Goal: Task Accomplishment & Management: Complete application form

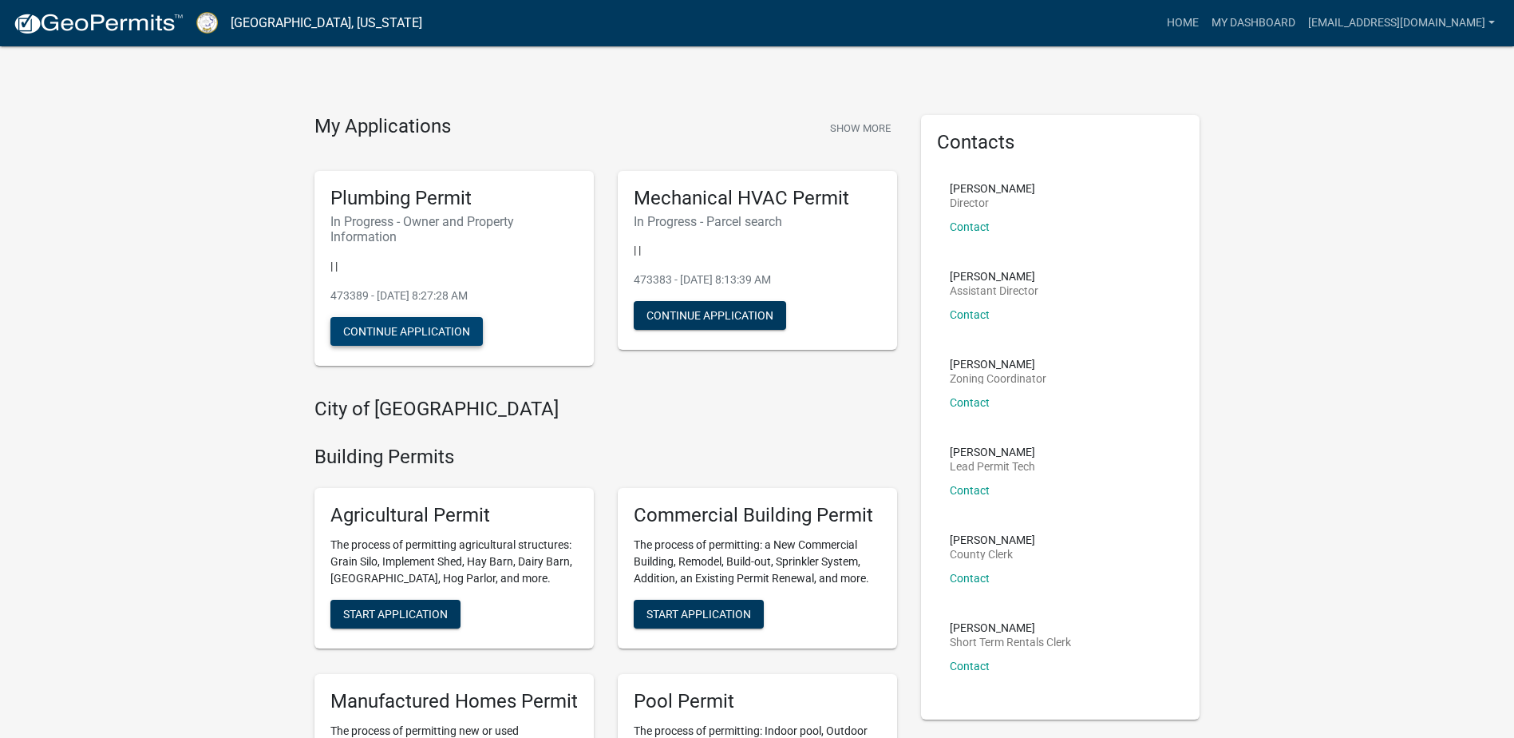
click at [397, 328] on button "Continue Application" at bounding box center [406, 331] width 152 height 29
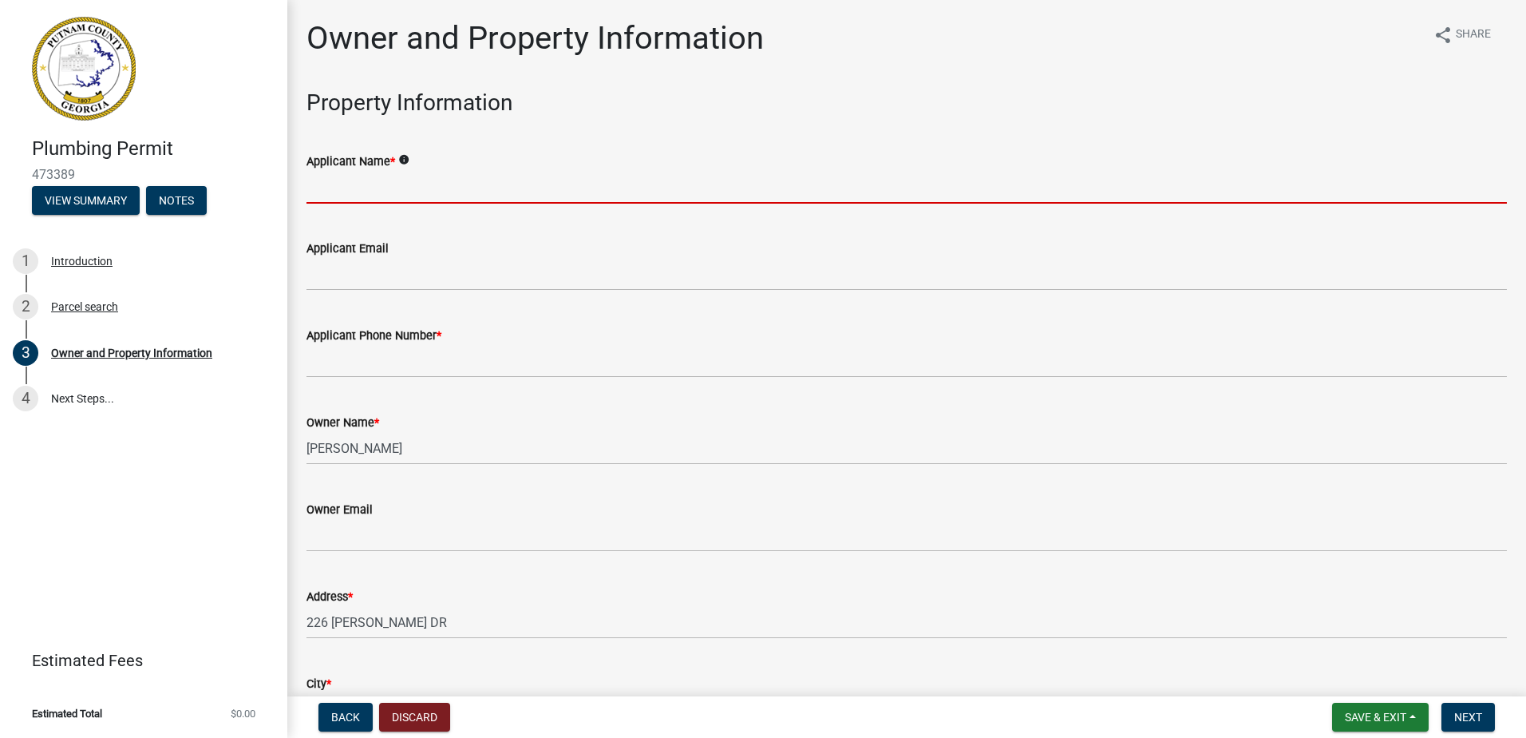
click at [401, 190] on input "Applicant Name *" at bounding box center [907, 187] width 1200 height 33
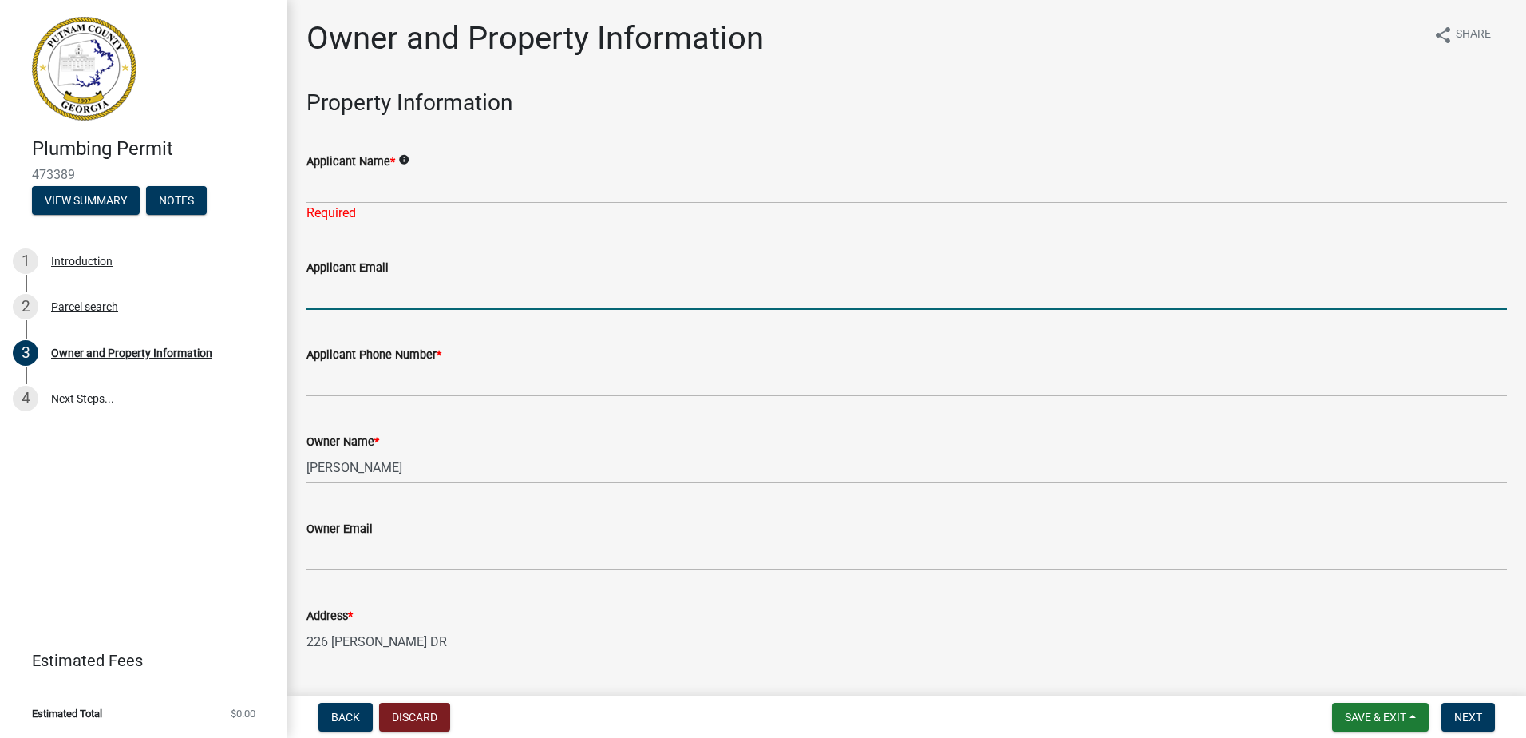
click at [354, 275] on form "Applicant Email" at bounding box center [907, 284] width 1200 height 52
type input "B"
type input "ag"
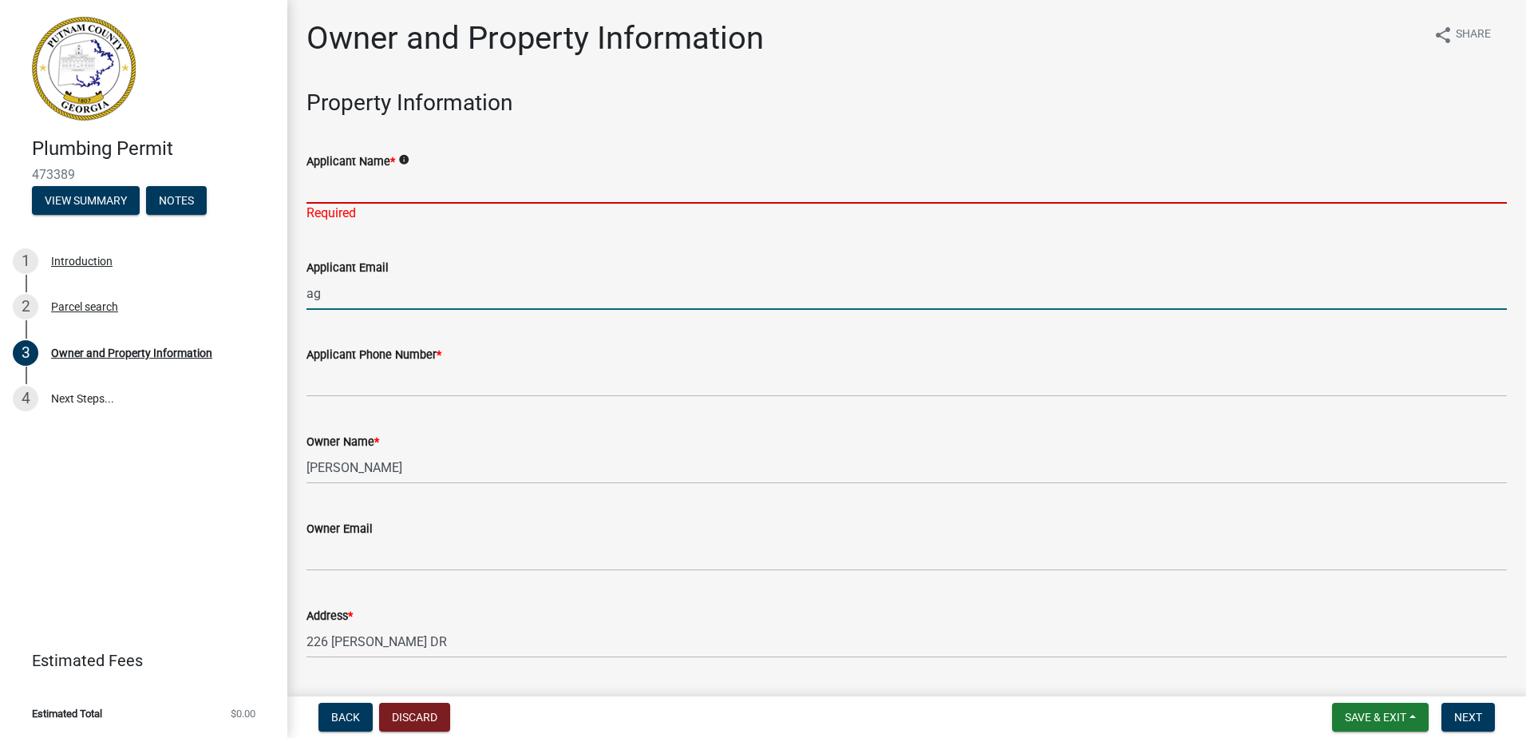
click at [350, 182] on input "Applicant Name *" at bounding box center [907, 187] width 1200 height 33
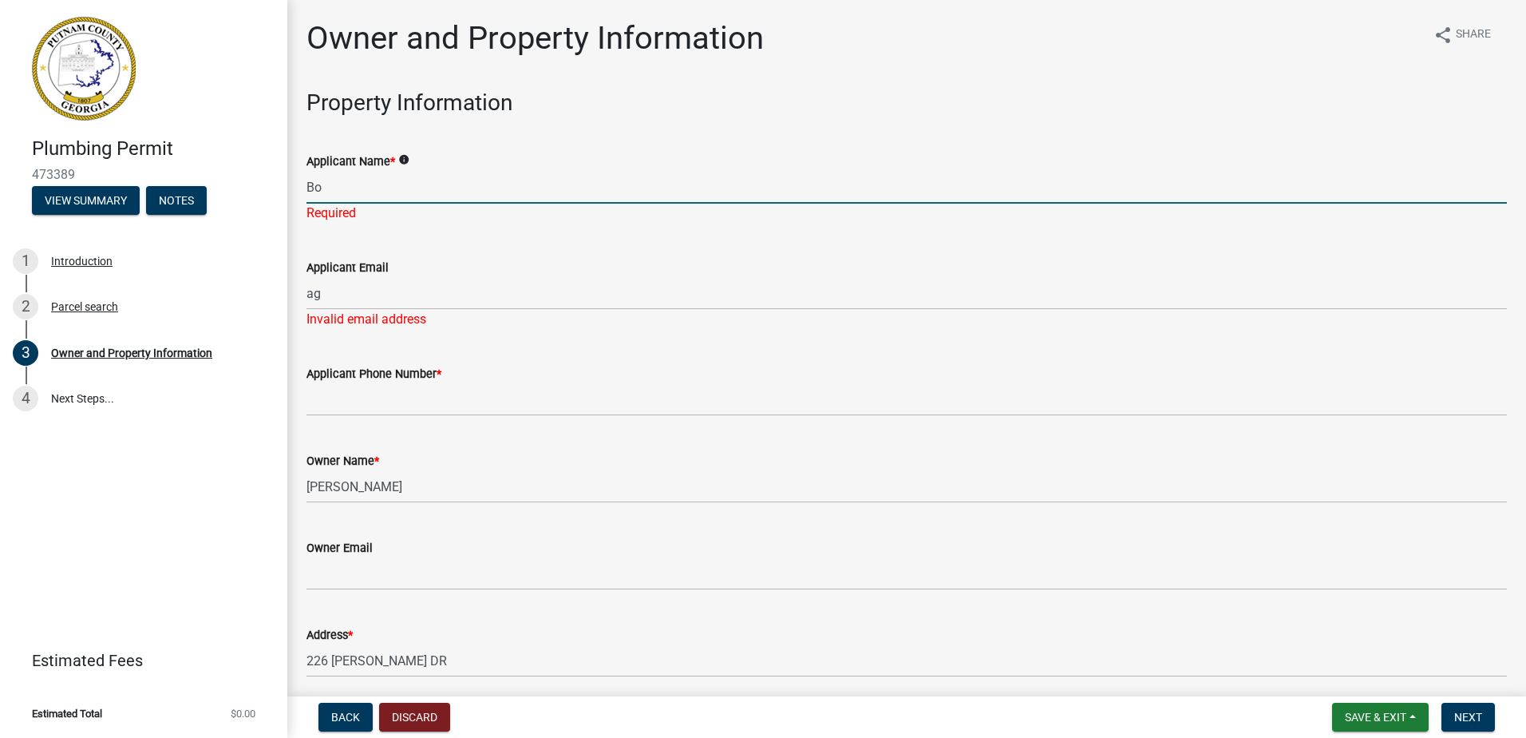
type input "[PERSON_NAME]"
click at [354, 182] on input "[PERSON_NAME]" at bounding box center [907, 187] width 1200 height 33
drag, startPoint x: 342, startPoint y: 185, endPoint x: 319, endPoint y: 187, distance: 22.4
click at [297, 184] on div "Applicant Name * info Bob Required" at bounding box center [907, 175] width 1224 height 93
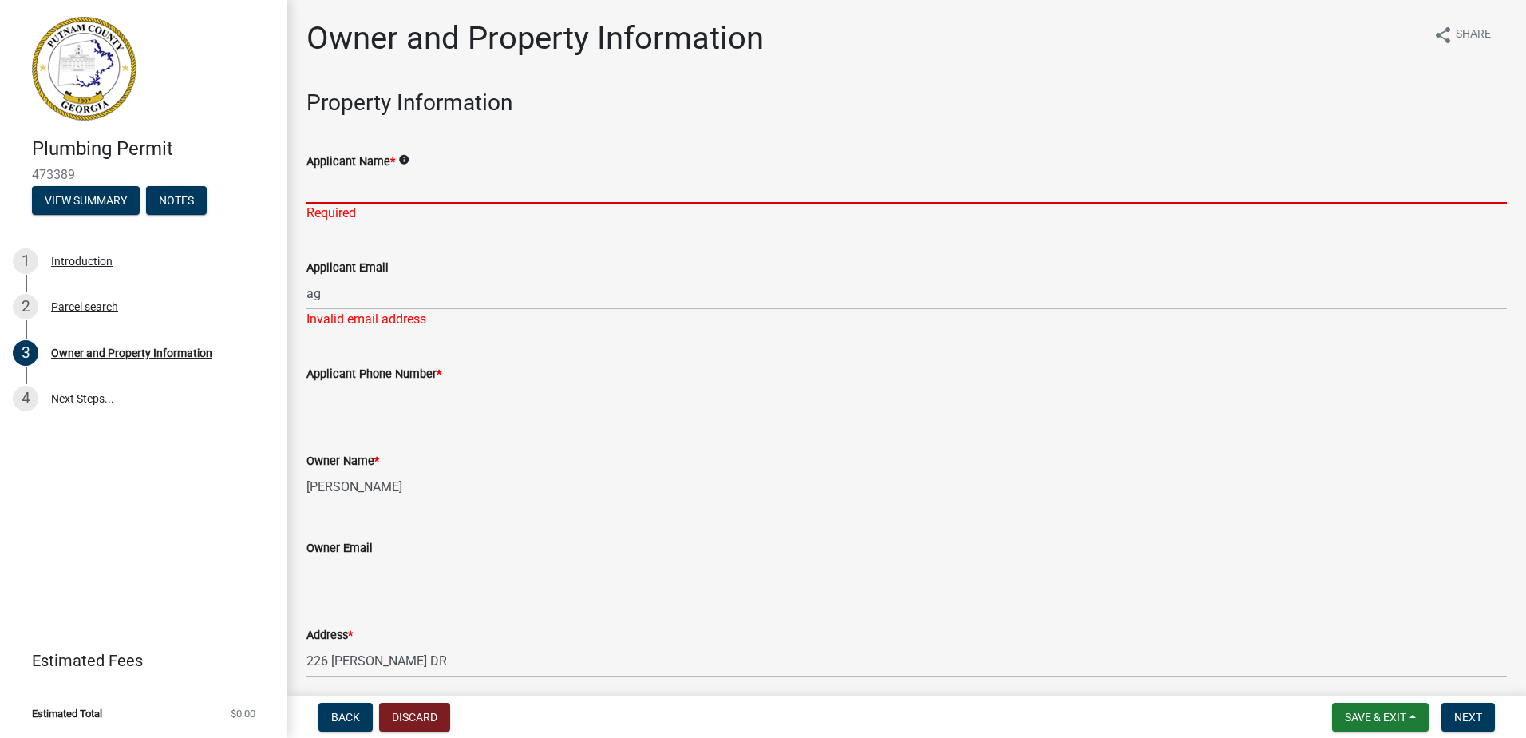
click at [349, 186] on input "Applicant Name *" at bounding box center [907, 187] width 1200 height 33
type input "Jay M. Okafor"
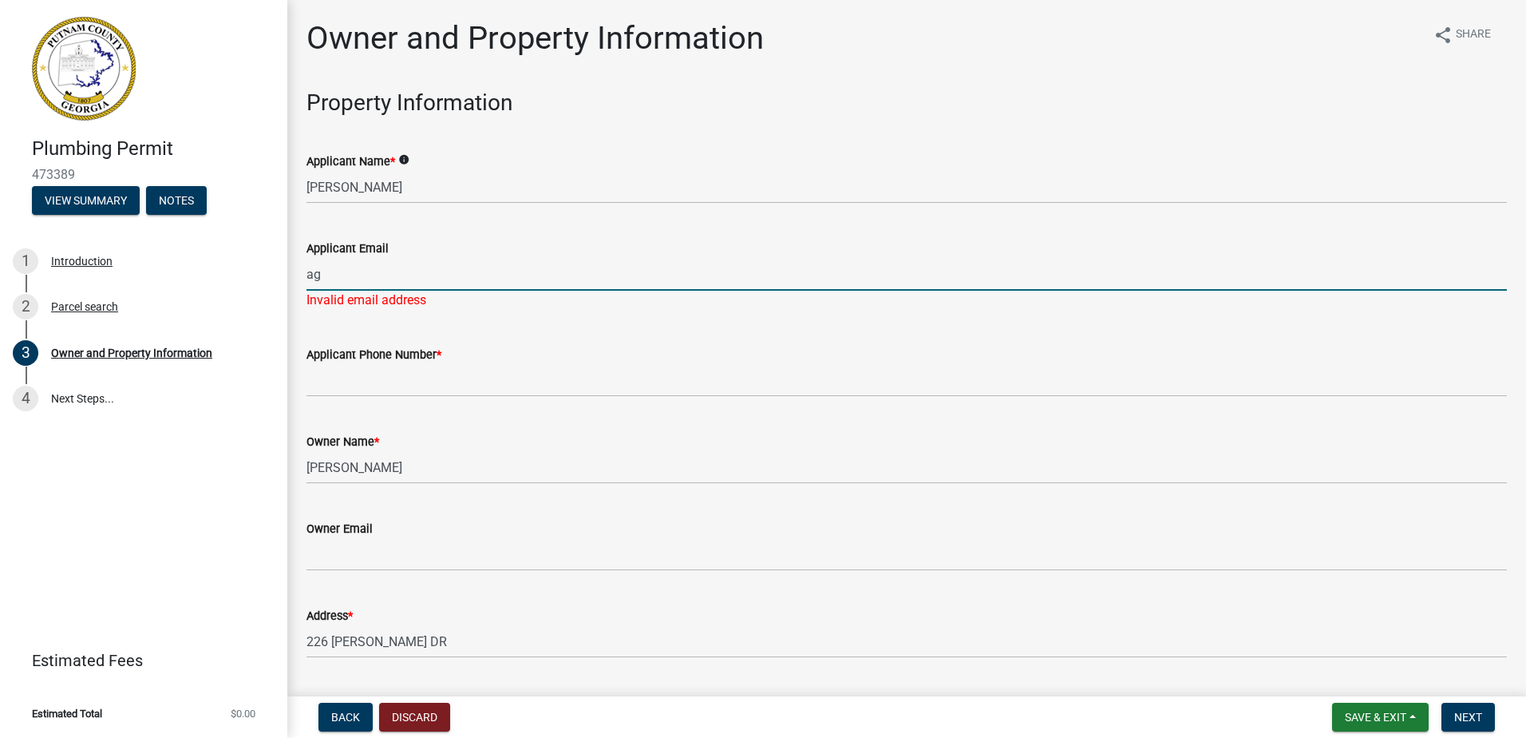
drag, startPoint x: 350, startPoint y: 291, endPoint x: 307, endPoint y: 289, distance: 43.1
click at [304, 291] on div "Applicant Email ag Invalid email address" at bounding box center [907, 262] width 1224 height 93
type input "[EMAIL_ADDRESS][DOMAIN_NAME]"
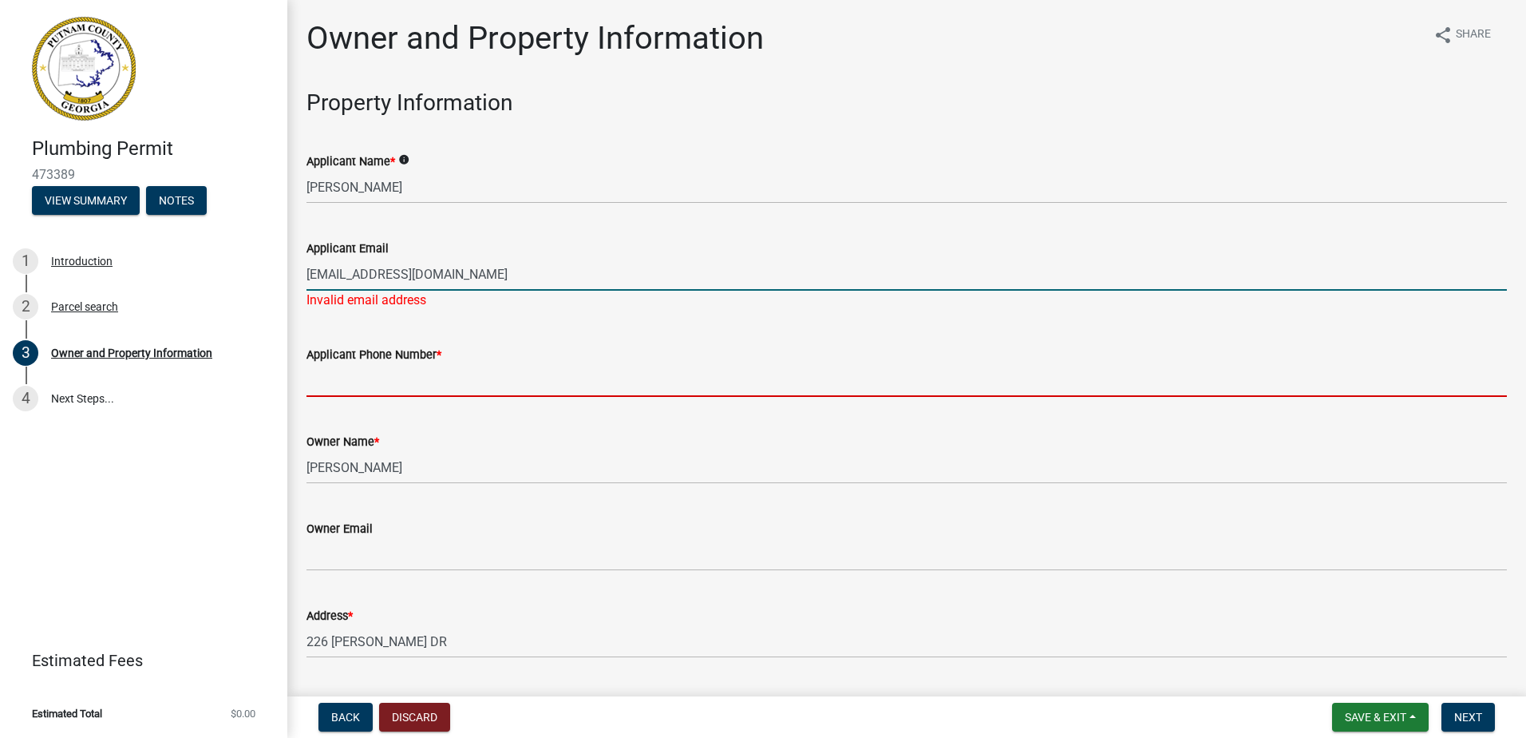
type input "4042471102"
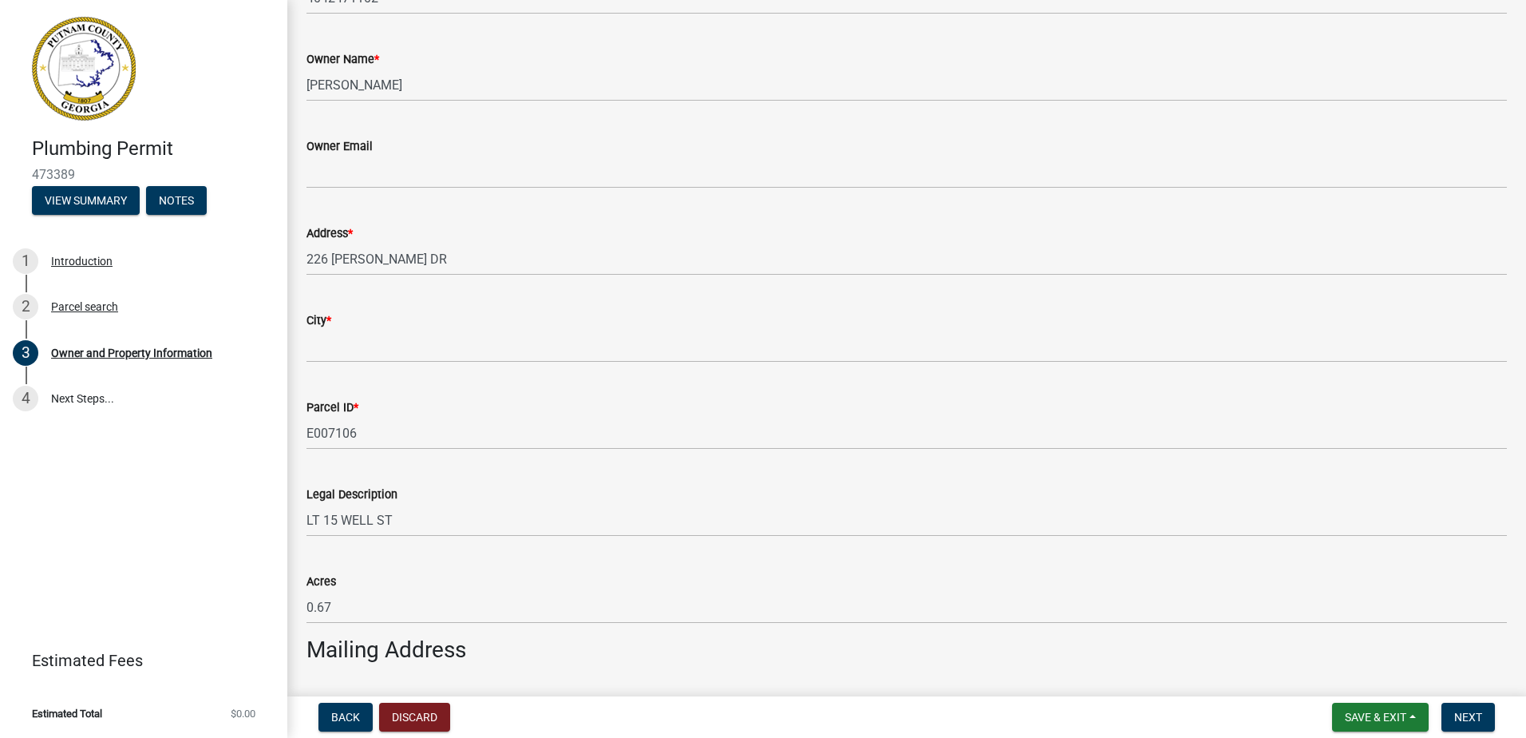
scroll to position [399, 0]
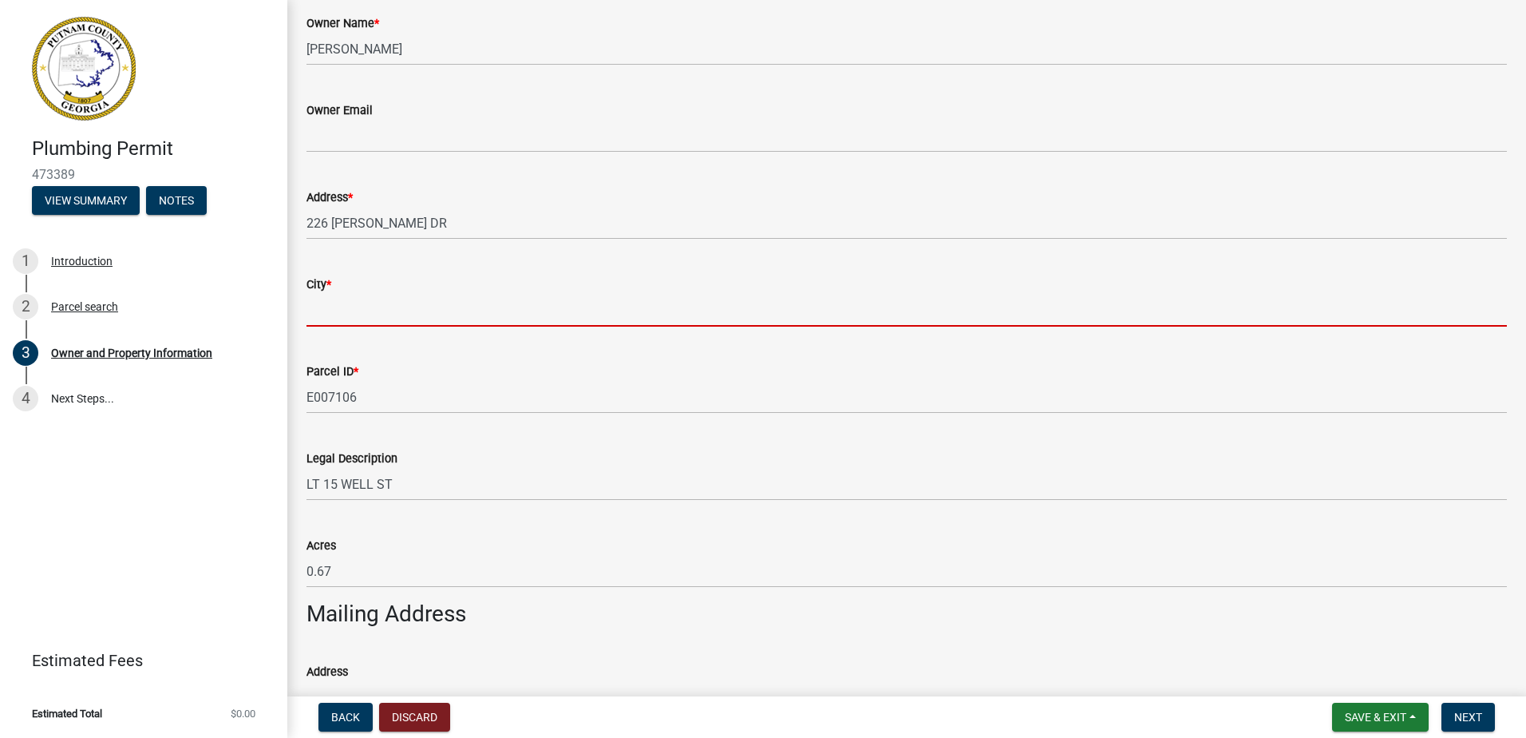
click at [363, 312] on input "City *" at bounding box center [907, 310] width 1200 height 33
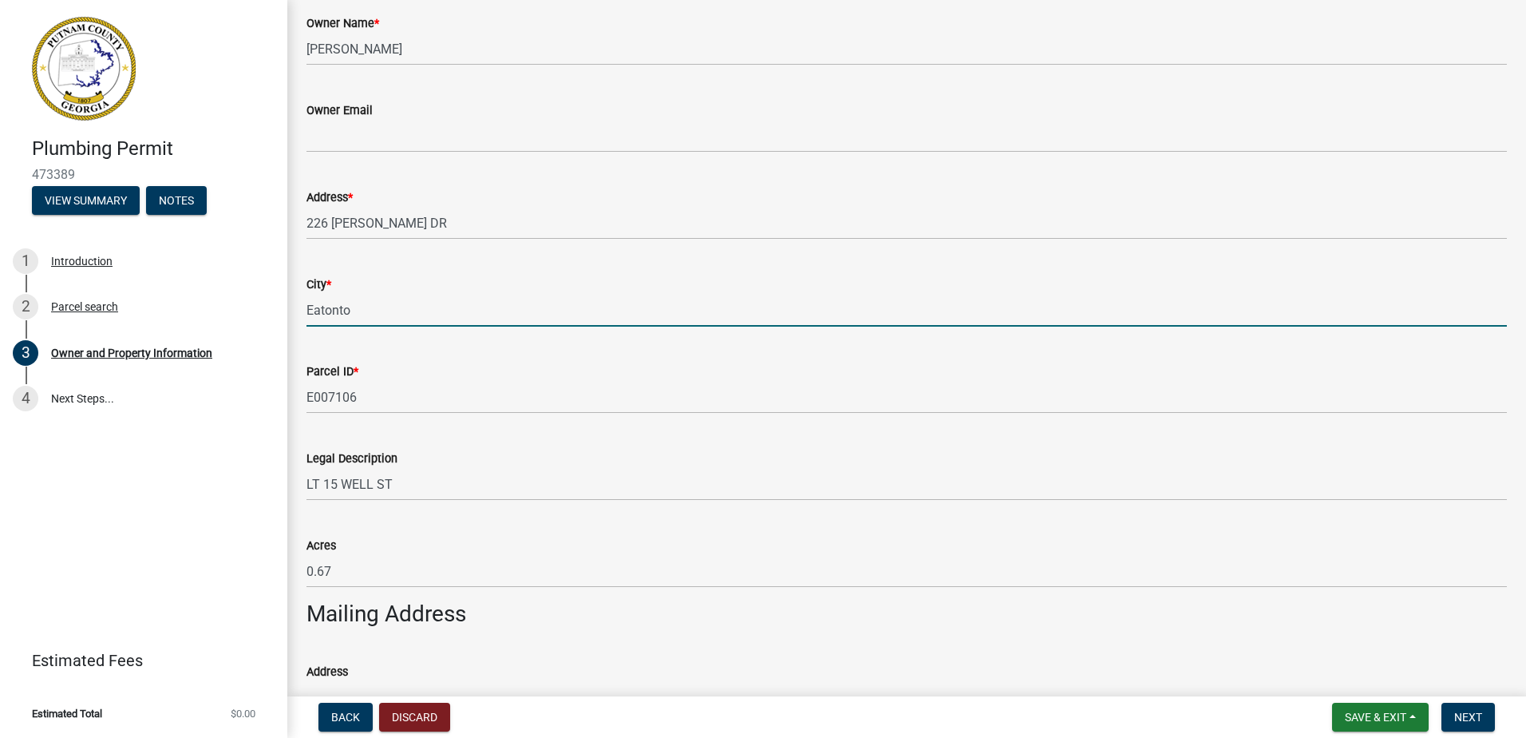
type input "Eatonton"
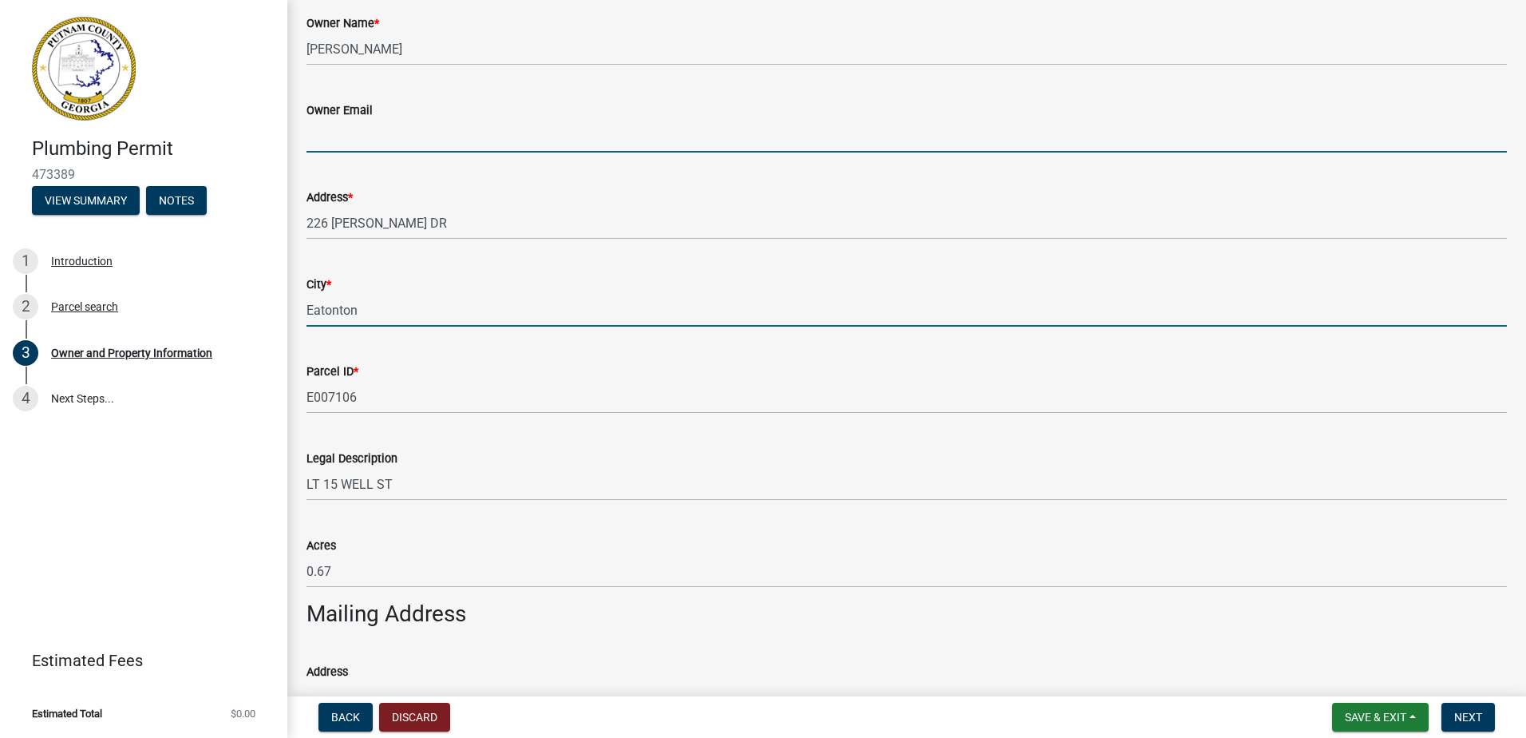
type input "[EMAIL_ADDRESS][DOMAIN_NAME]"
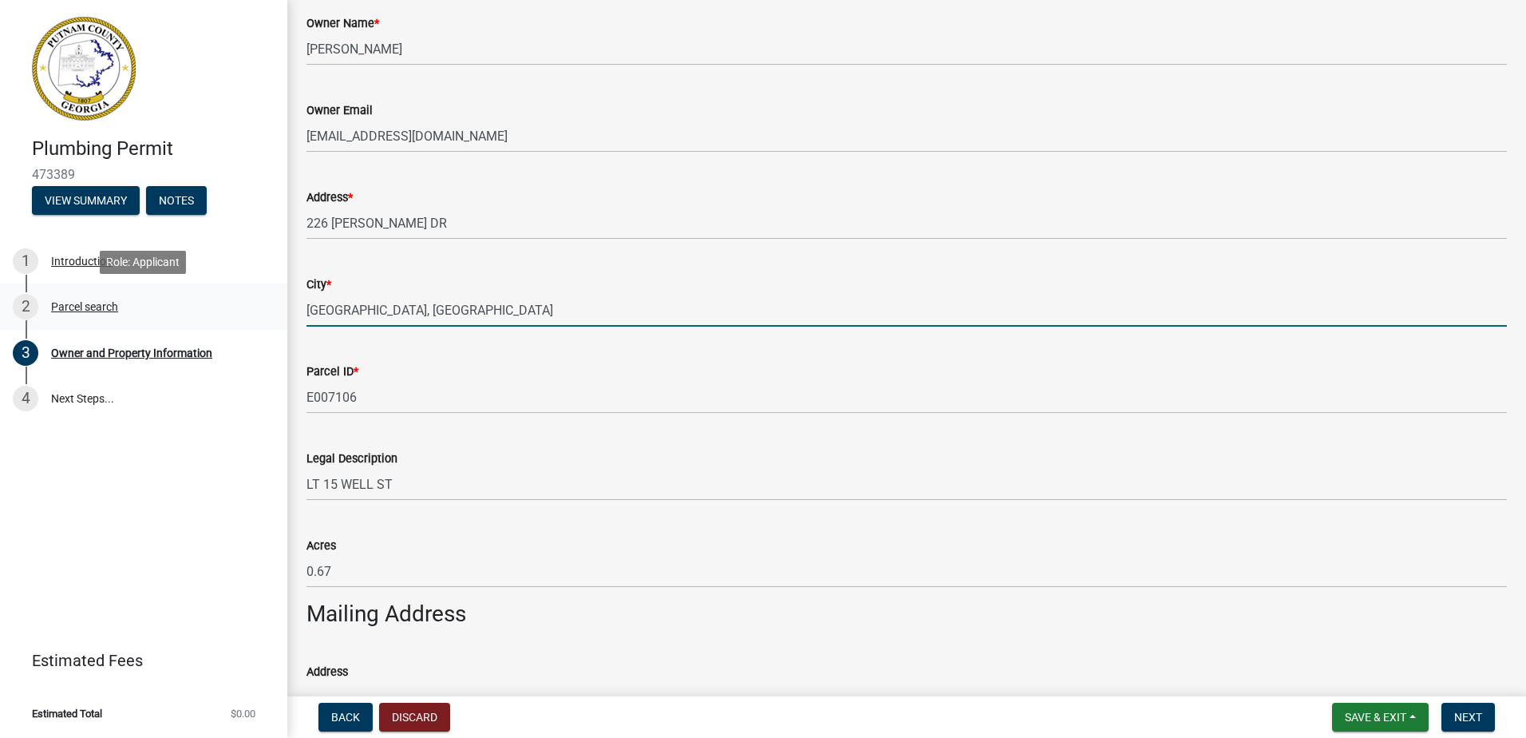
drag, startPoint x: 405, startPoint y: 307, endPoint x: 283, endPoint y: 301, distance: 122.2
click at [283, 301] on div "Plumbing Permit 473389 View Summary Notes 1 Introduction 2 Parcel search 3 Owne…" at bounding box center [763, 369] width 1526 height 738
type input "Eatonton"
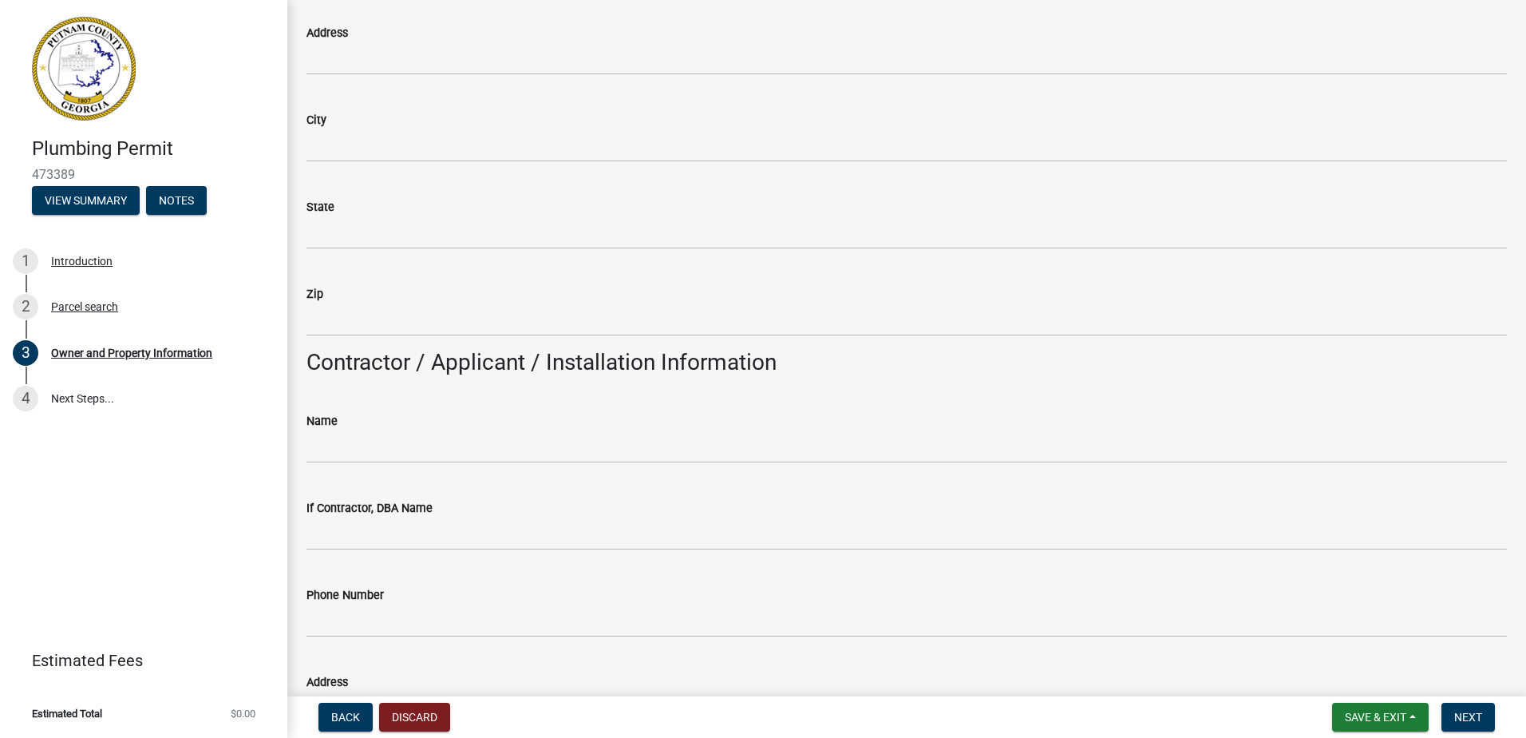
scroll to position [1117, 0]
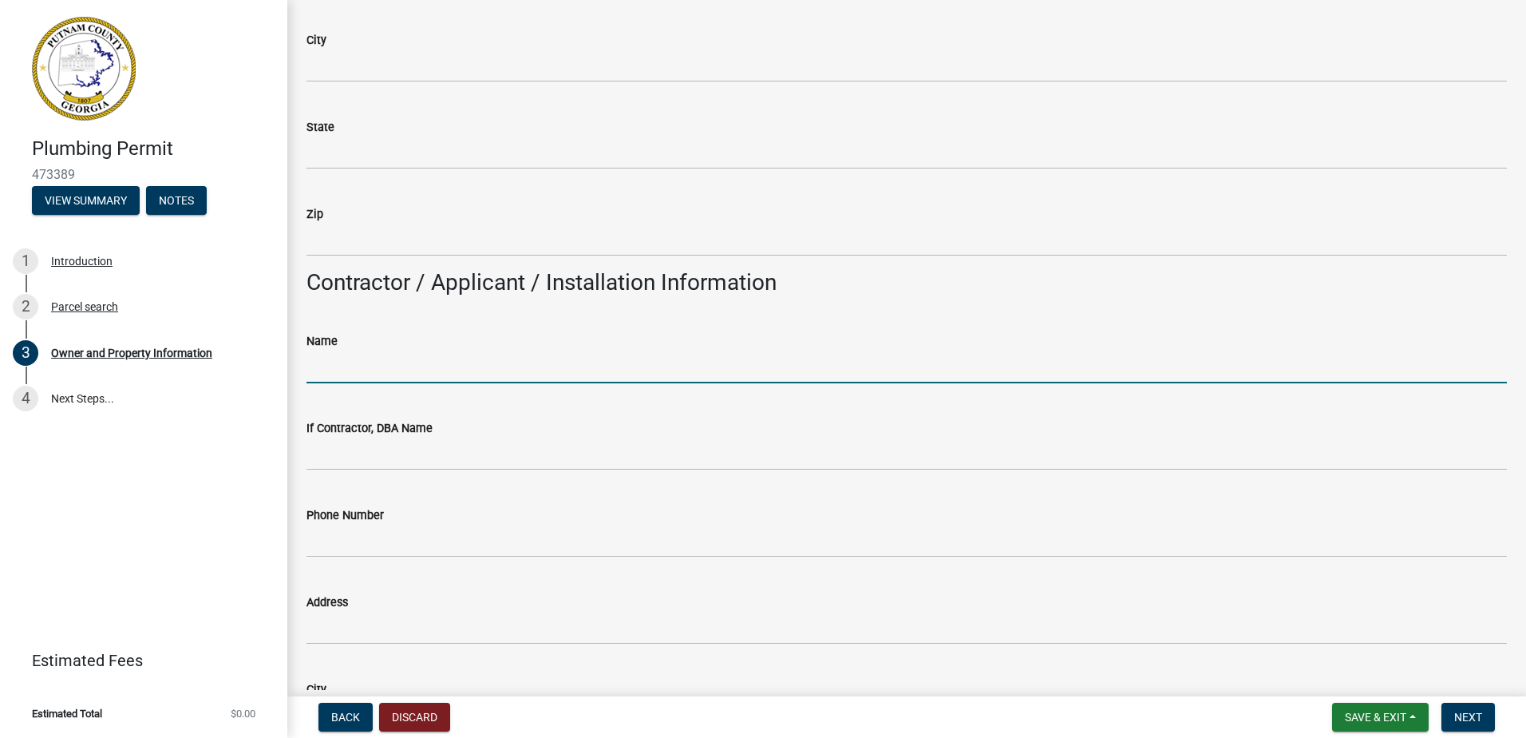
click at [356, 360] on input "Name" at bounding box center [907, 366] width 1200 height 33
type input "[PERSON_NAME]"
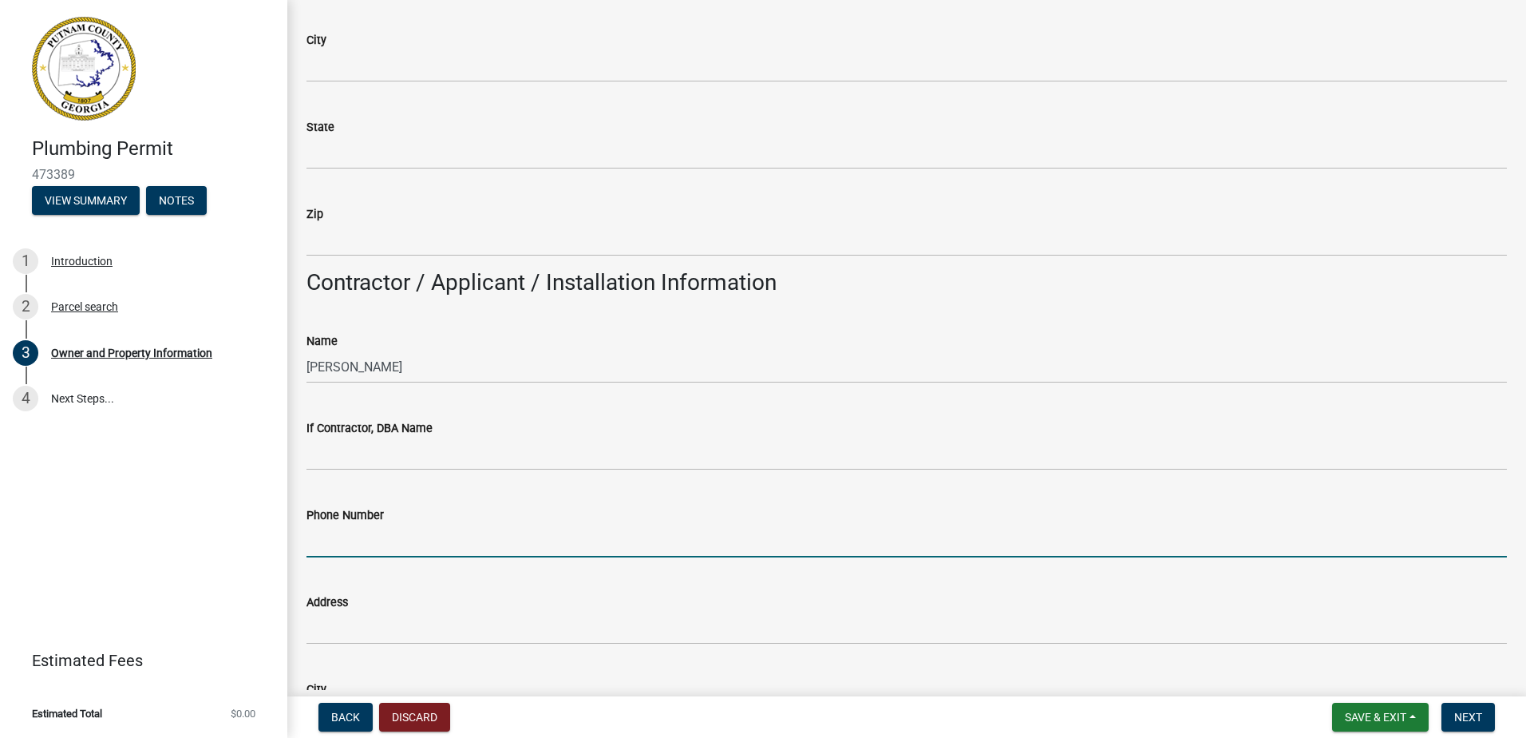
click at [358, 524] on input "Phone Number" at bounding box center [907, 540] width 1200 height 33
type input "770 301 6220"
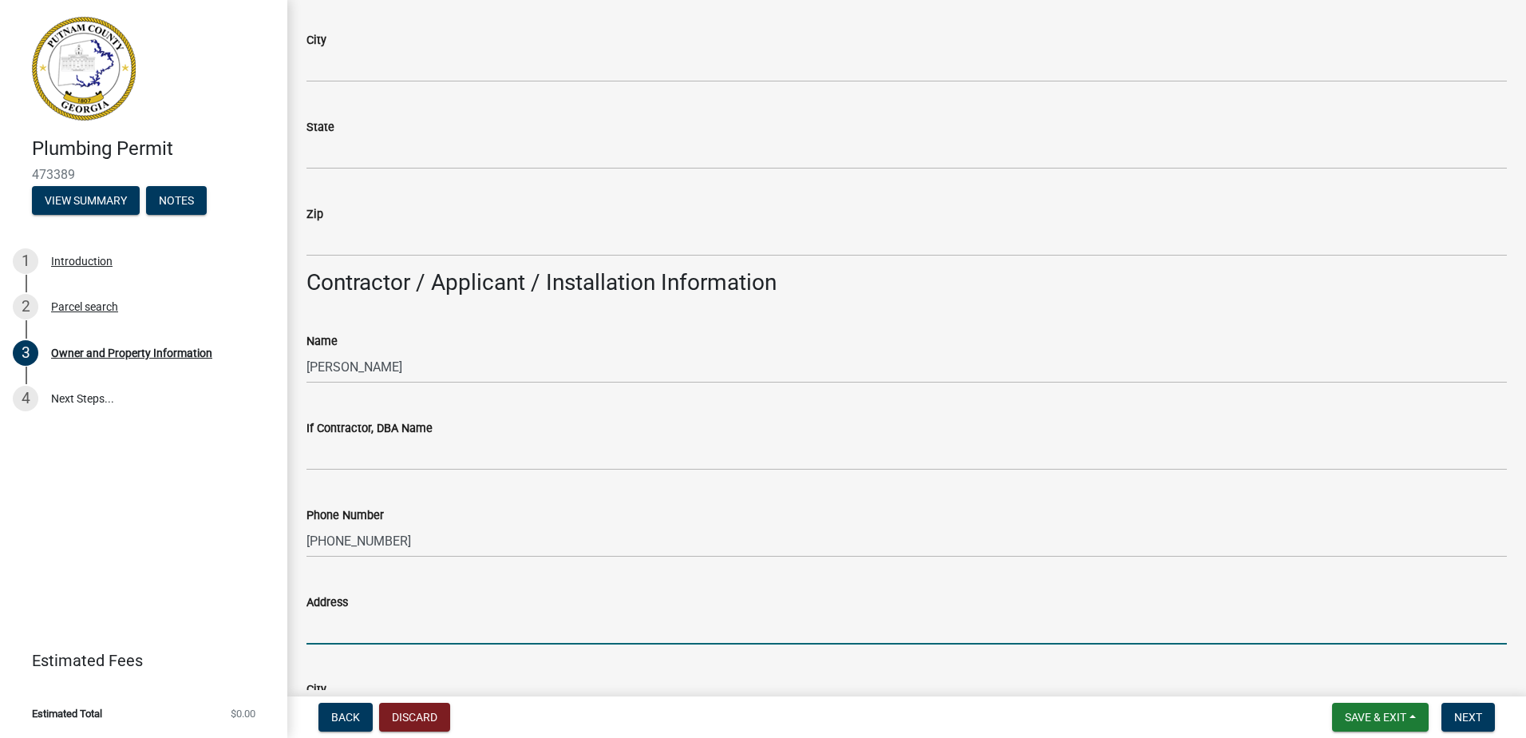
click at [446, 619] on input "Address" at bounding box center [907, 627] width 1200 height 33
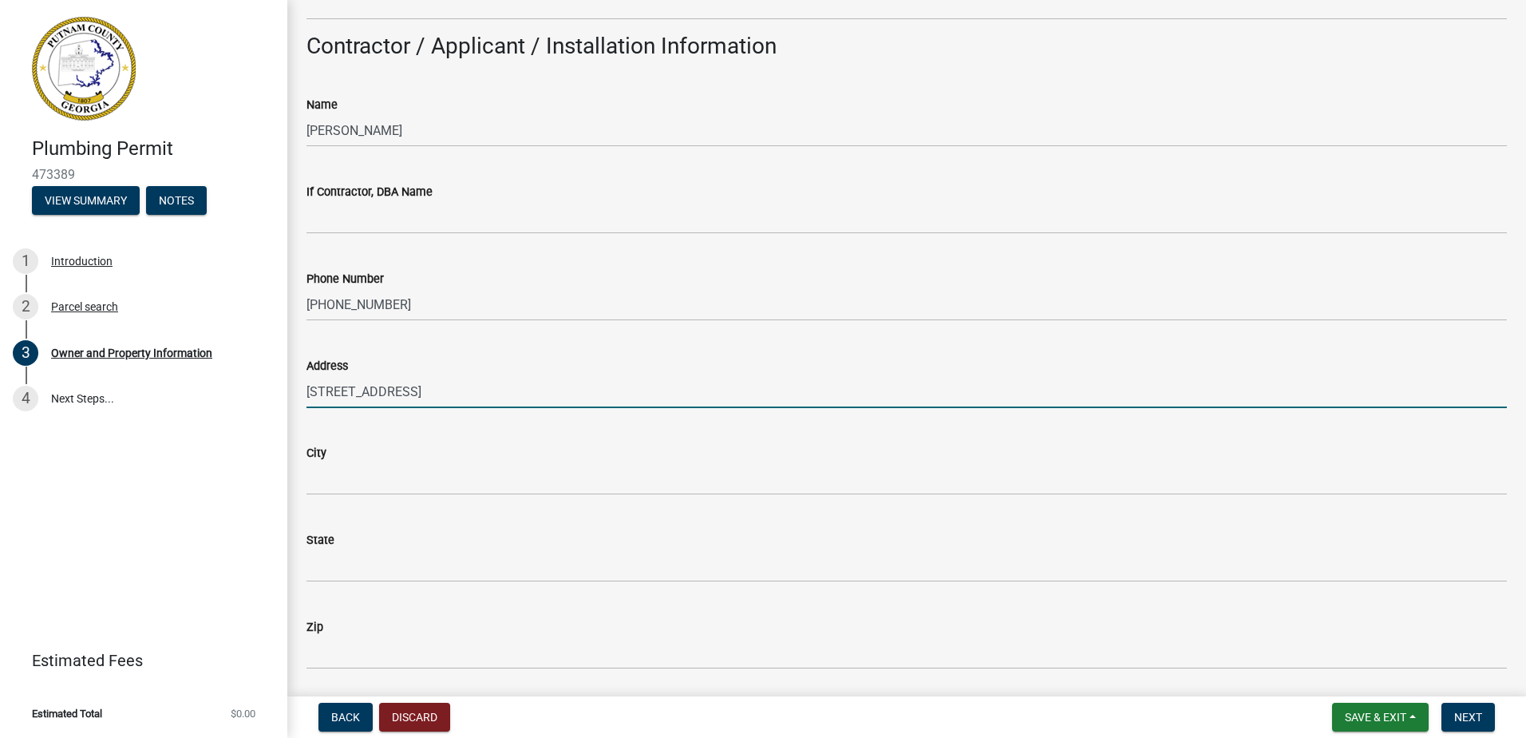
scroll to position [1357, 0]
type input "[STREET_ADDRESS]"
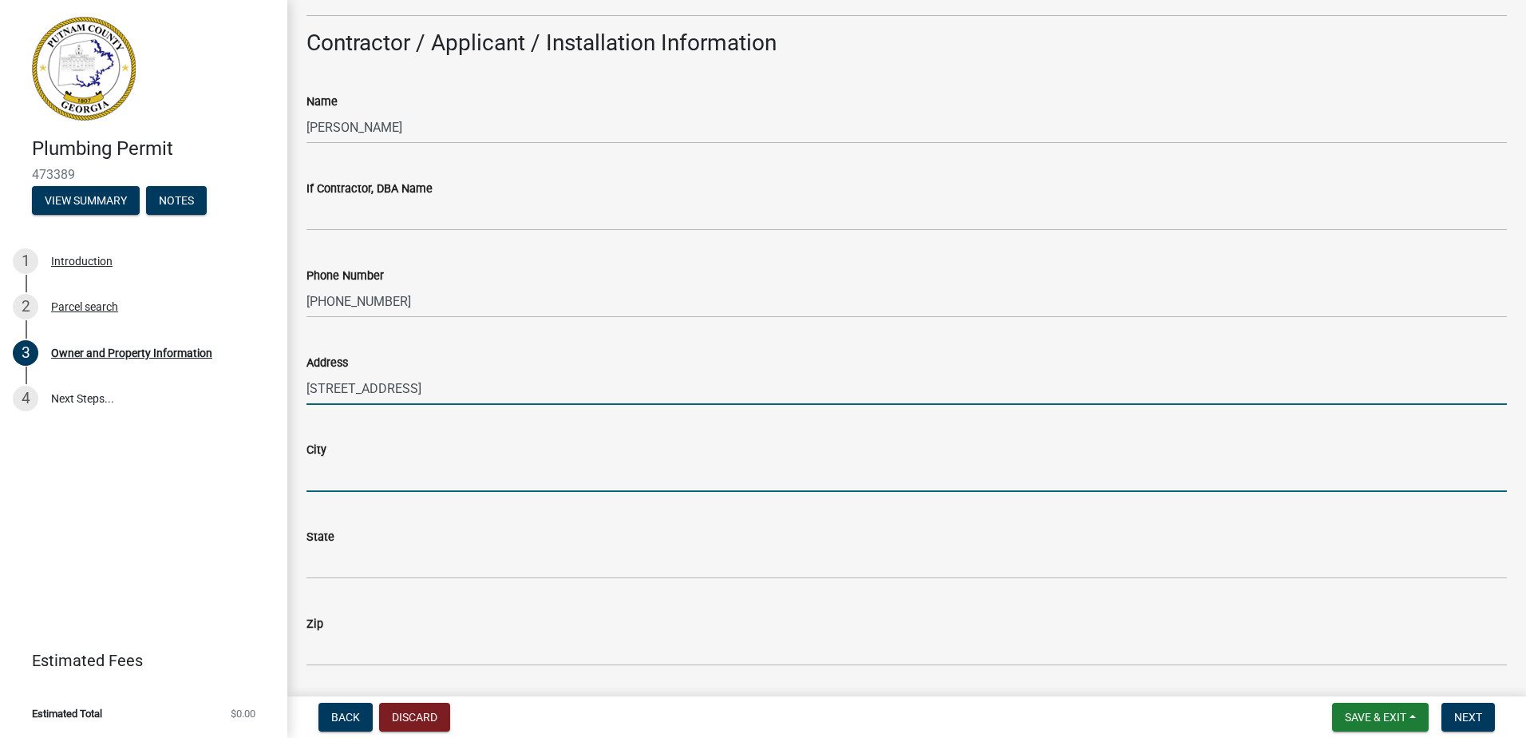
click at [356, 472] on input "City" at bounding box center [907, 475] width 1200 height 33
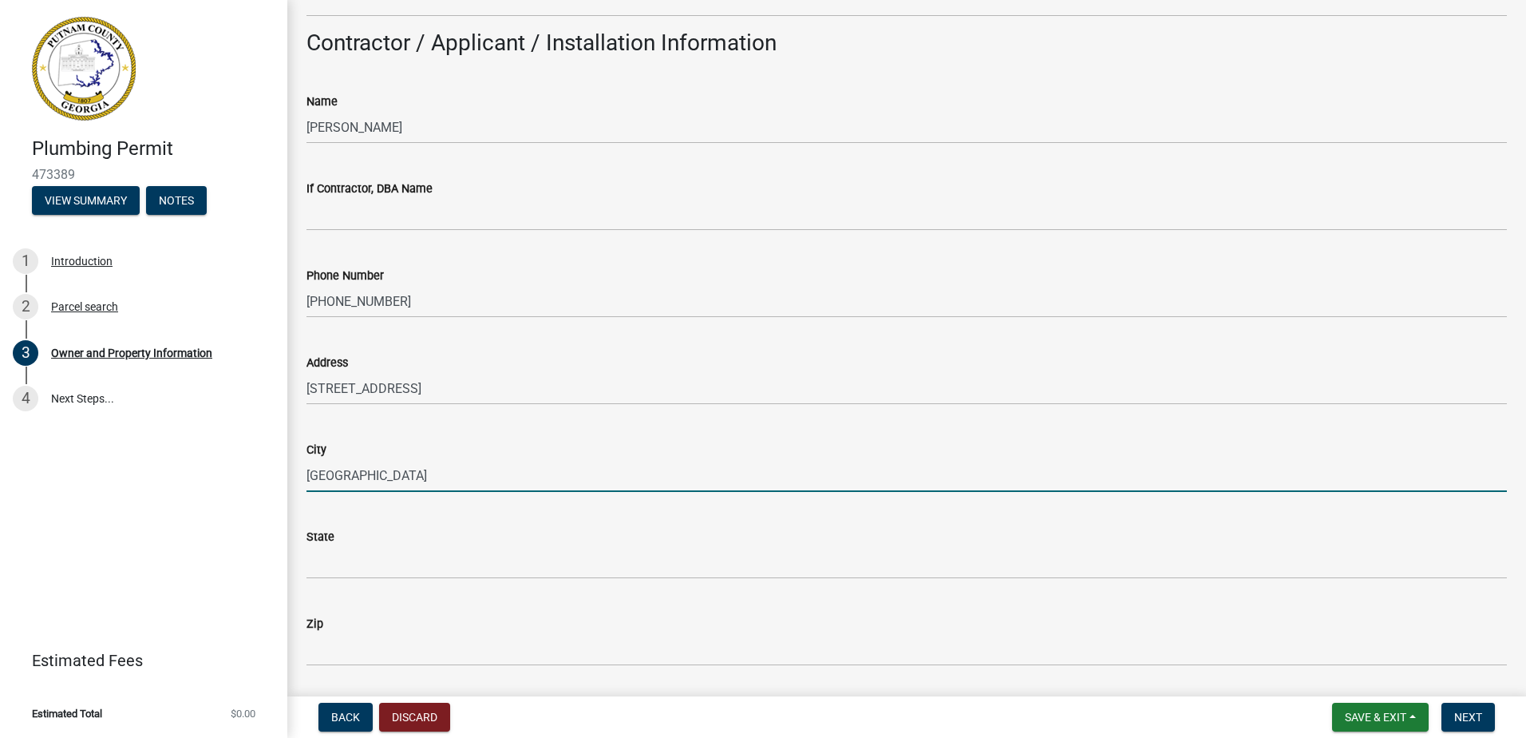
type input "[GEOGRAPHIC_DATA]"
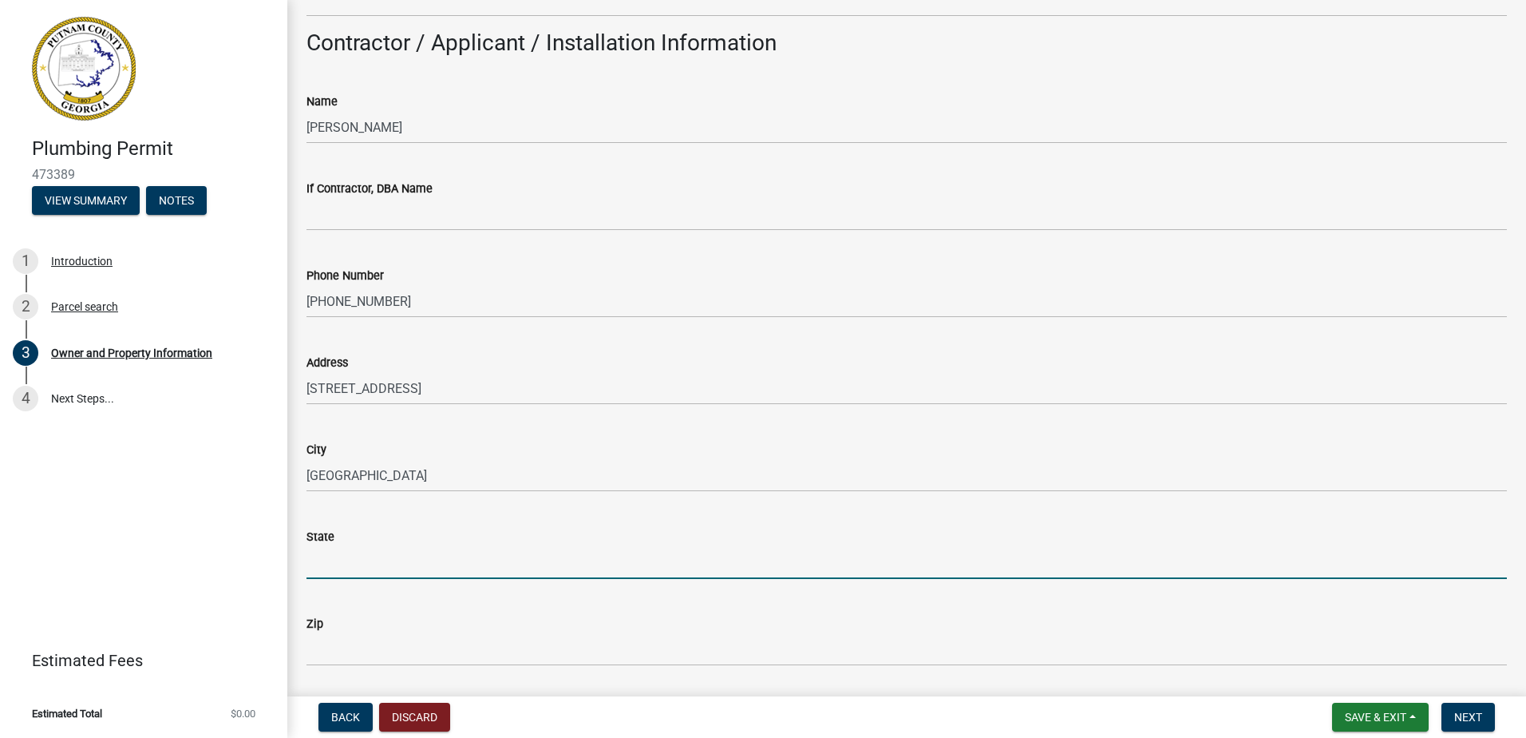
click at [368, 564] on input "State" at bounding box center [907, 562] width 1200 height 33
type input "GA"
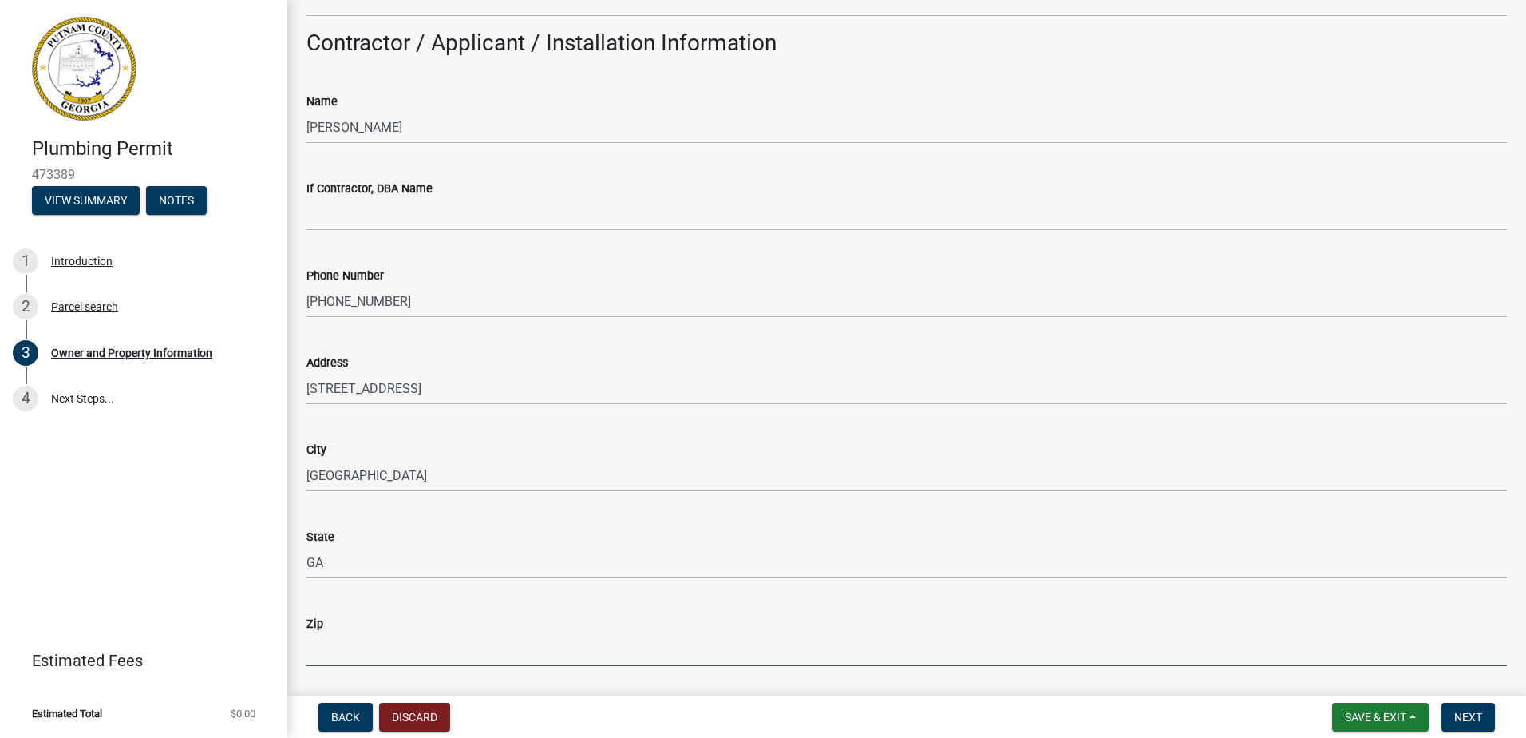
click at [334, 660] on input "Zip" at bounding box center [907, 649] width 1200 height 33
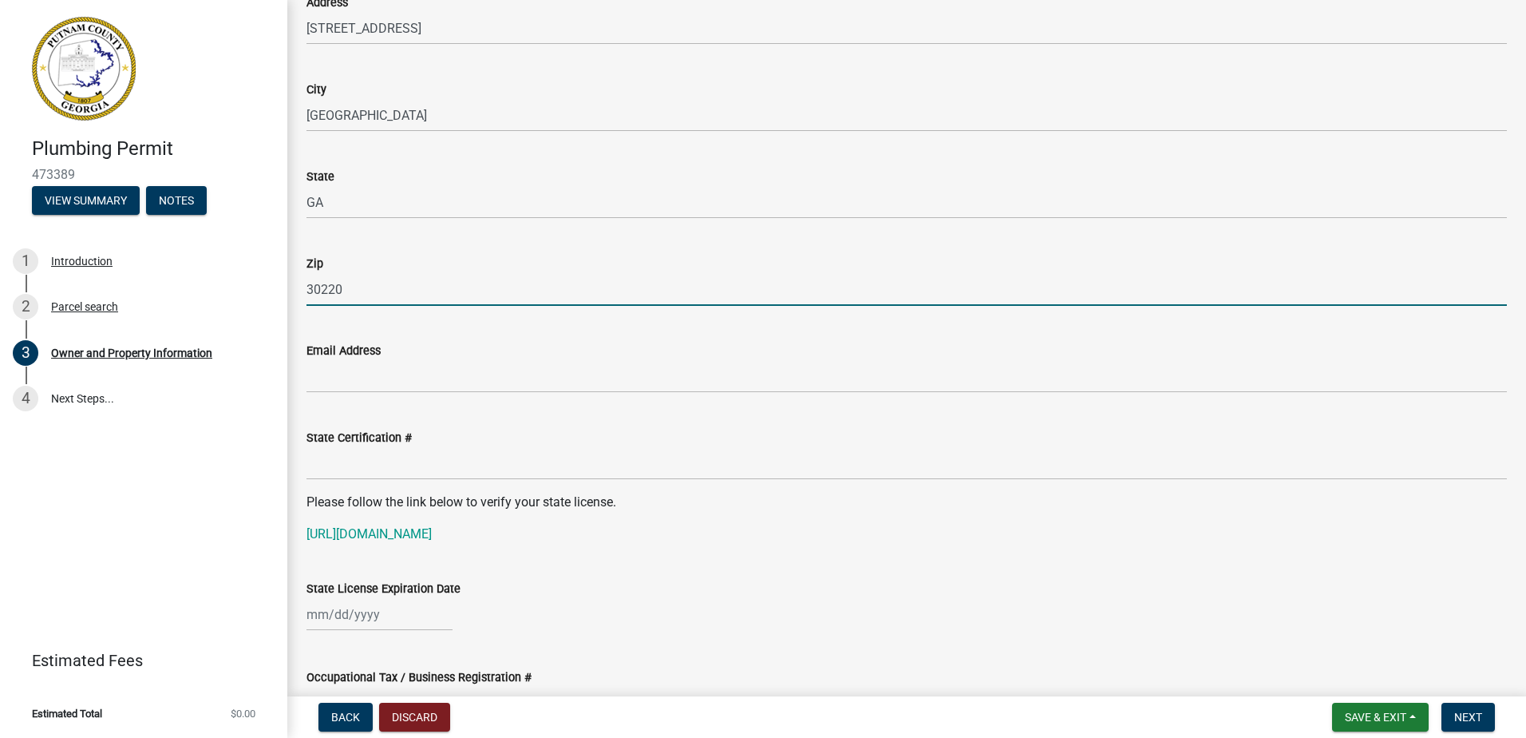
scroll to position [1756, 0]
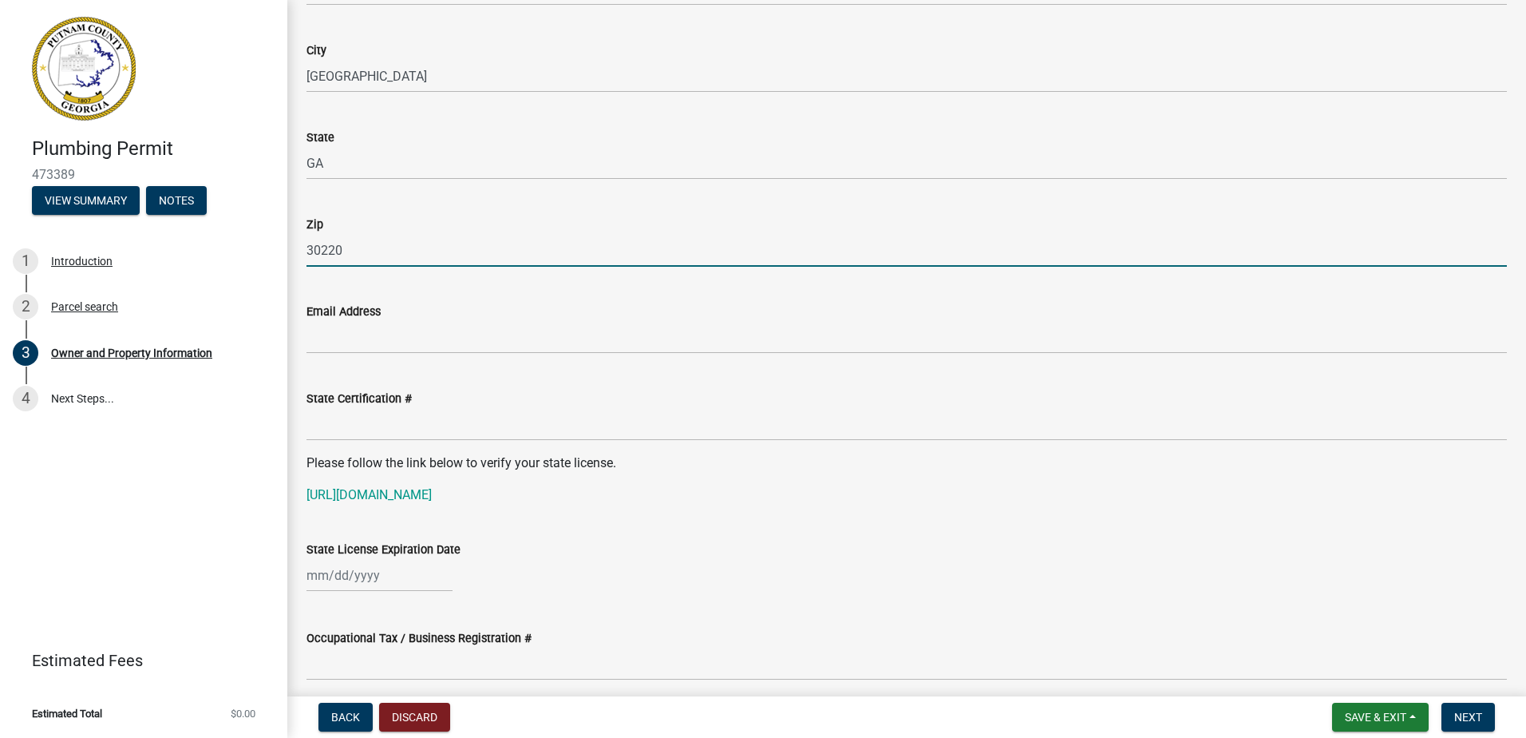
type input "30220"
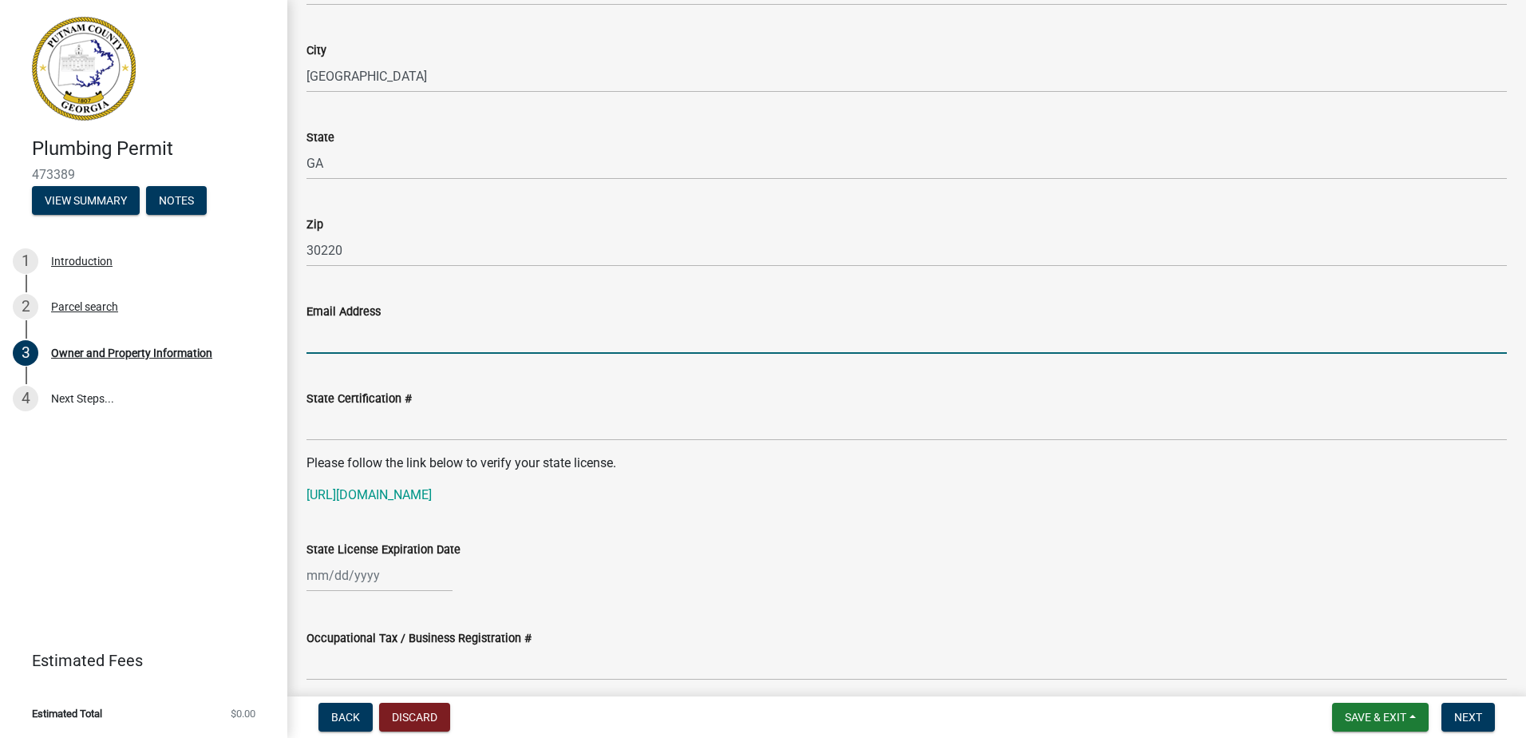
click at [352, 336] on input "Email Address" at bounding box center [907, 337] width 1200 height 33
type input "aggressionenterprises@gmail.com"
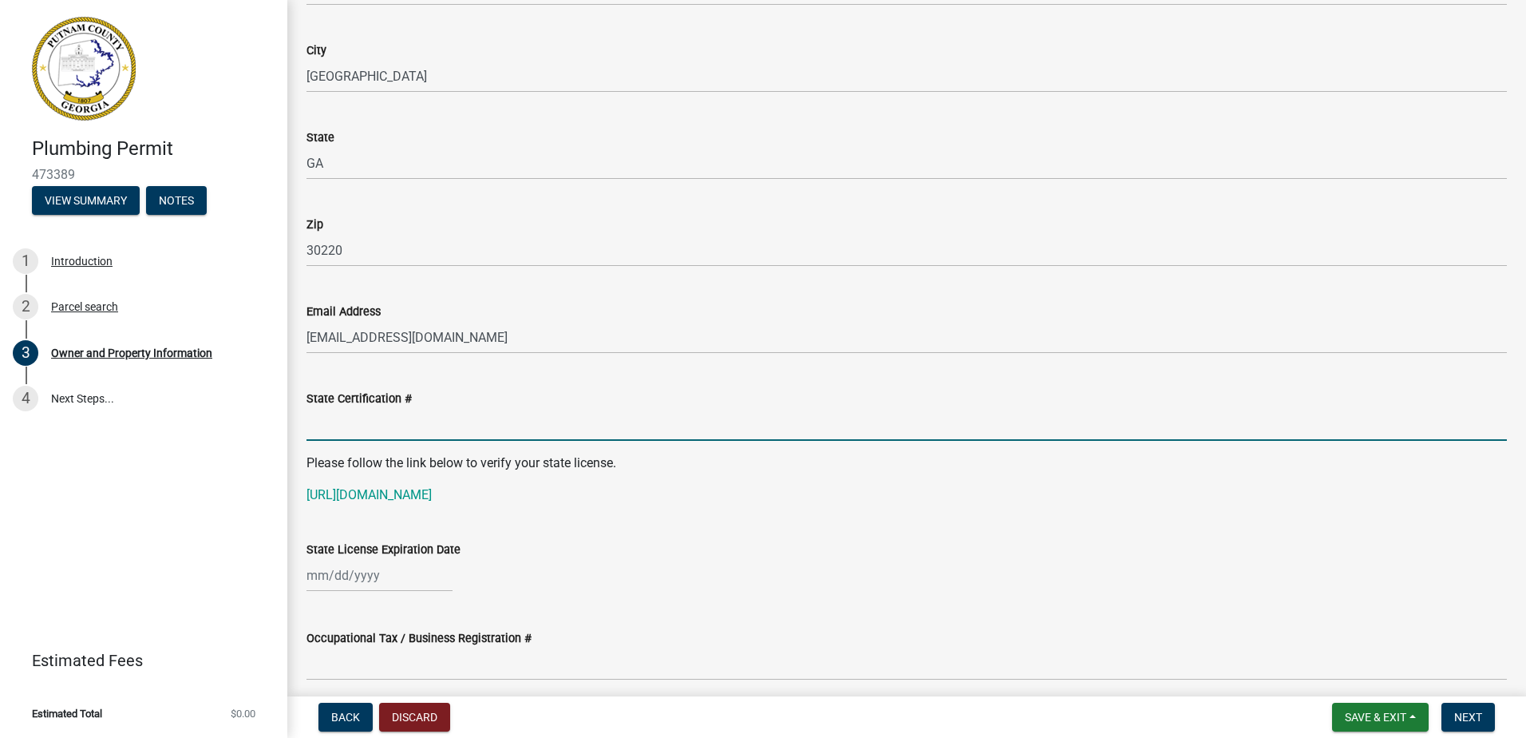
click at [329, 431] on input "State Certification #" at bounding box center [907, 424] width 1200 height 33
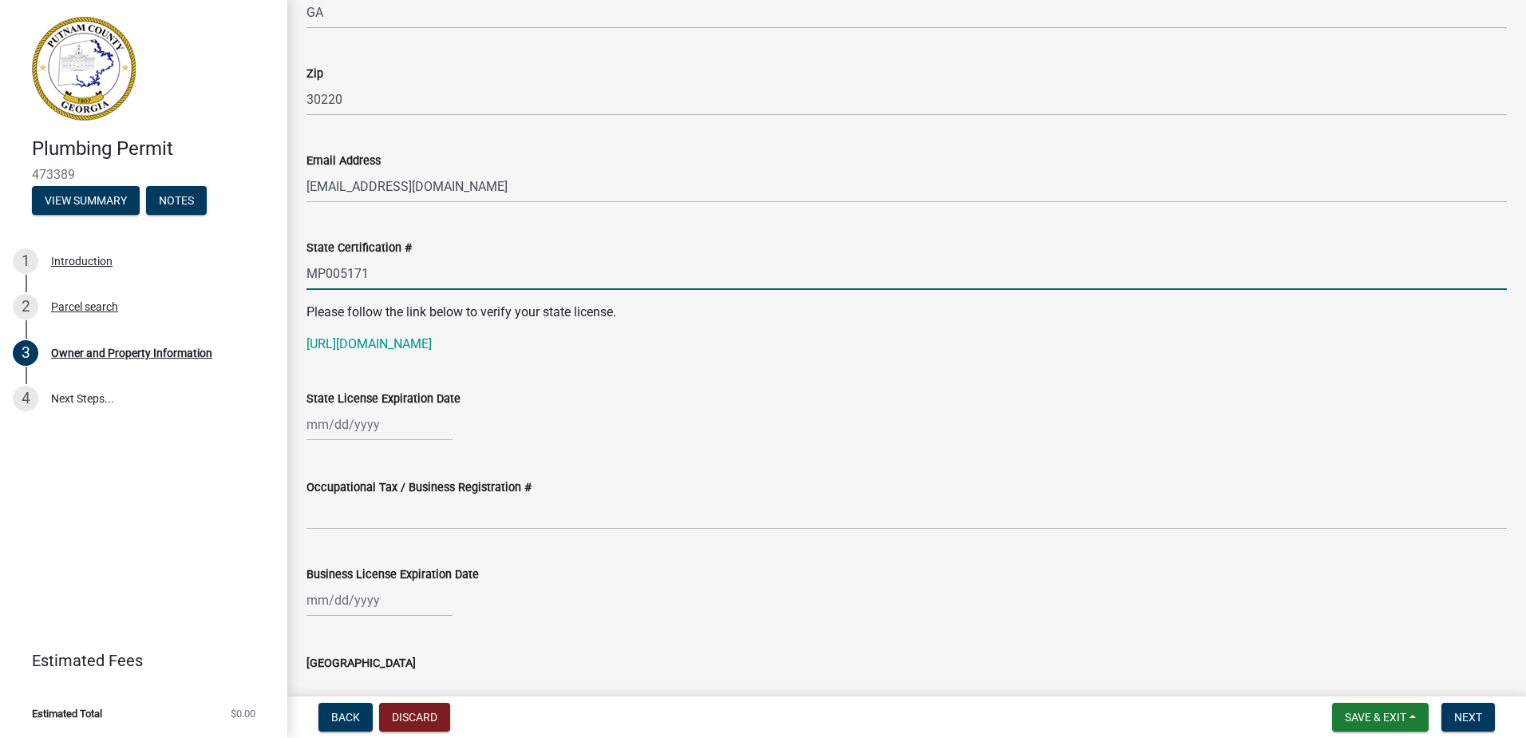
scroll to position [1916, 0]
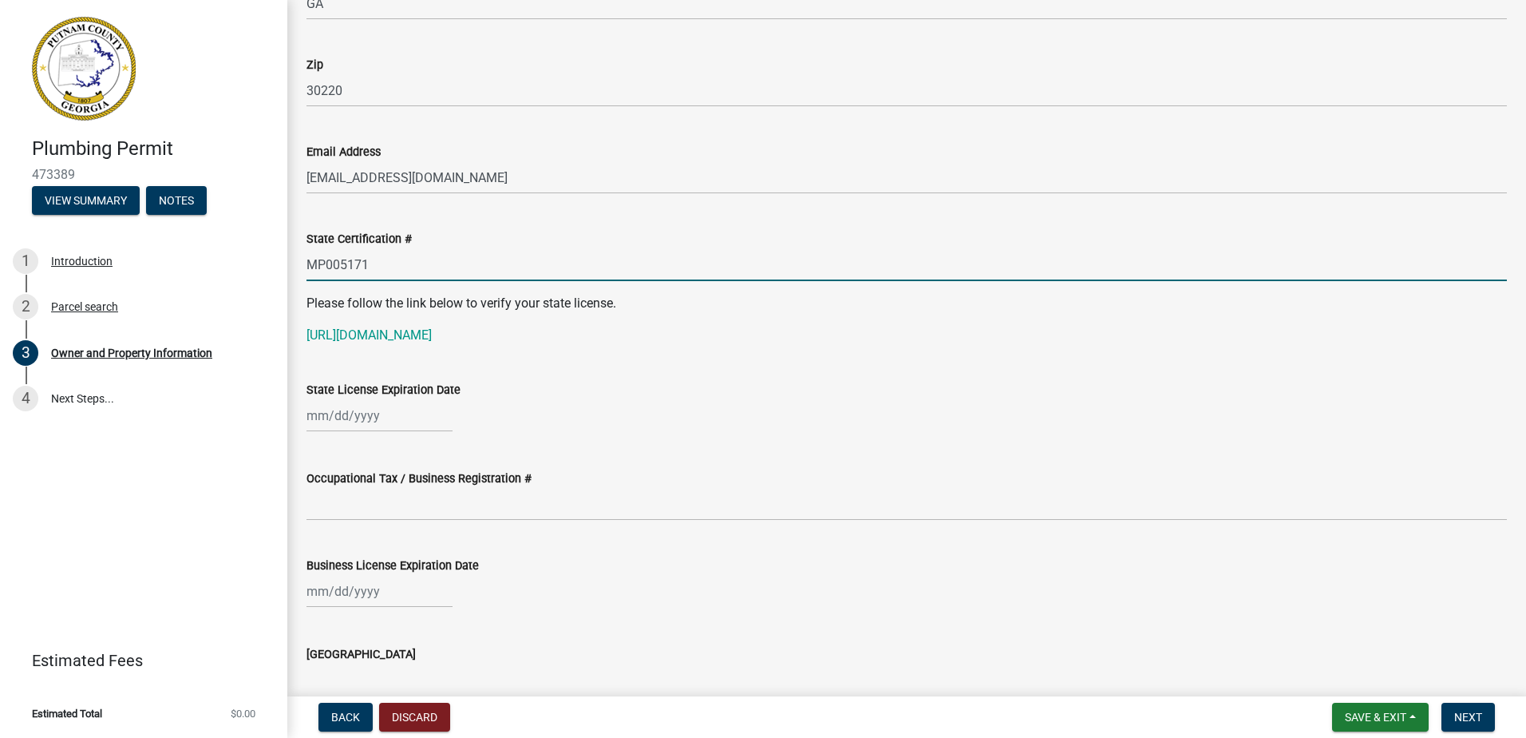
type input "MP005171"
select select "9"
select select "2025"
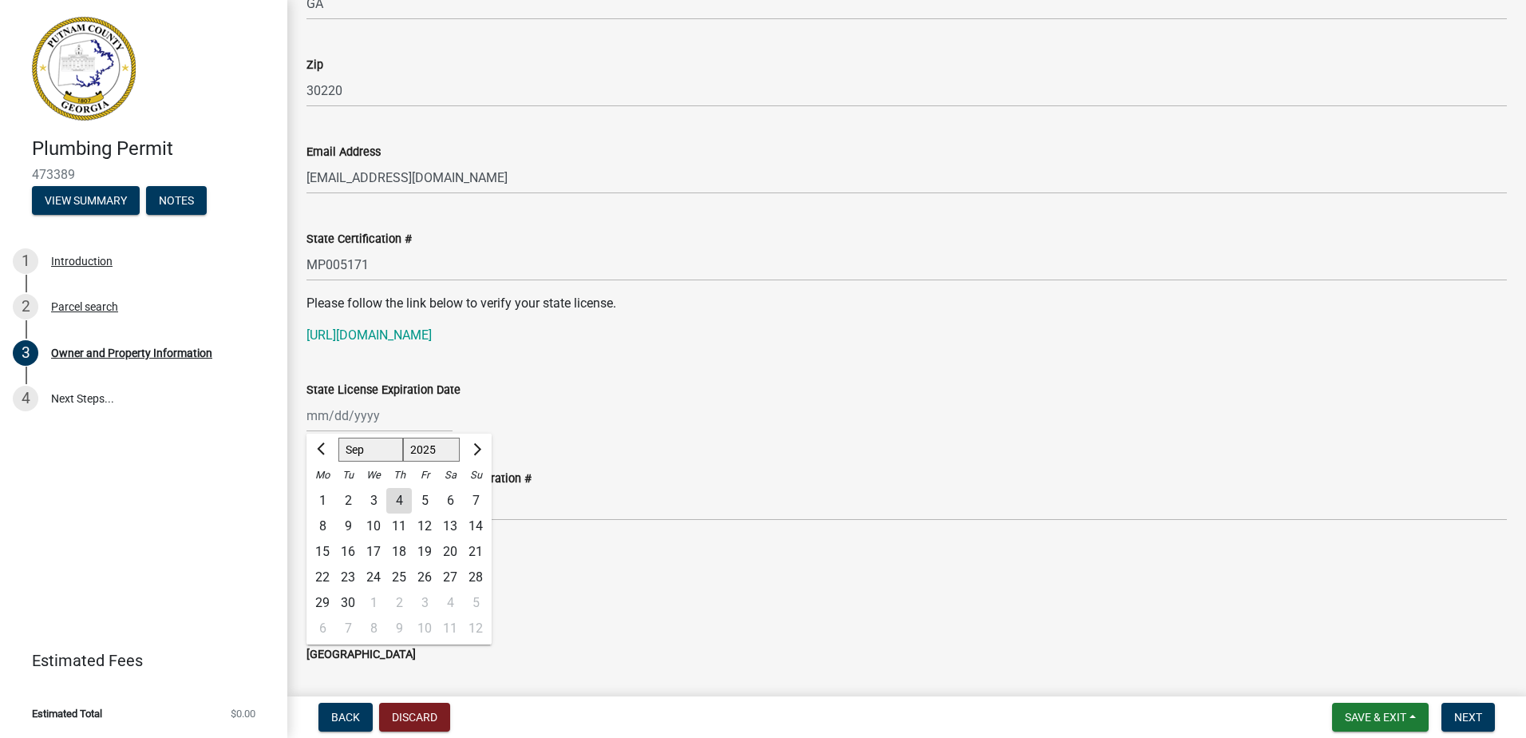
click at [338, 421] on div "Jan Feb Mar Apr May Jun Jul Aug Sep Oct Nov Dec 1525 1526 1527 1528 1529 1530 1…" at bounding box center [380, 415] width 146 height 33
click at [473, 455] on button "Next month" at bounding box center [475, 450] width 19 height 26
click at [477, 453] on span "Next month" at bounding box center [475, 449] width 12 height 12
select select "11"
click at [427, 453] on select "1525 1526 1527 1528 1529 1530 1531 1532 1533 1534 1535 1536 1537 1538 1539 1540…" at bounding box center [431, 449] width 57 height 24
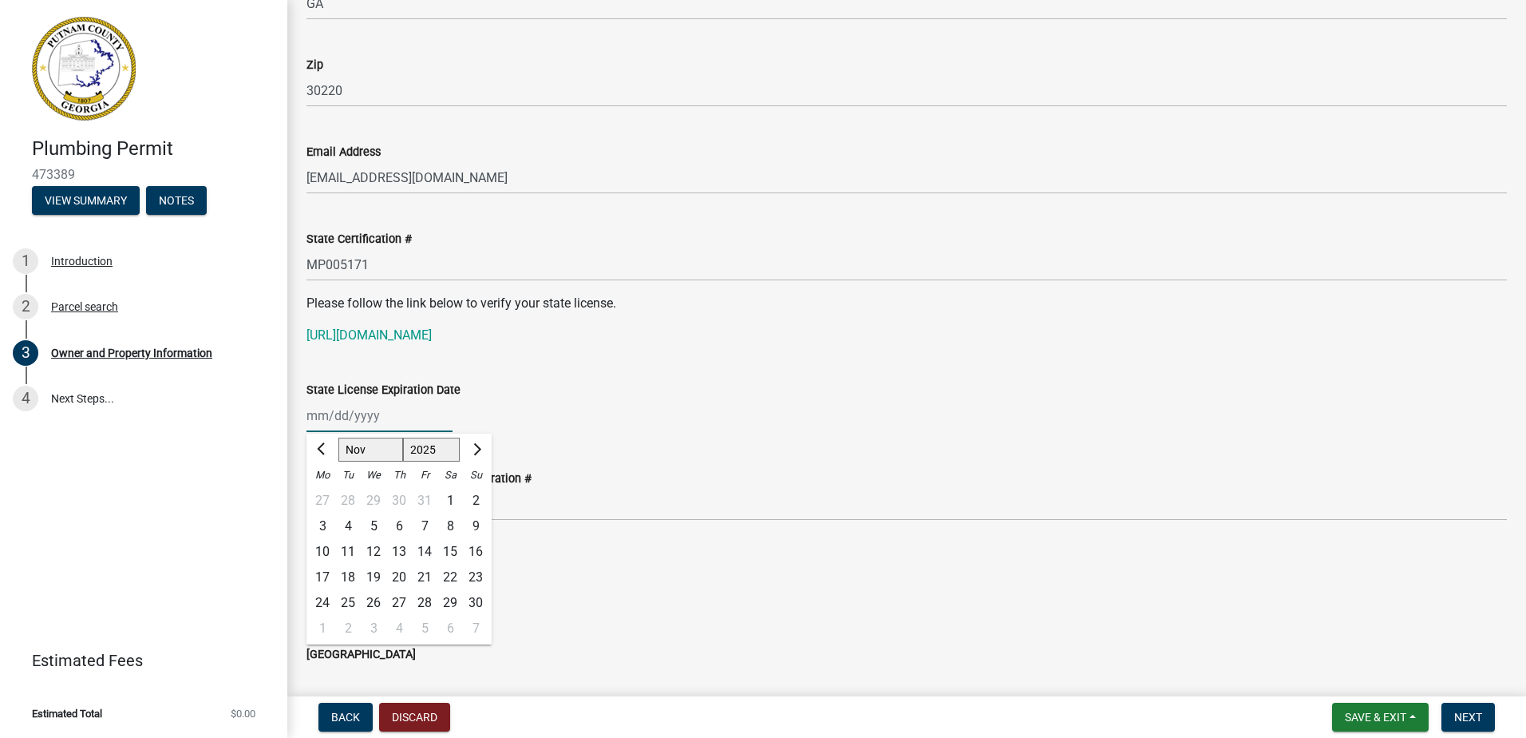
select select "2026"
click at [403, 437] on select "1525 1526 1527 1528 1529 1530 1531 1532 1533 1534 1535 1536 1537 1538 1539 1540…" at bounding box center [431, 449] width 57 height 24
click at [319, 623] on div "30" at bounding box center [323, 628] width 26 height 26
type input "[DATE]"
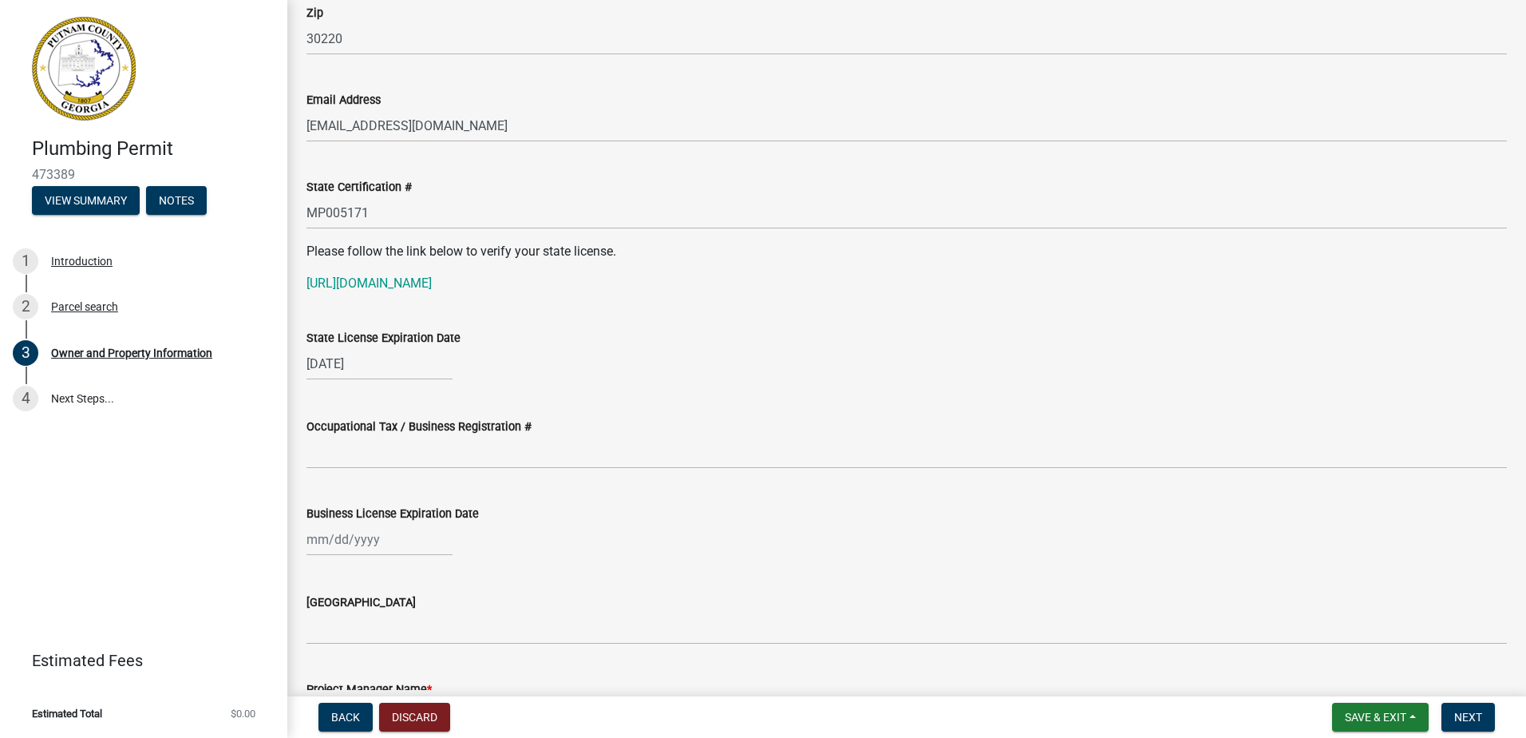
scroll to position [1995, 0]
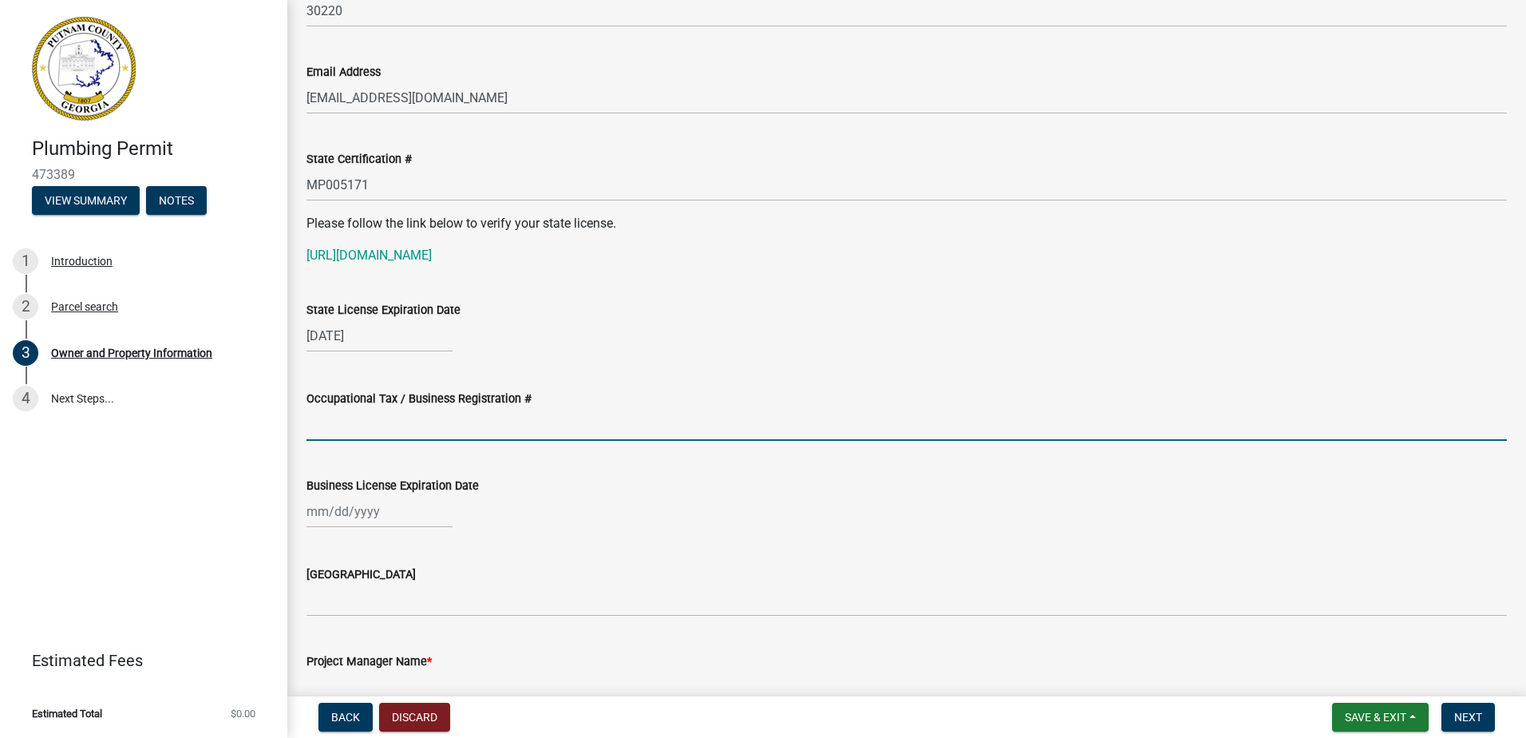
click at [359, 429] on input "Occupational Tax / Business Registration #" at bounding box center [907, 424] width 1200 height 33
type input "BL2025-204"
click at [376, 512] on div at bounding box center [380, 511] width 146 height 33
select select "9"
select select "2025"
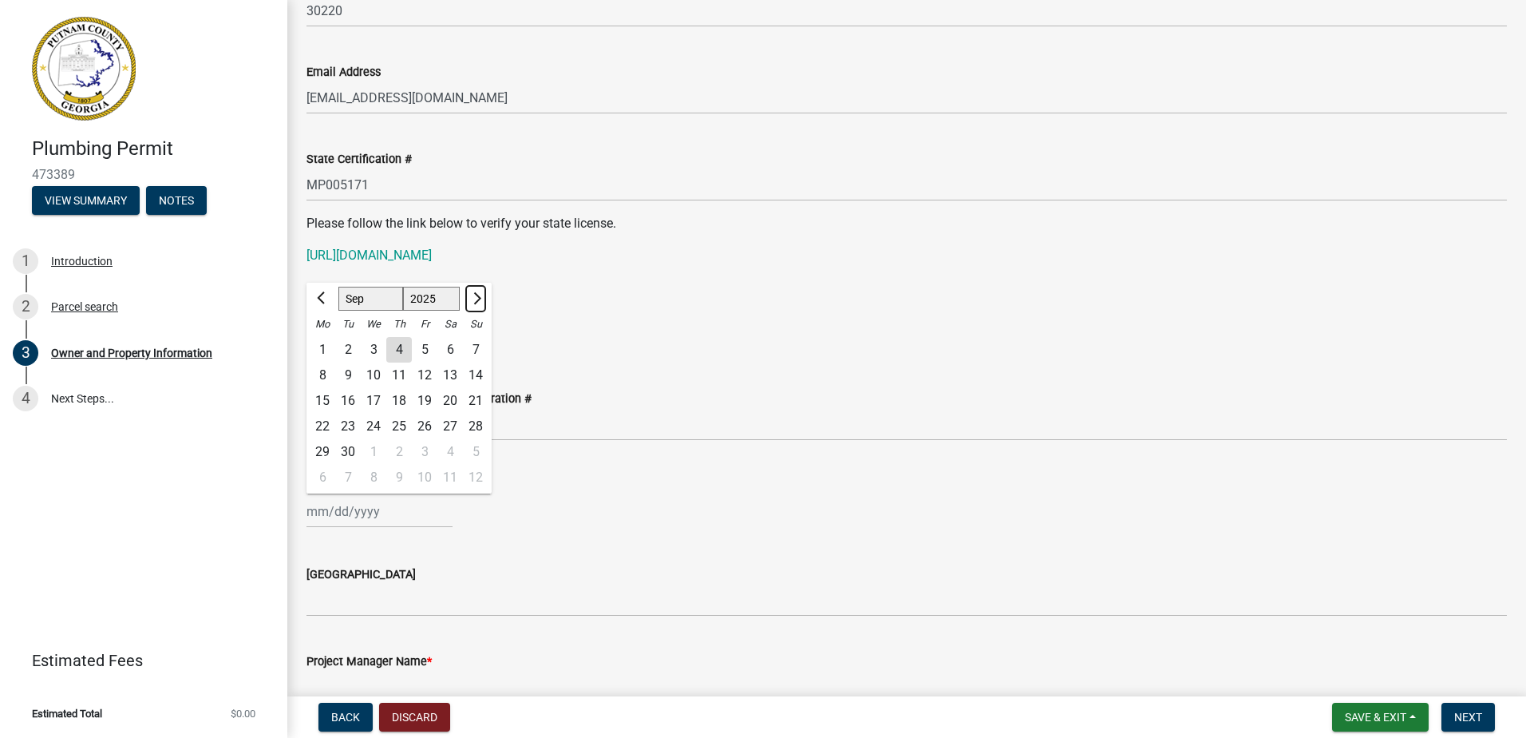
click at [475, 302] on span "Next month" at bounding box center [475, 298] width 12 height 12
select select "12"
click at [374, 454] on div "31" at bounding box center [374, 452] width 26 height 26
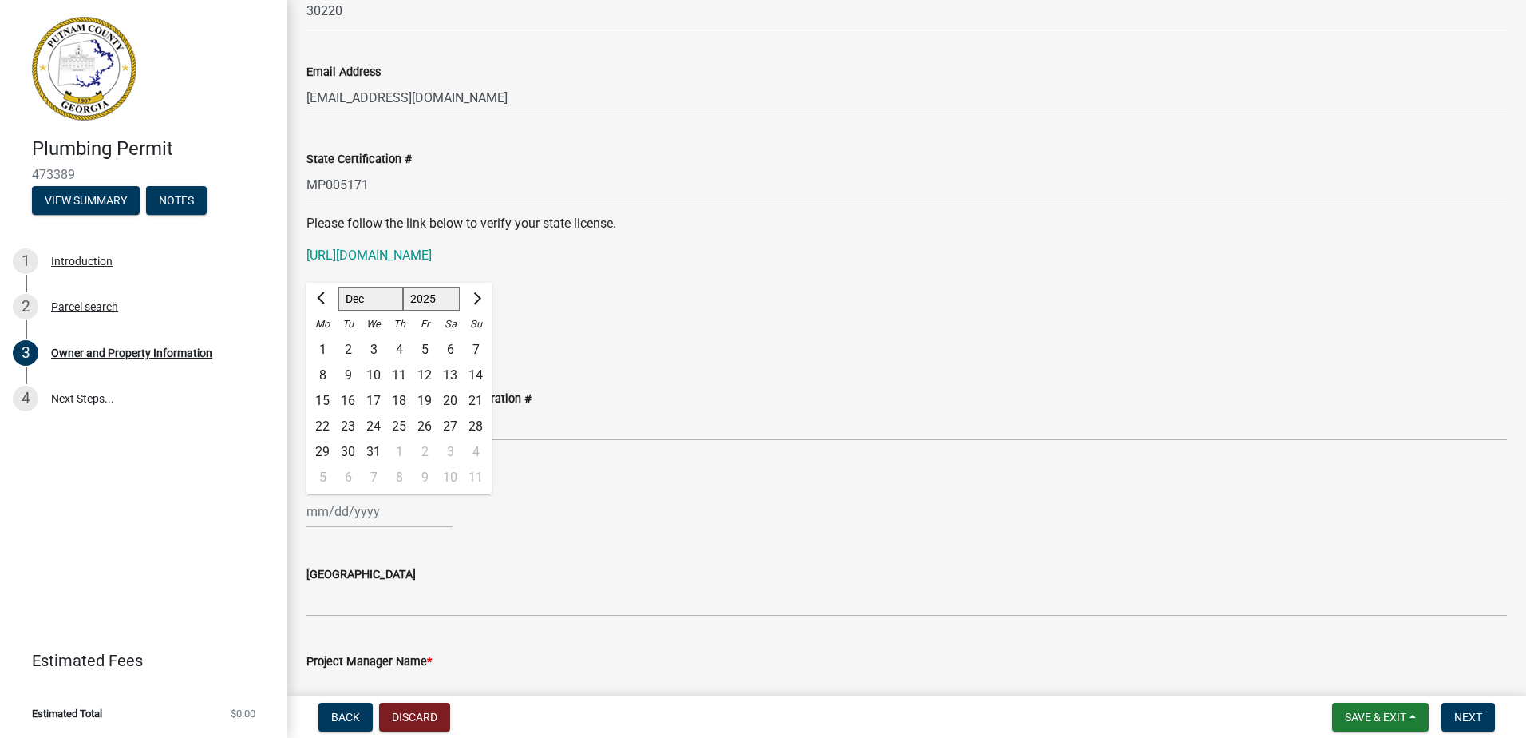
type input "12/31/2025"
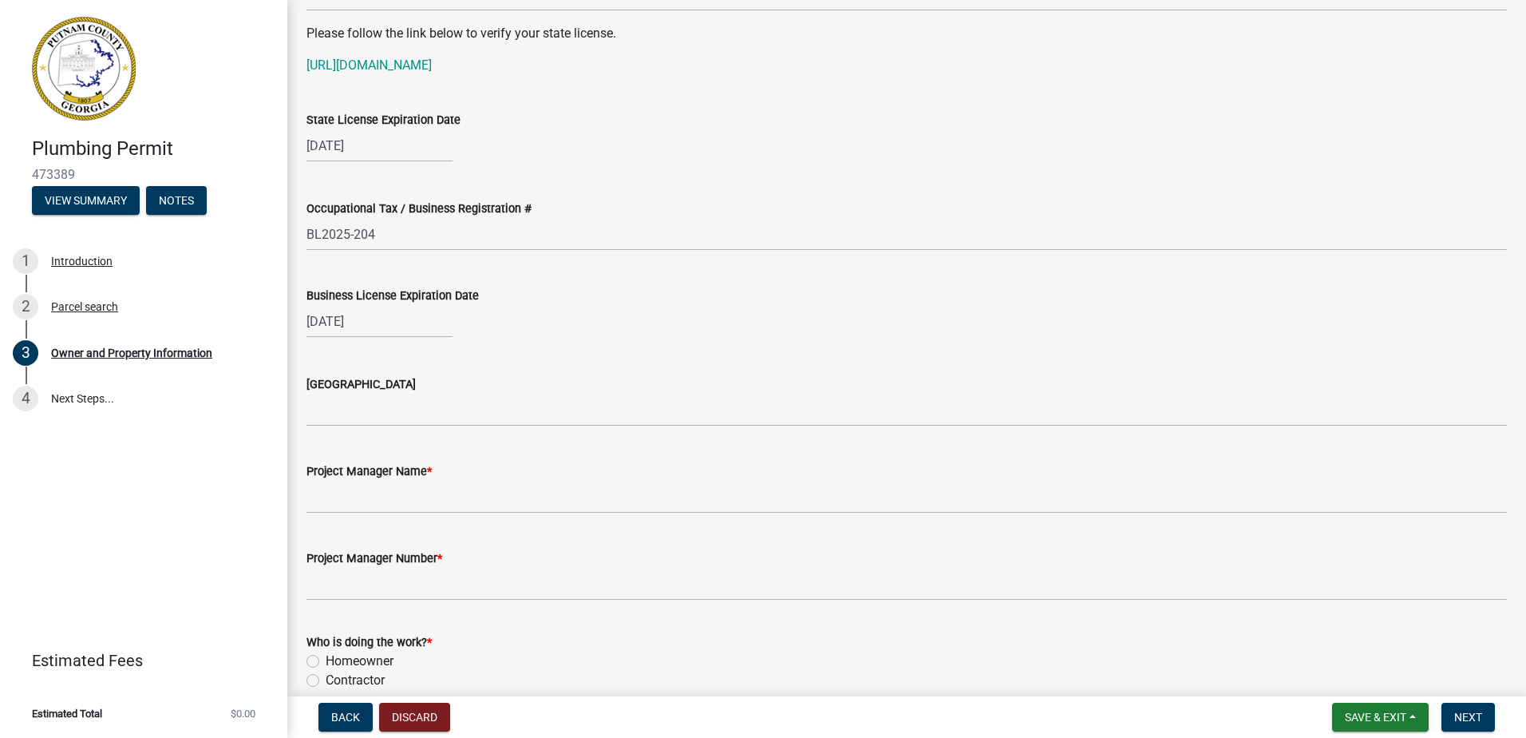
scroll to position [2235, 0]
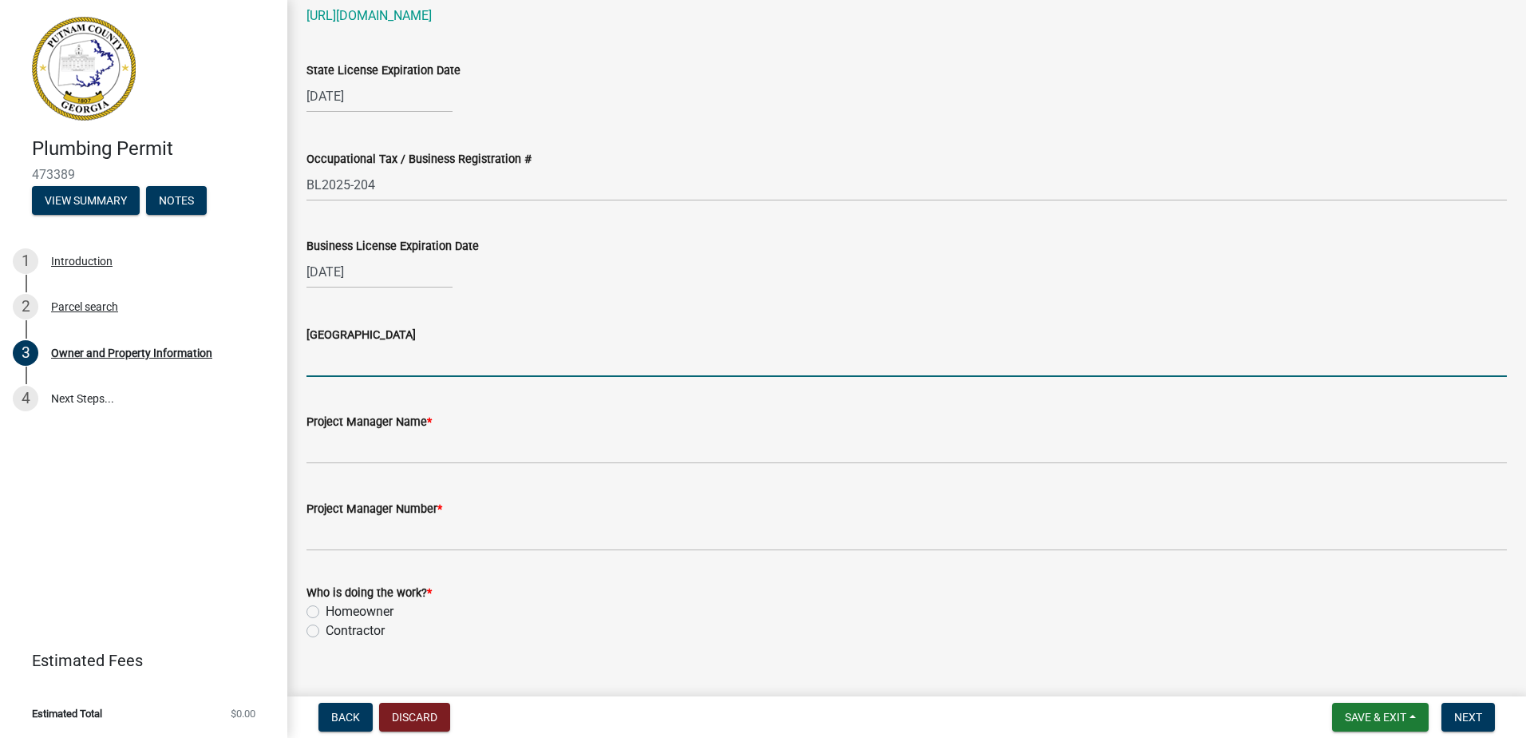
click at [355, 360] on input "Issuing County" at bounding box center [907, 360] width 1200 height 33
type input "[PERSON_NAME]"
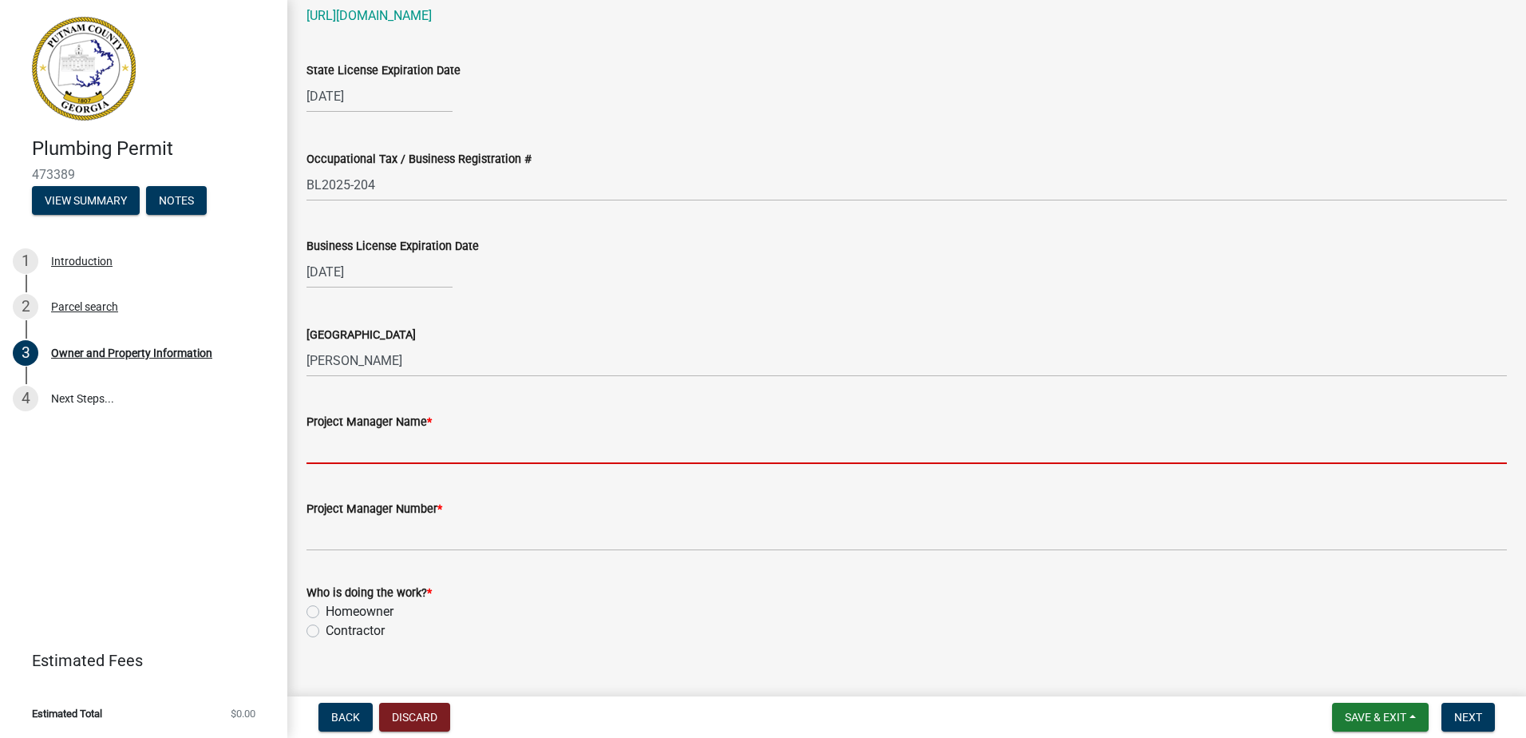
click at [317, 445] on input "Project Manager Name *" at bounding box center [907, 447] width 1200 height 33
type input "Jay M. Okafor"
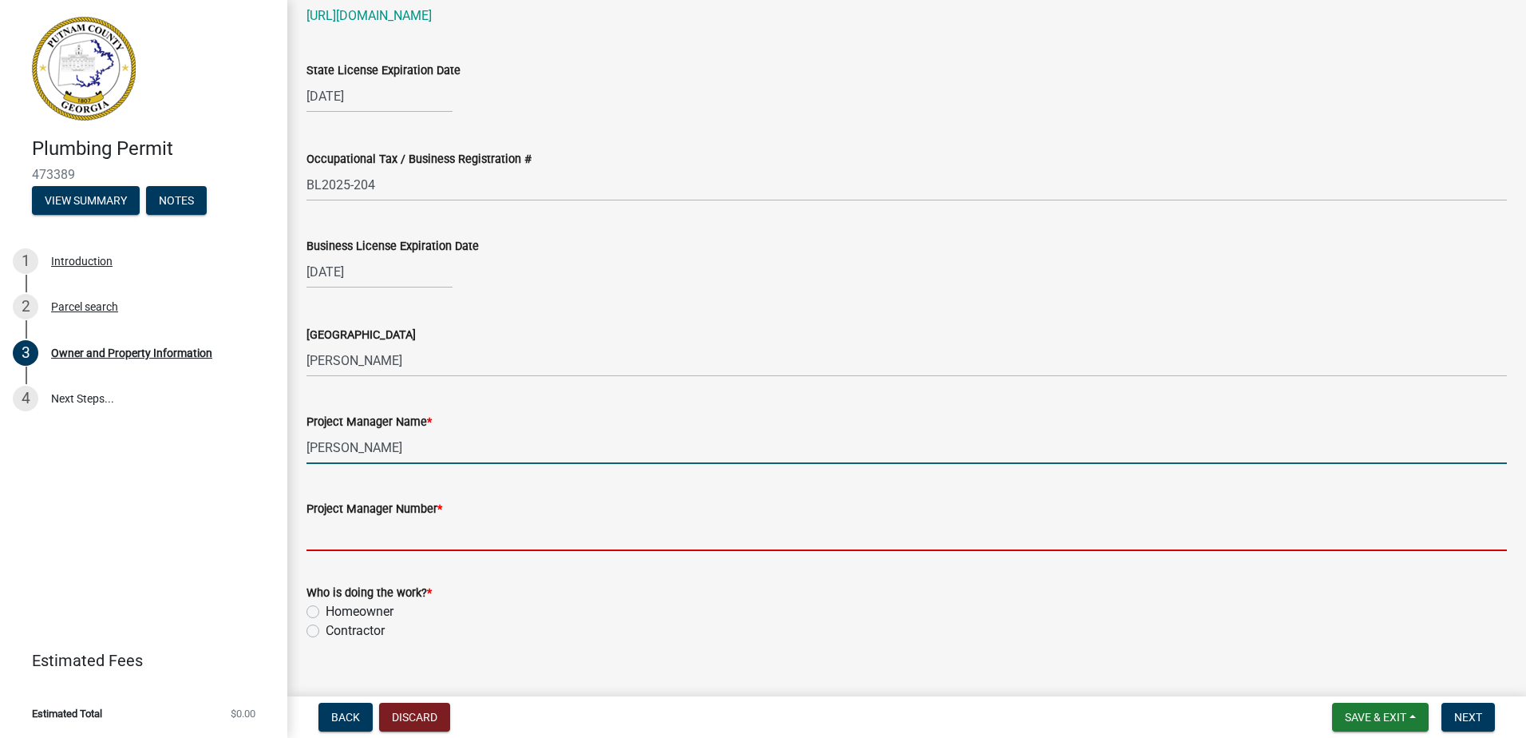
click at [379, 540] on input "Project Manager Number *" at bounding box center [907, 534] width 1200 height 33
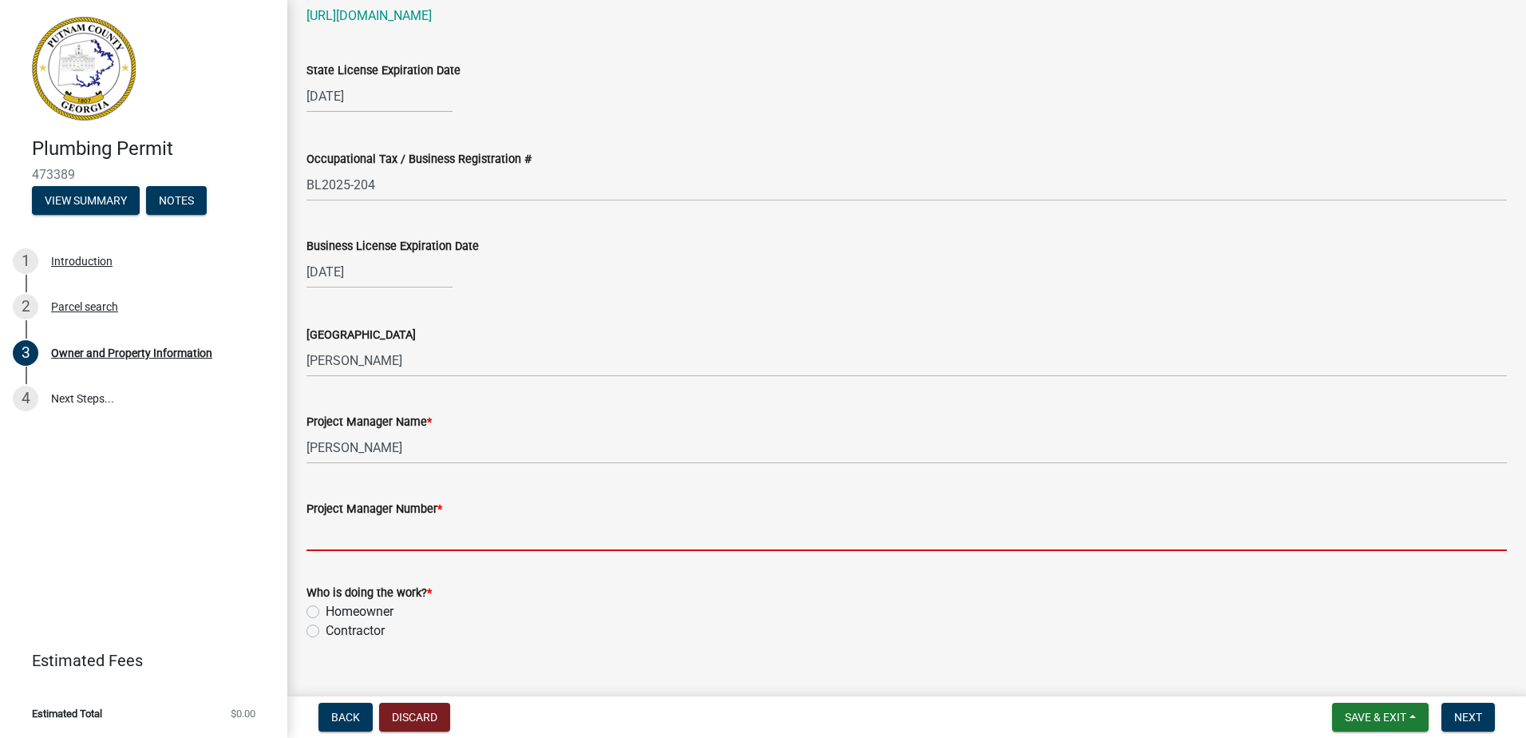
type input "4042471102"
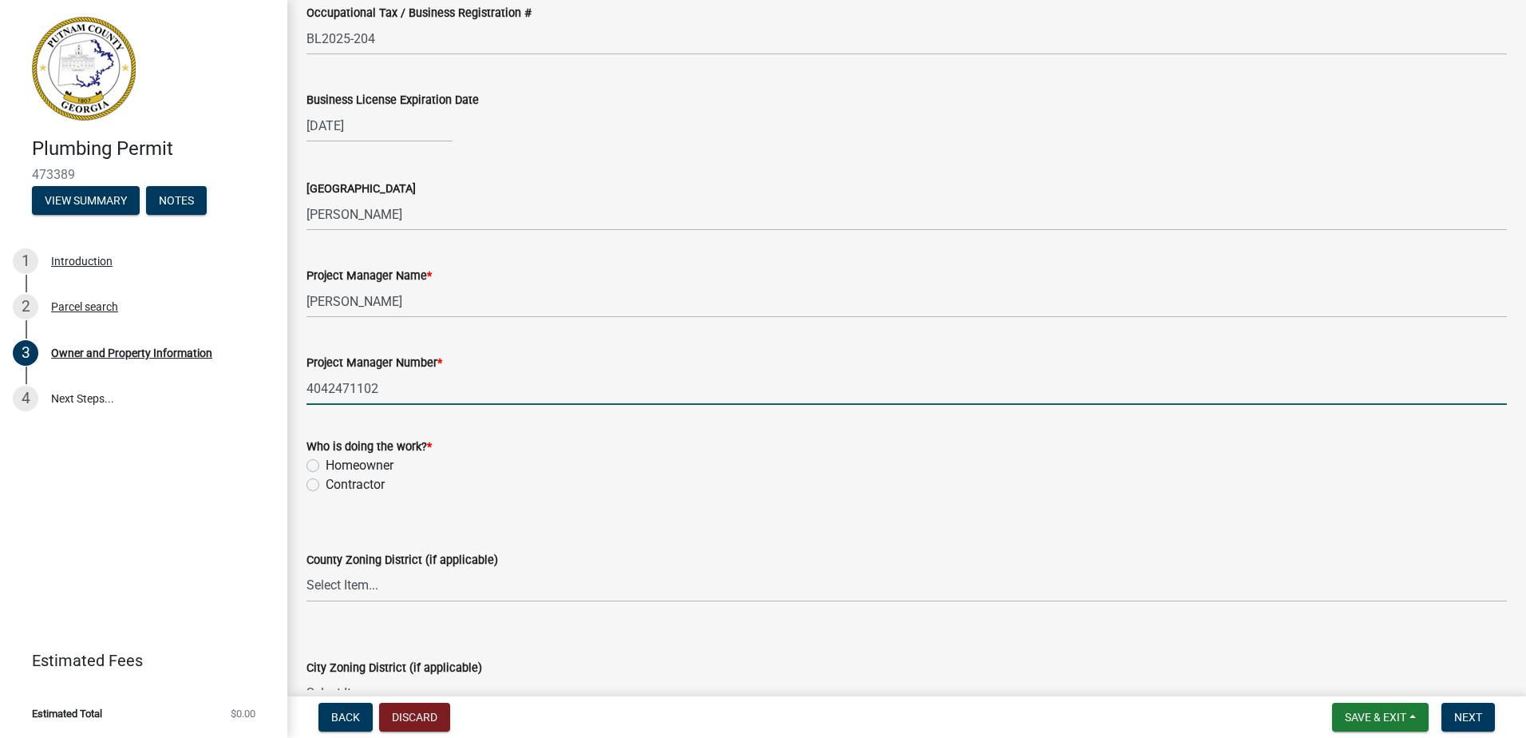
scroll to position [2395, 0]
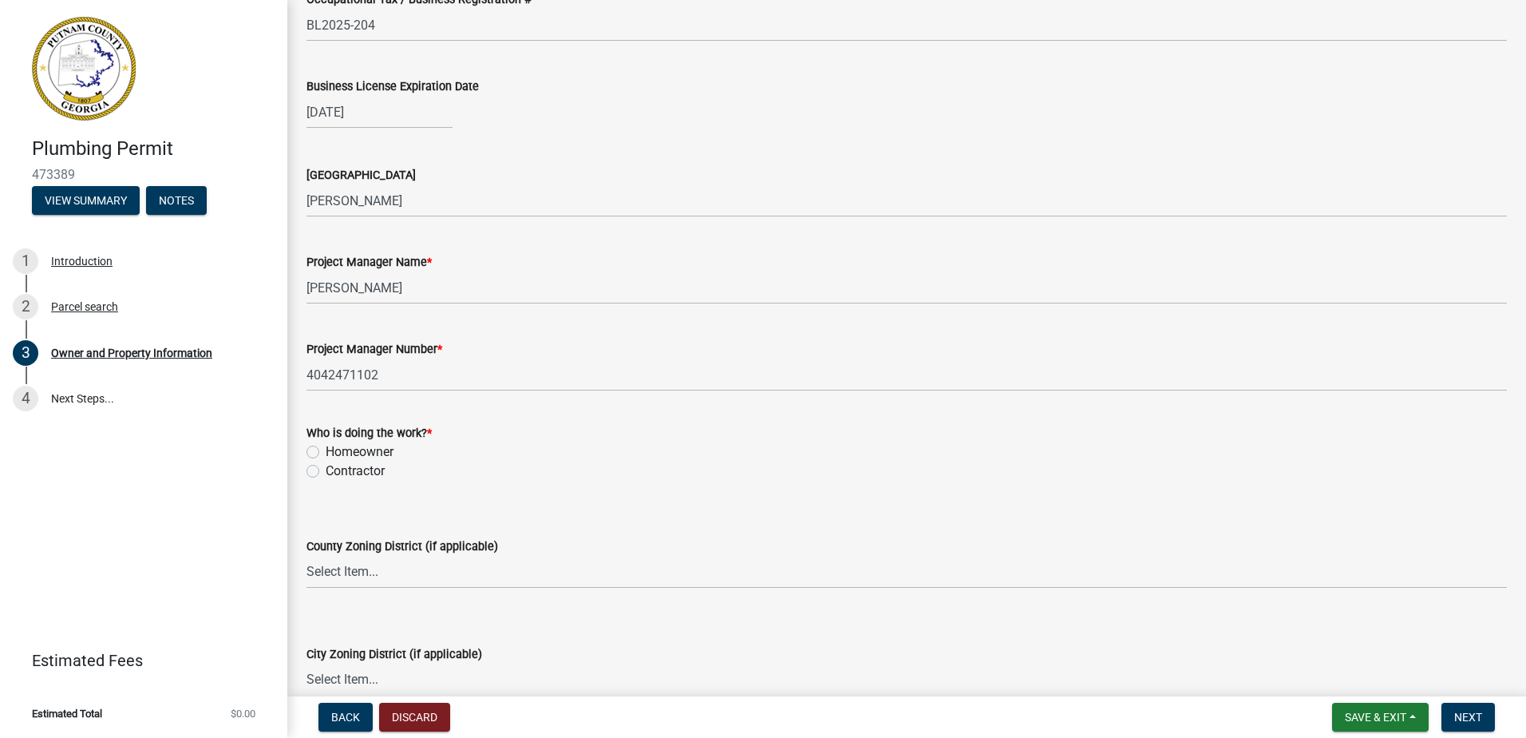
click at [326, 471] on label "Contractor" at bounding box center [355, 470] width 59 height 19
click at [326, 471] on input "Contractor" at bounding box center [331, 466] width 10 height 10
radio input "true"
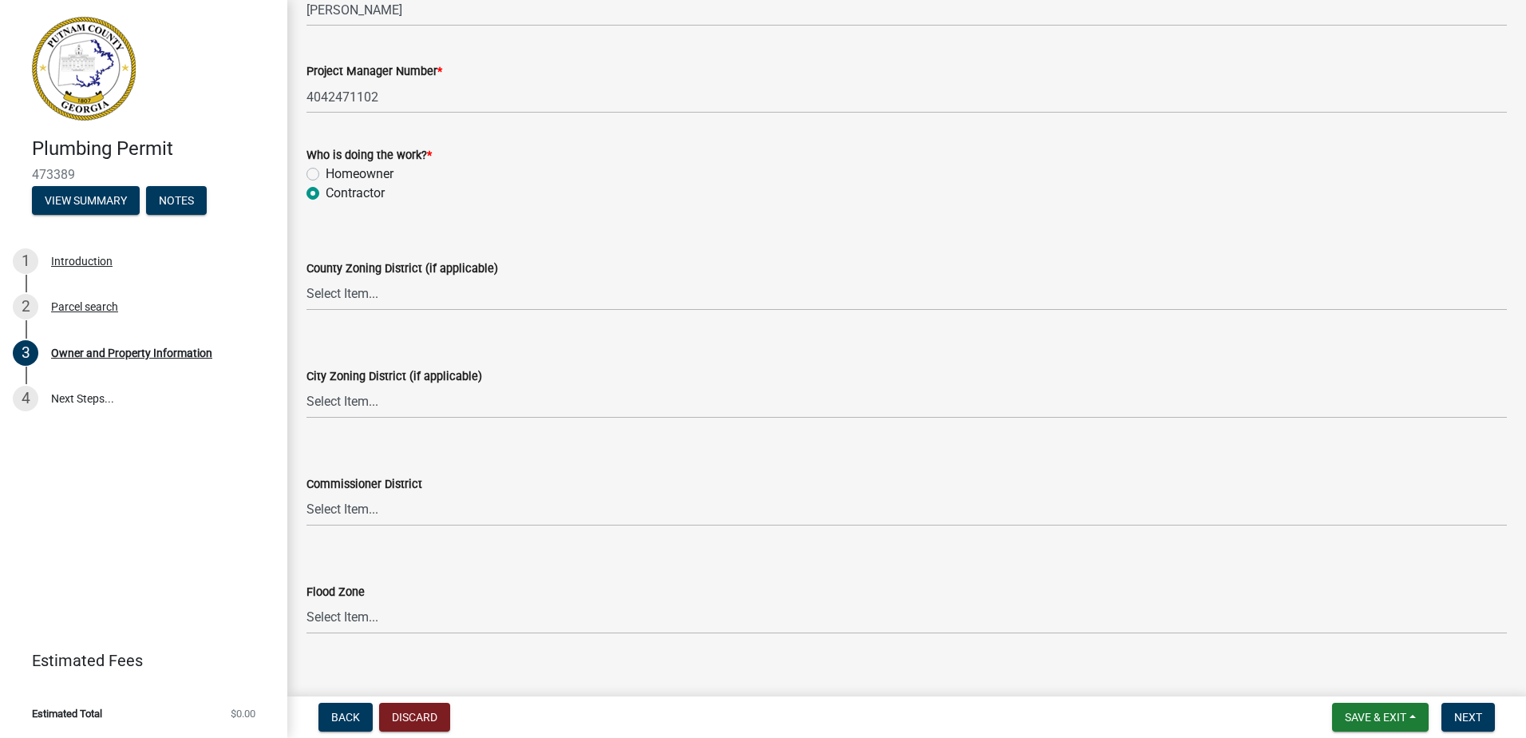
scroll to position [2693, 0]
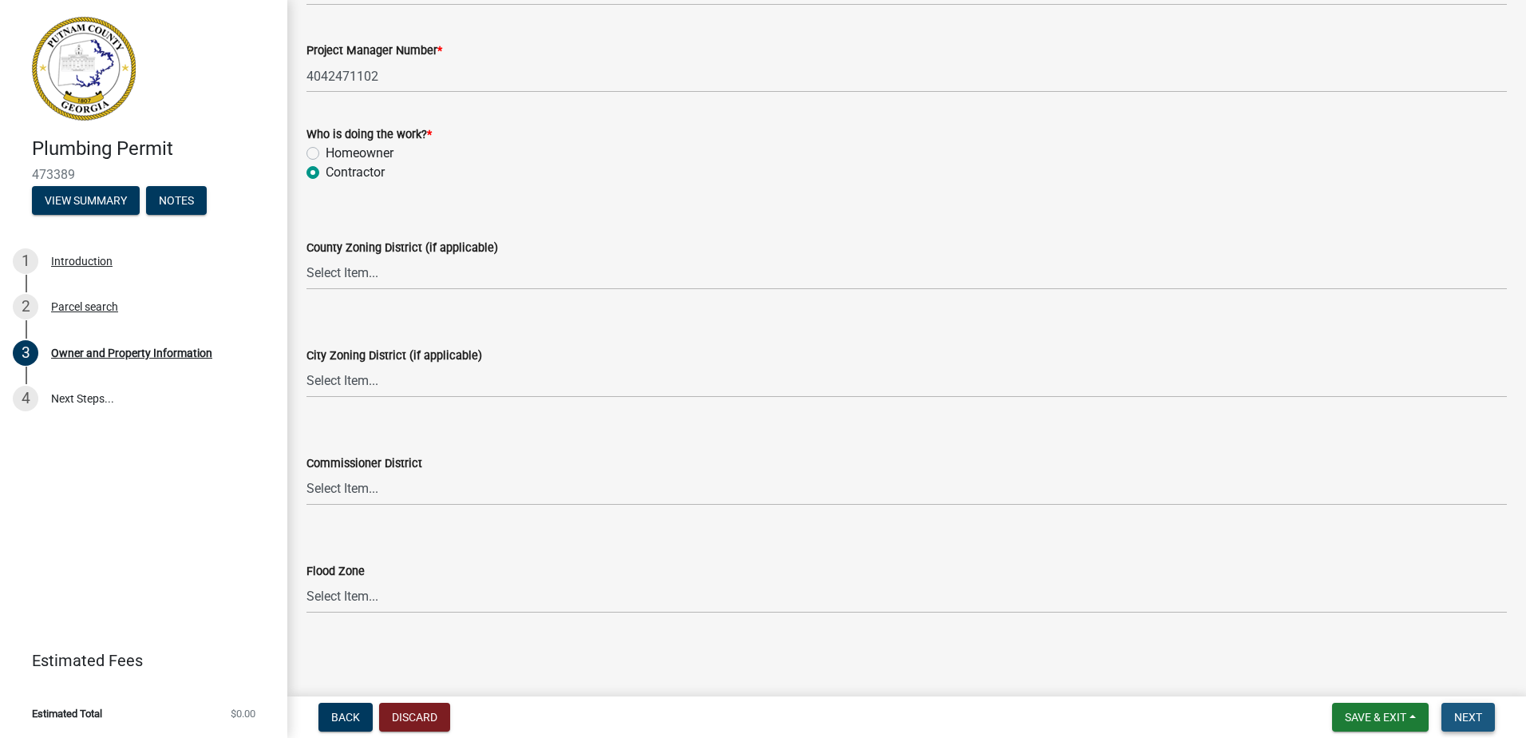
click at [1477, 716] on span "Next" at bounding box center [1468, 716] width 28 height 13
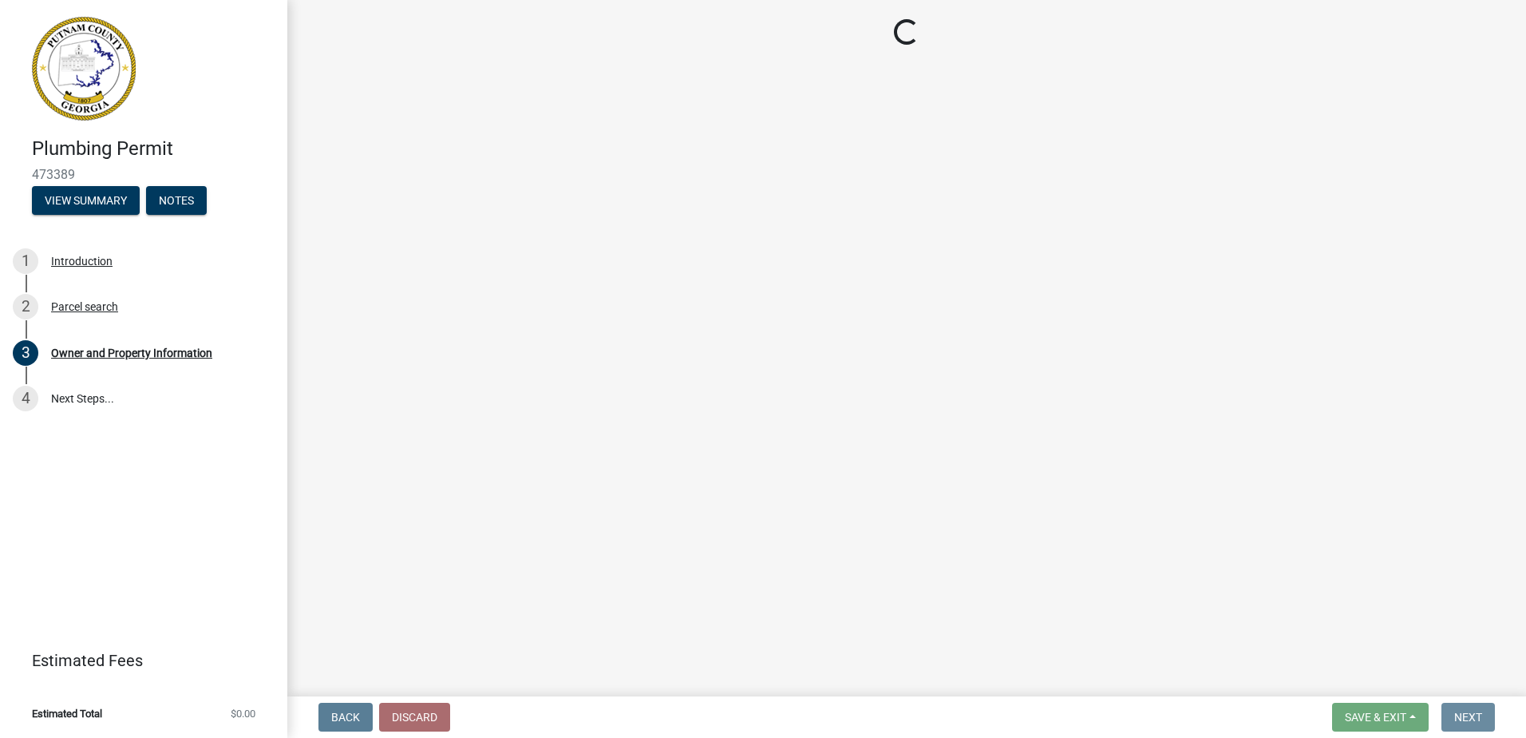
scroll to position [0, 0]
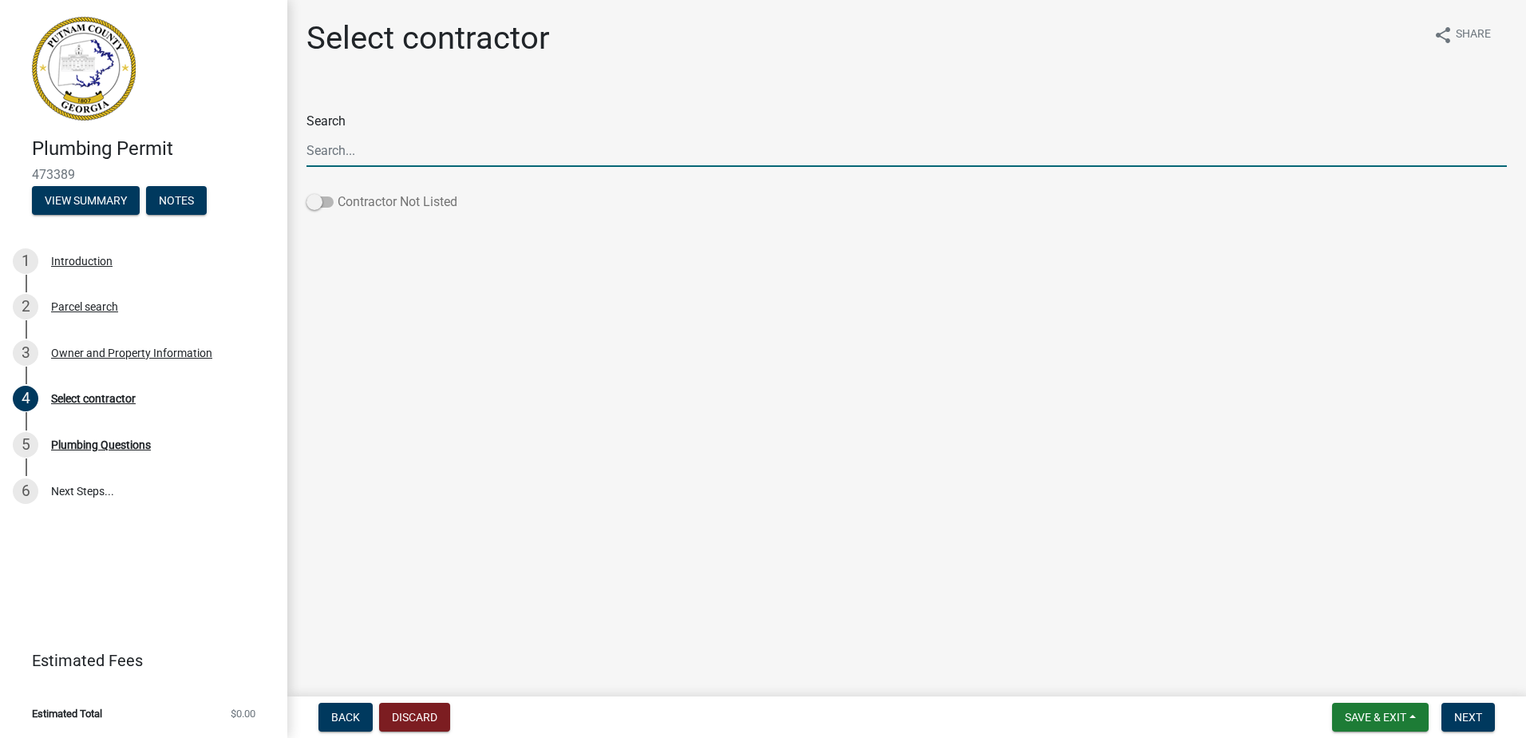
click at [319, 204] on span at bounding box center [320, 201] width 27 height 11
click at [338, 192] on input "Contractor Not Listed" at bounding box center [338, 192] width 0 height 0
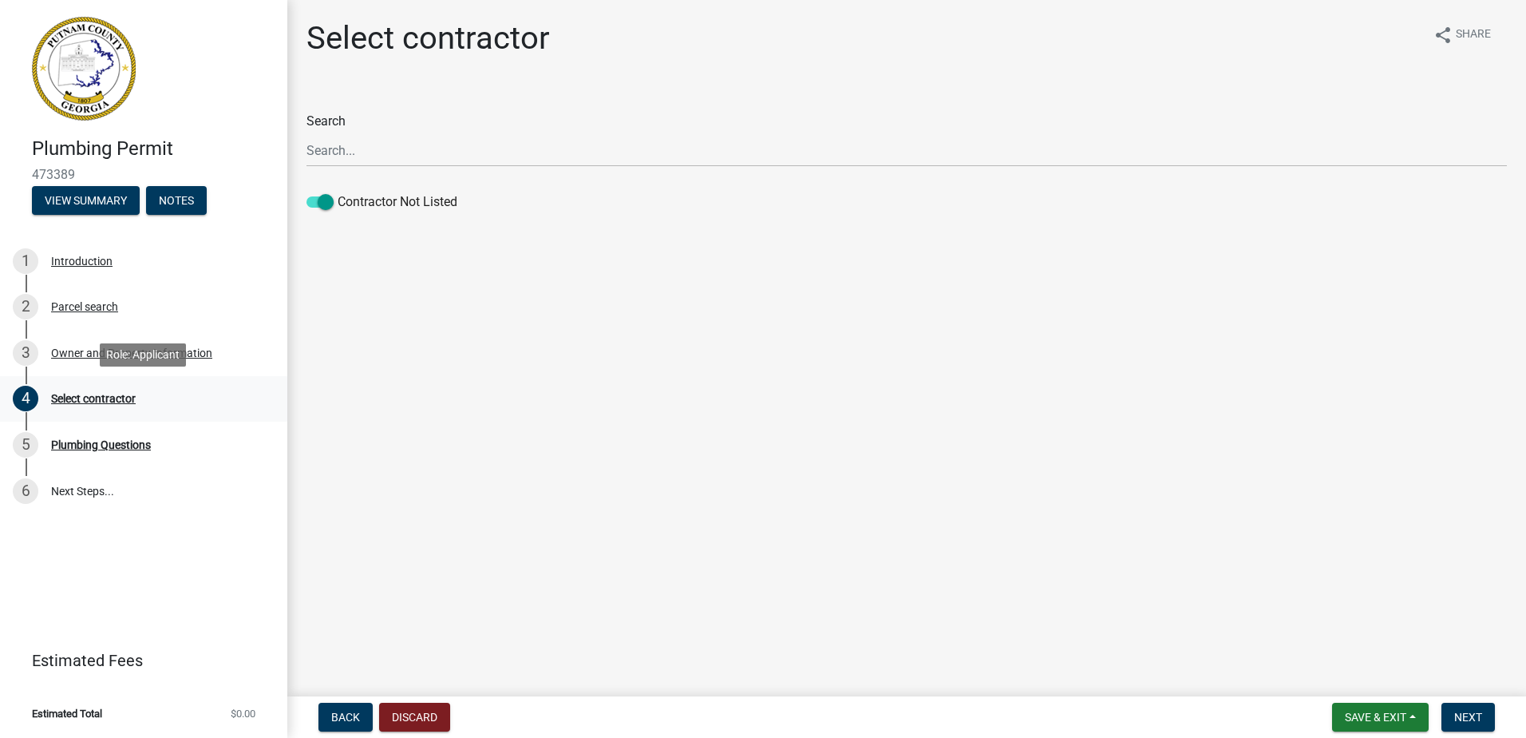
click at [83, 399] on div "Select contractor" at bounding box center [93, 398] width 85 height 11
click at [93, 355] on div "Owner and Property Information" at bounding box center [131, 352] width 161 height 11
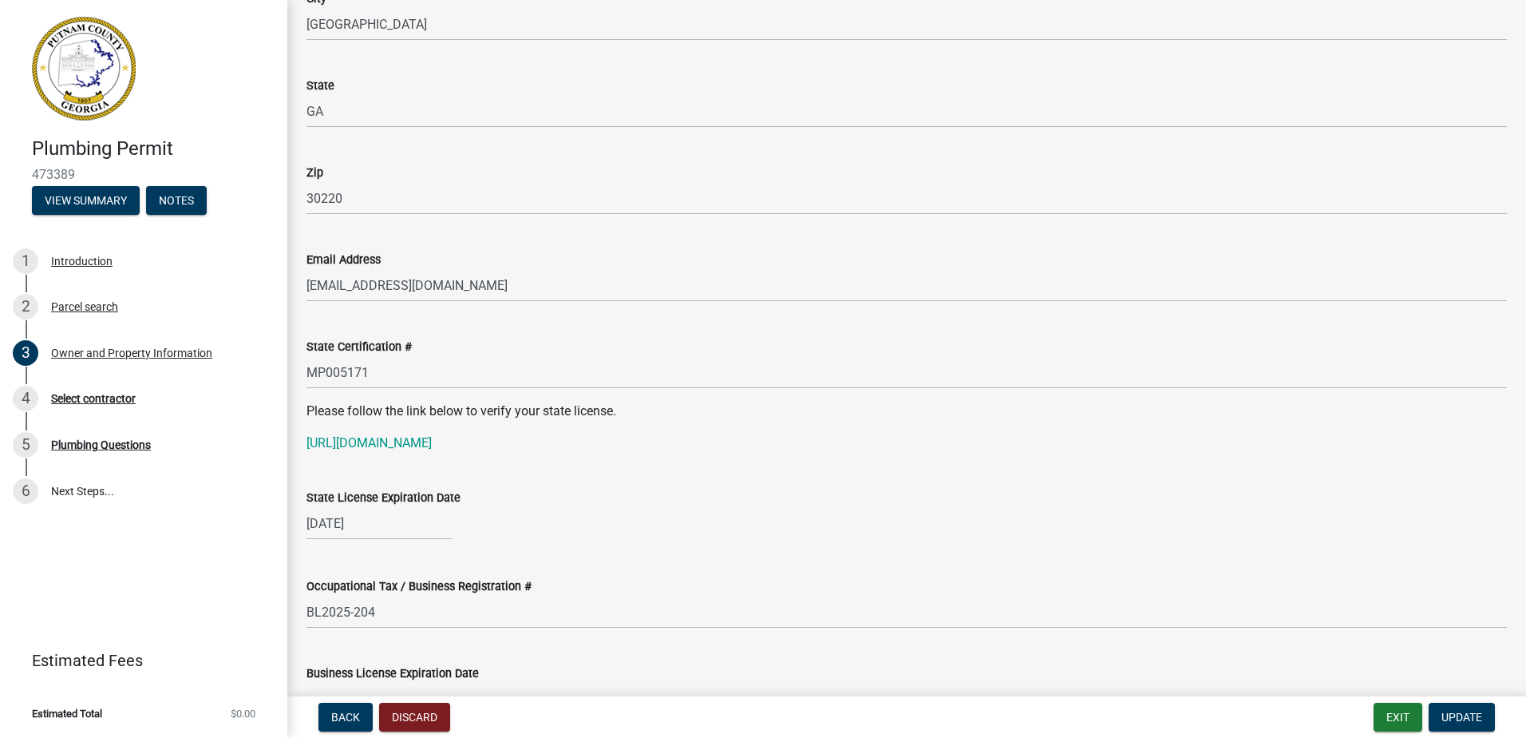
scroll to position [1836, 0]
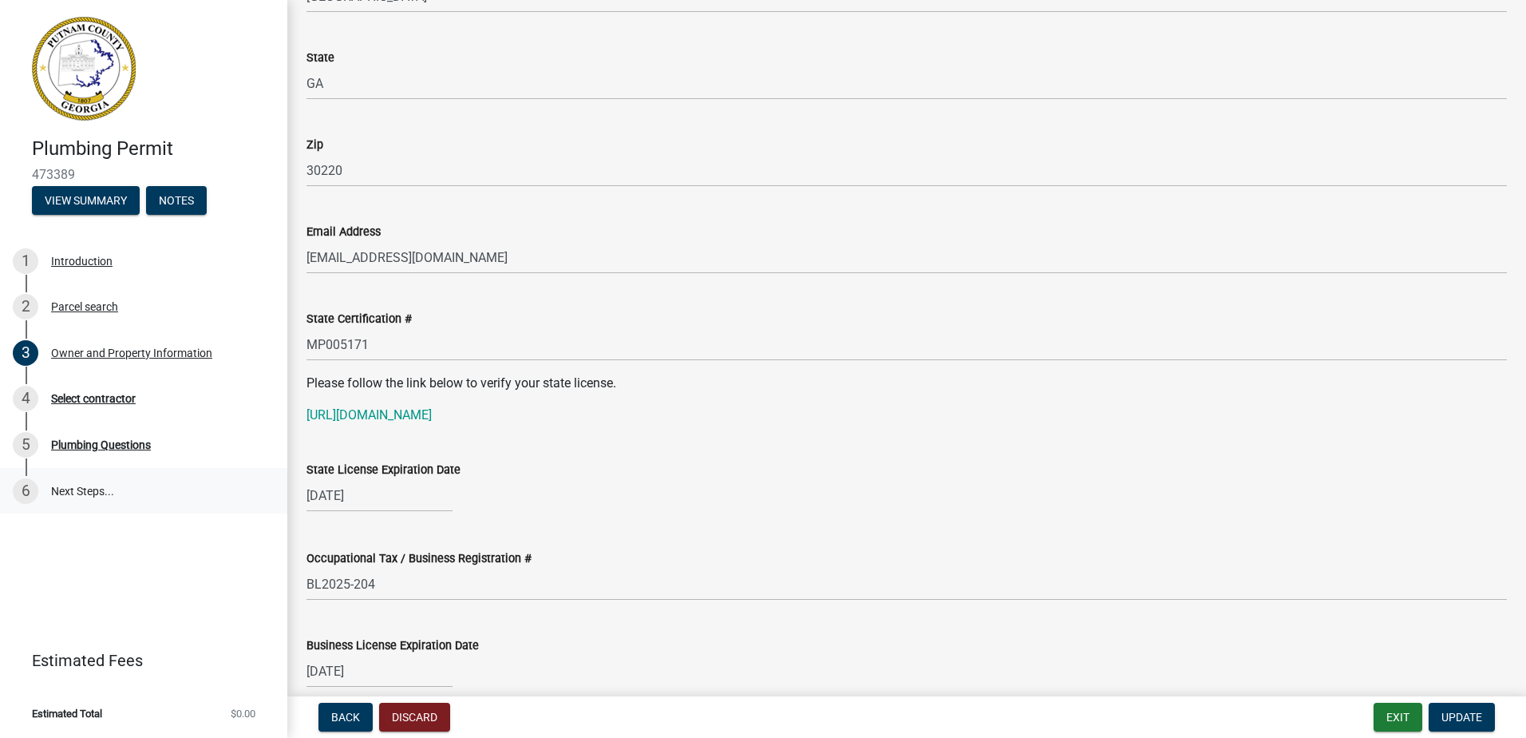
click at [96, 493] on link "6 Next Steps..." at bounding box center [143, 491] width 287 height 46
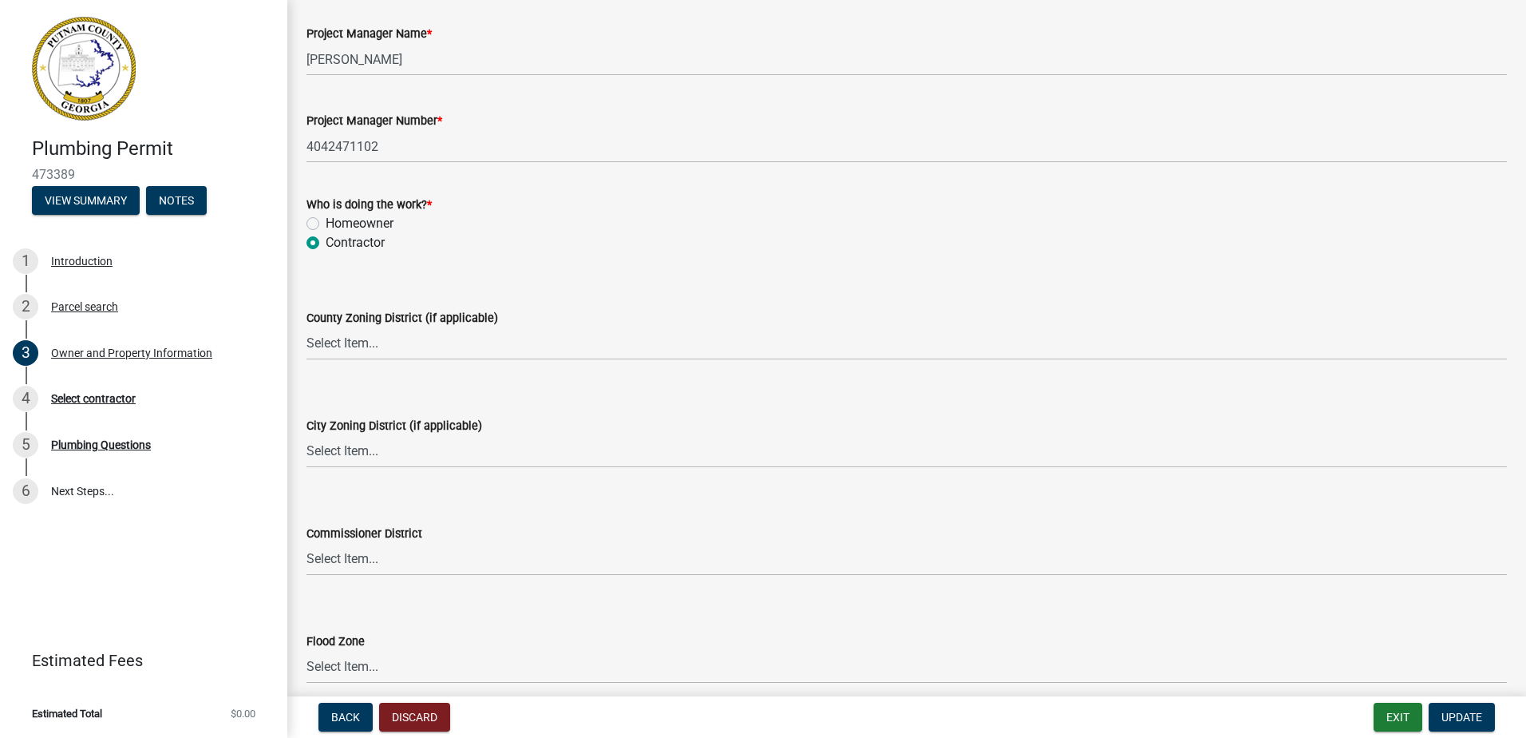
scroll to position [2693, 0]
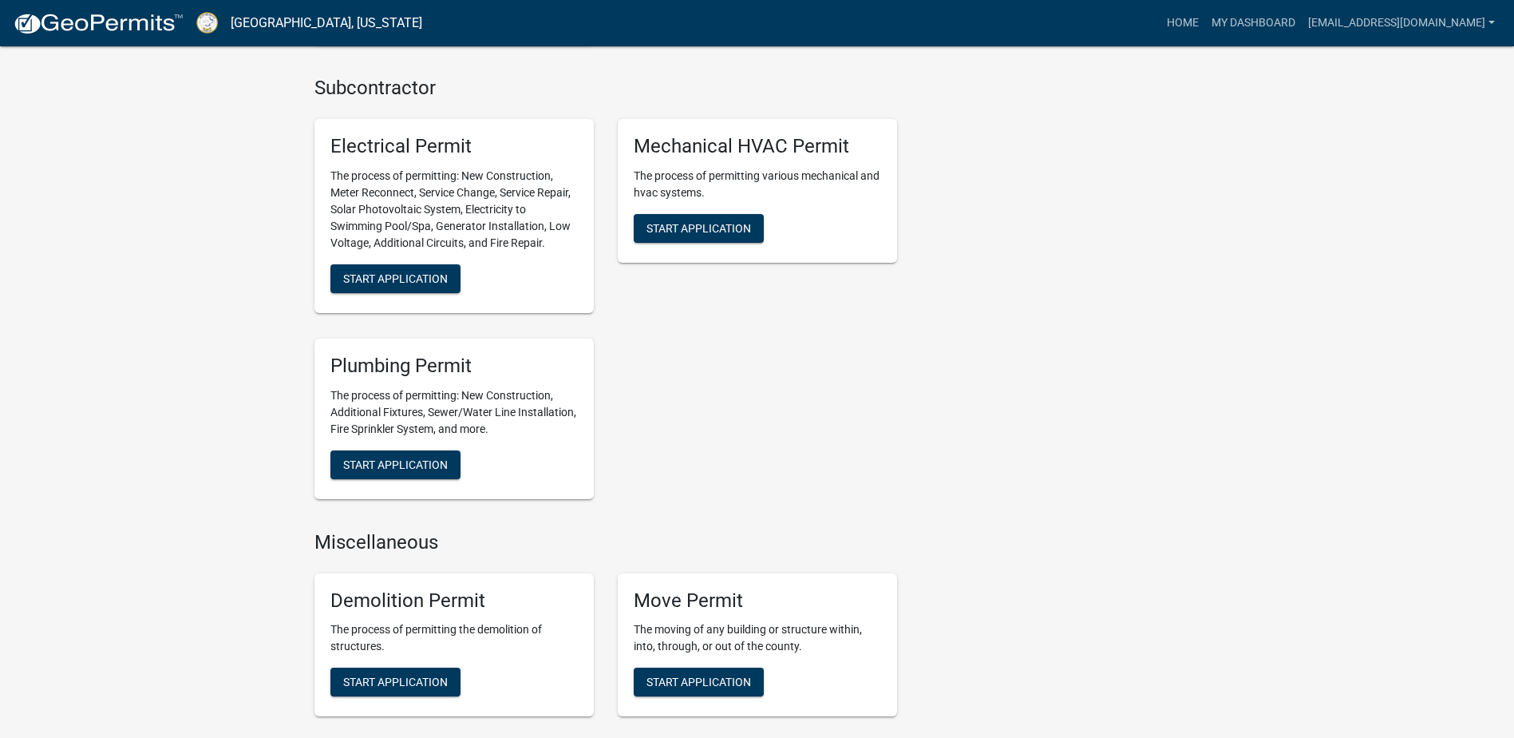
scroll to position [958, 0]
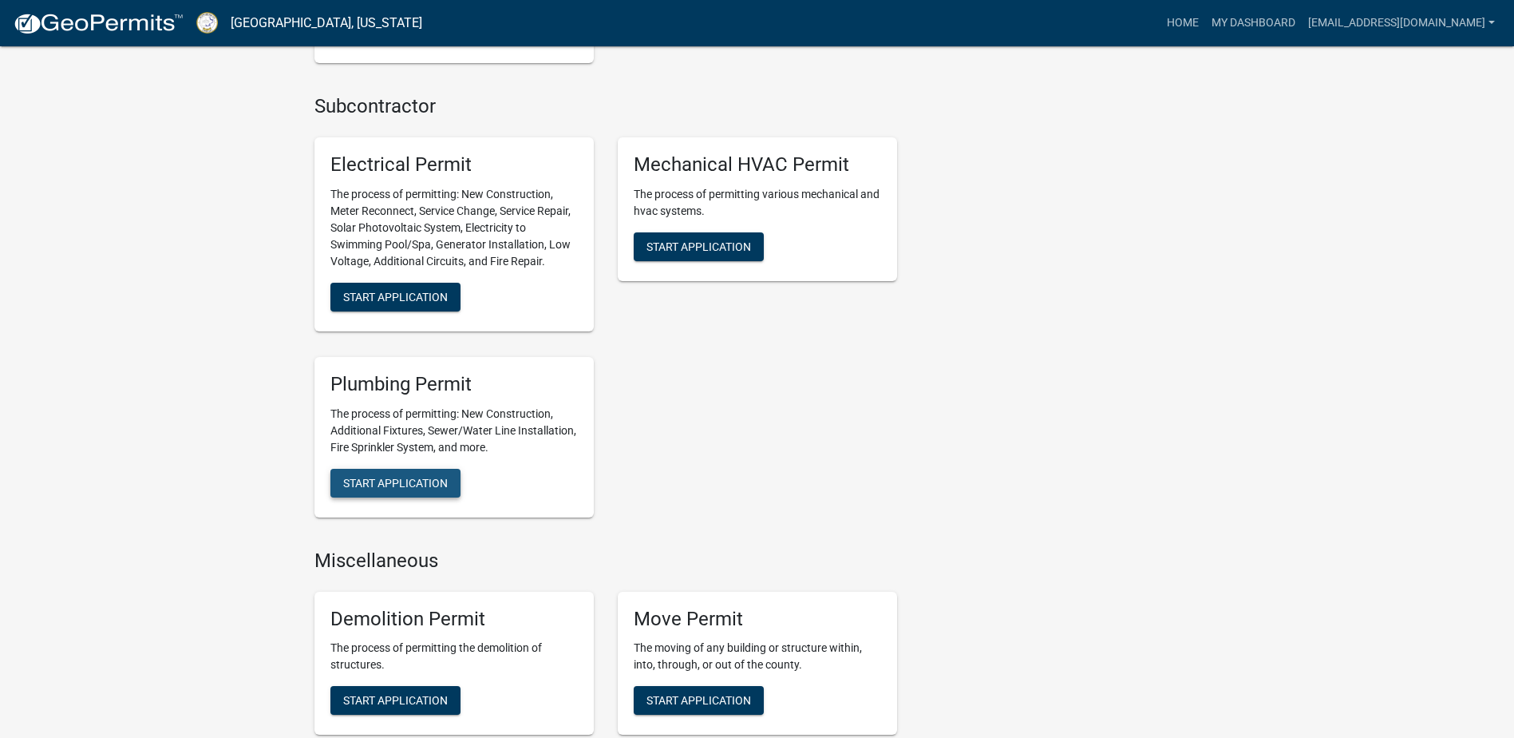
click at [393, 481] on span "Start Application" at bounding box center [395, 482] width 105 height 13
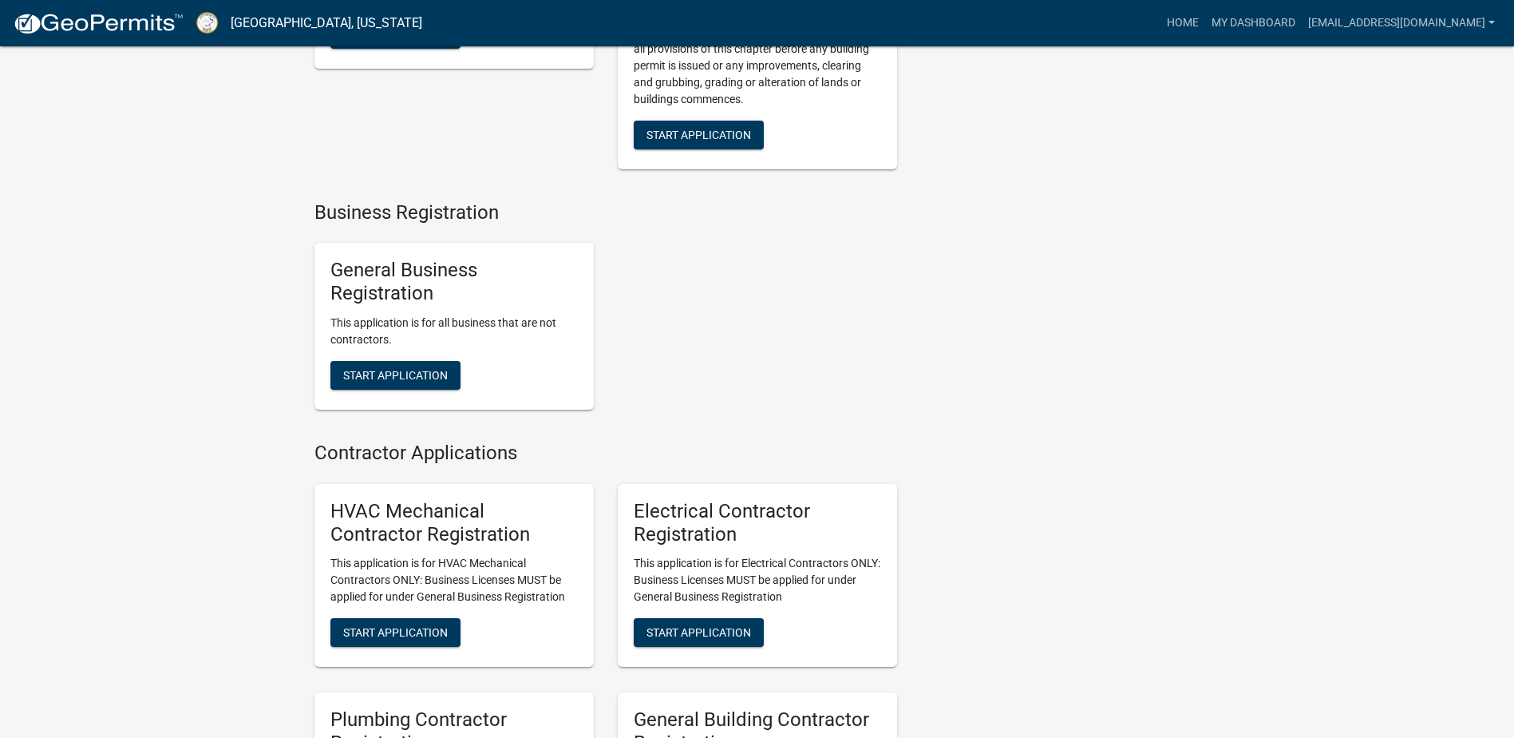
scroll to position [3292, 0]
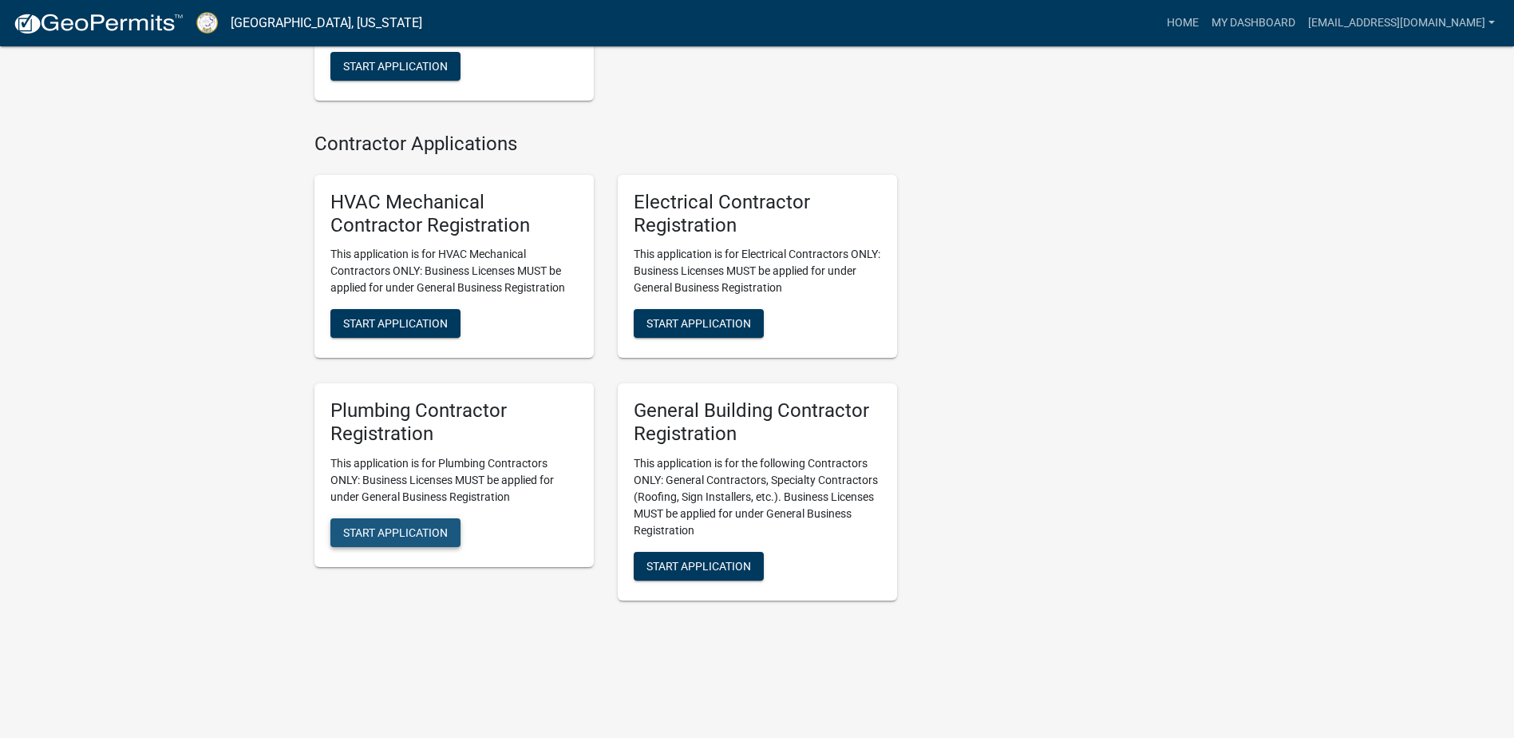
click at [393, 528] on span "Start Application" at bounding box center [395, 532] width 105 height 13
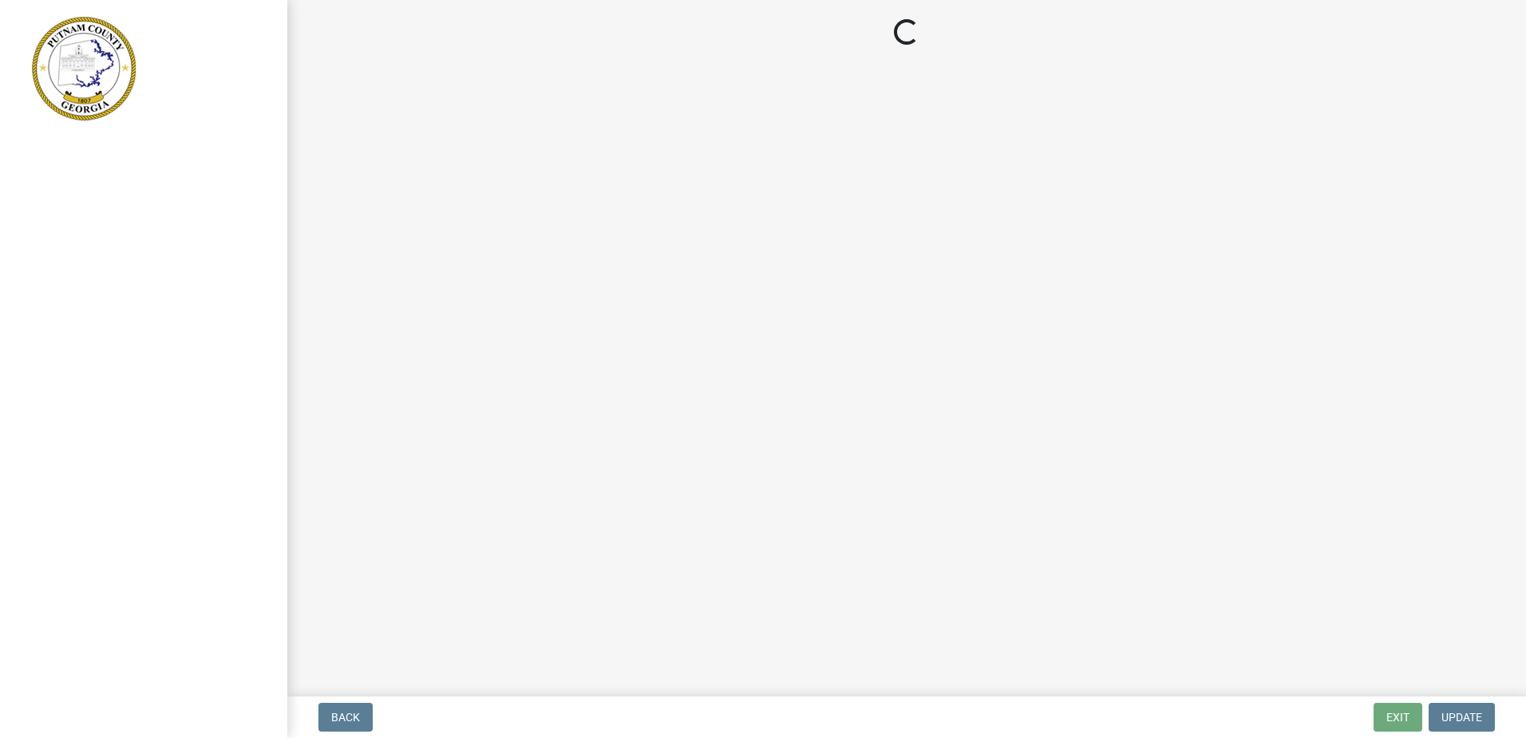
select select "GA"
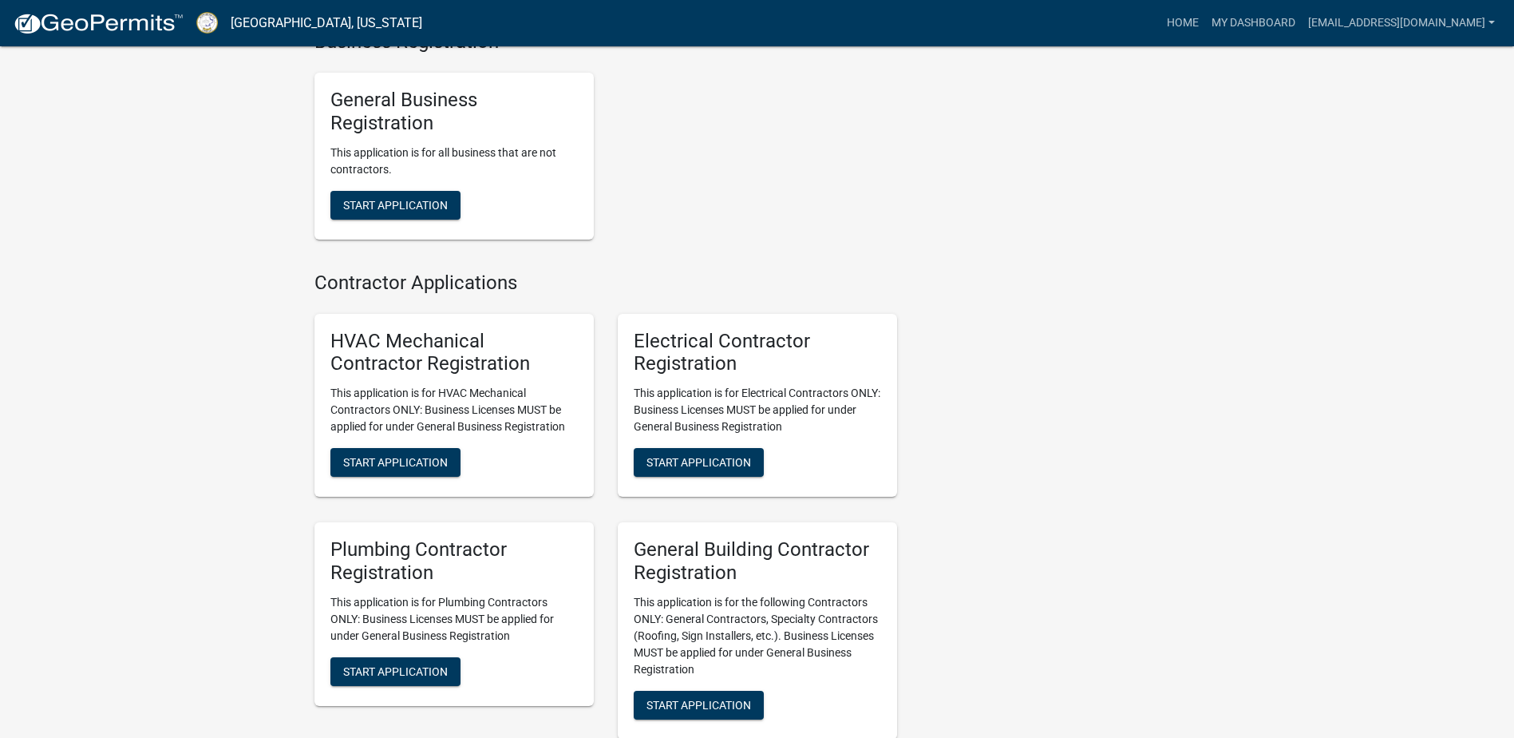
scroll to position [3315, 0]
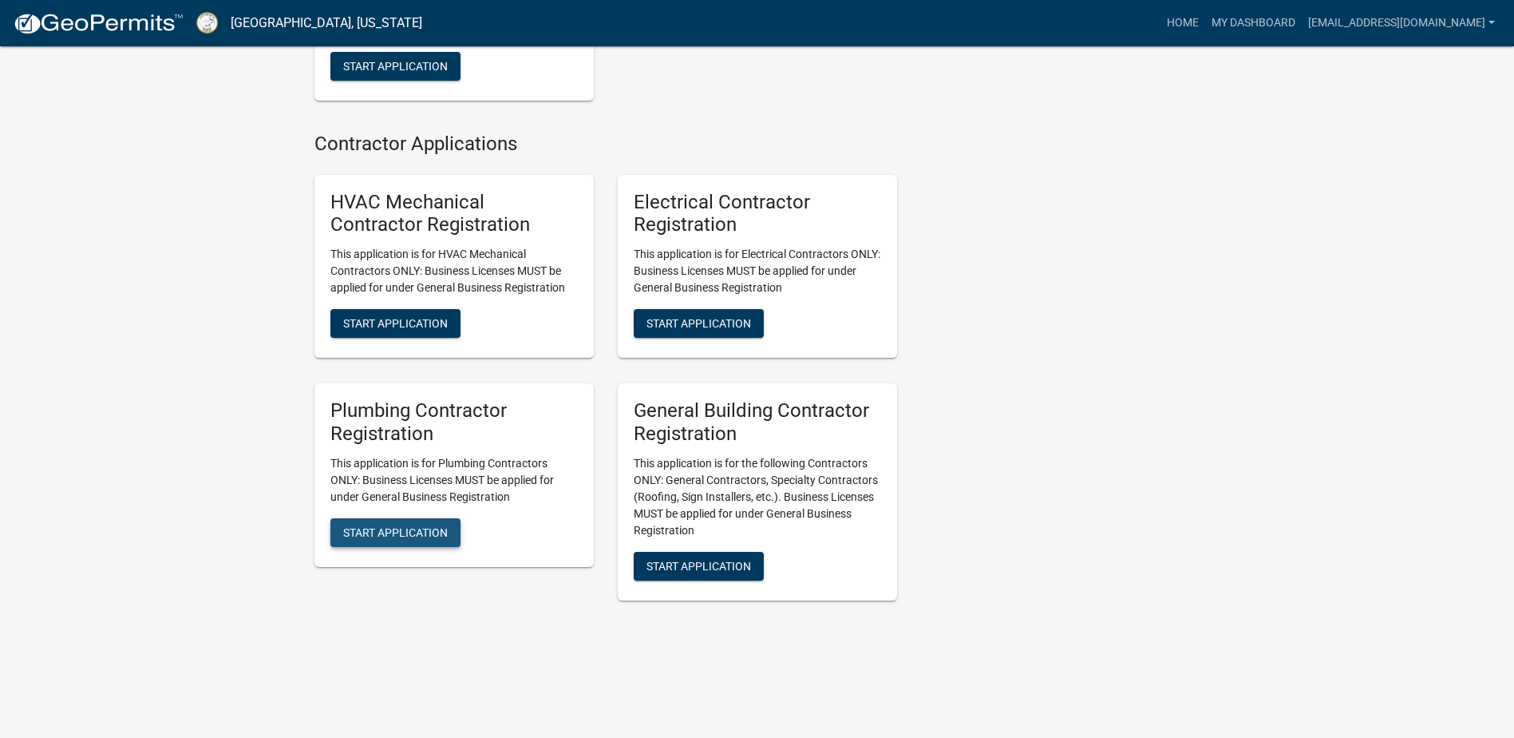
click at [394, 529] on span "Start Application" at bounding box center [395, 531] width 105 height 13
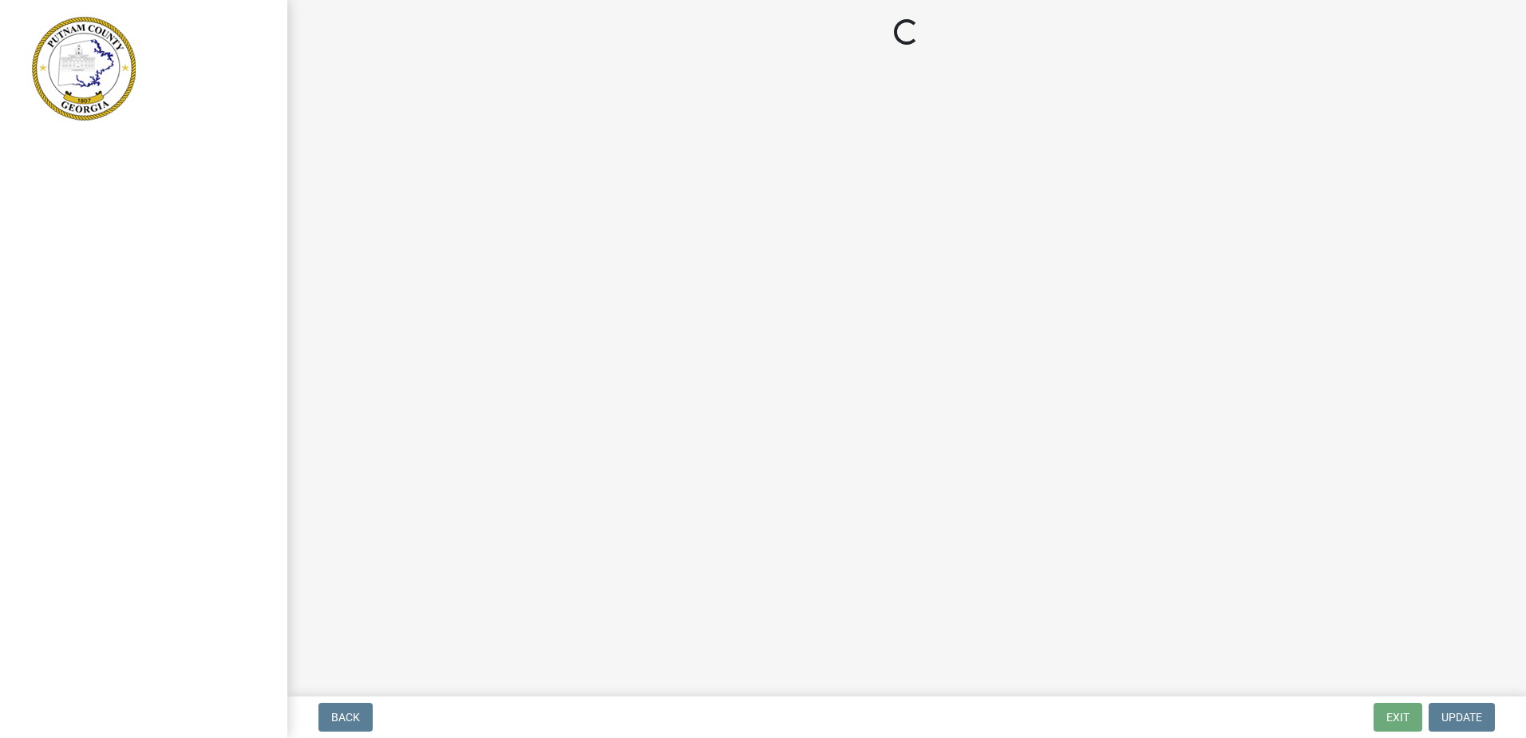
select select "GA"
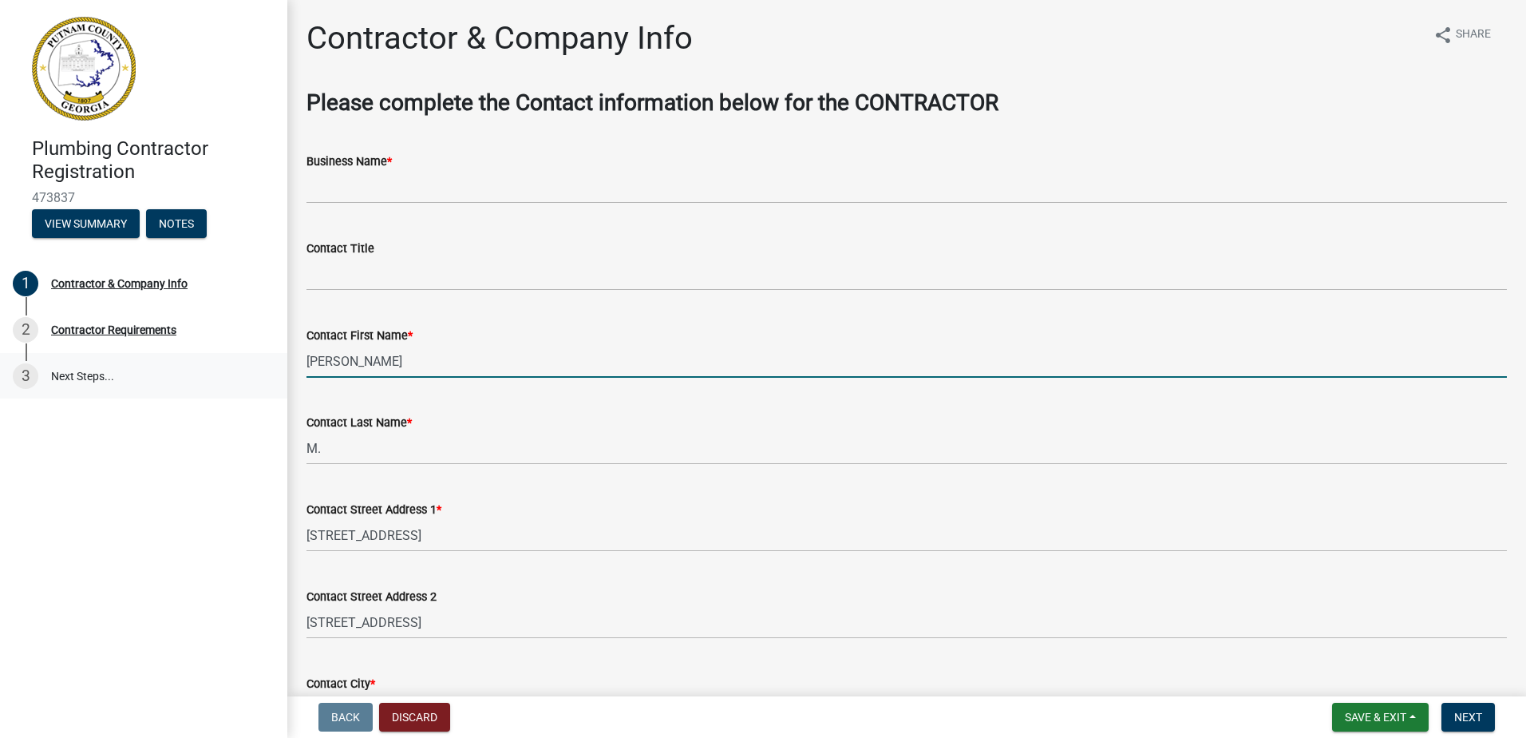
drag, startPoint x: 334, startPoint y: 362, endPoint x: 284, endPoint y: 346, distance: 52.0
click at [285, 357] on div "Plumbing Contractor Registration 473837 View Summary Notes 1 Contractor & Compa…" at bounding box center [763, 369] width 1526 height 738
type input "[PERSON_NAME]"
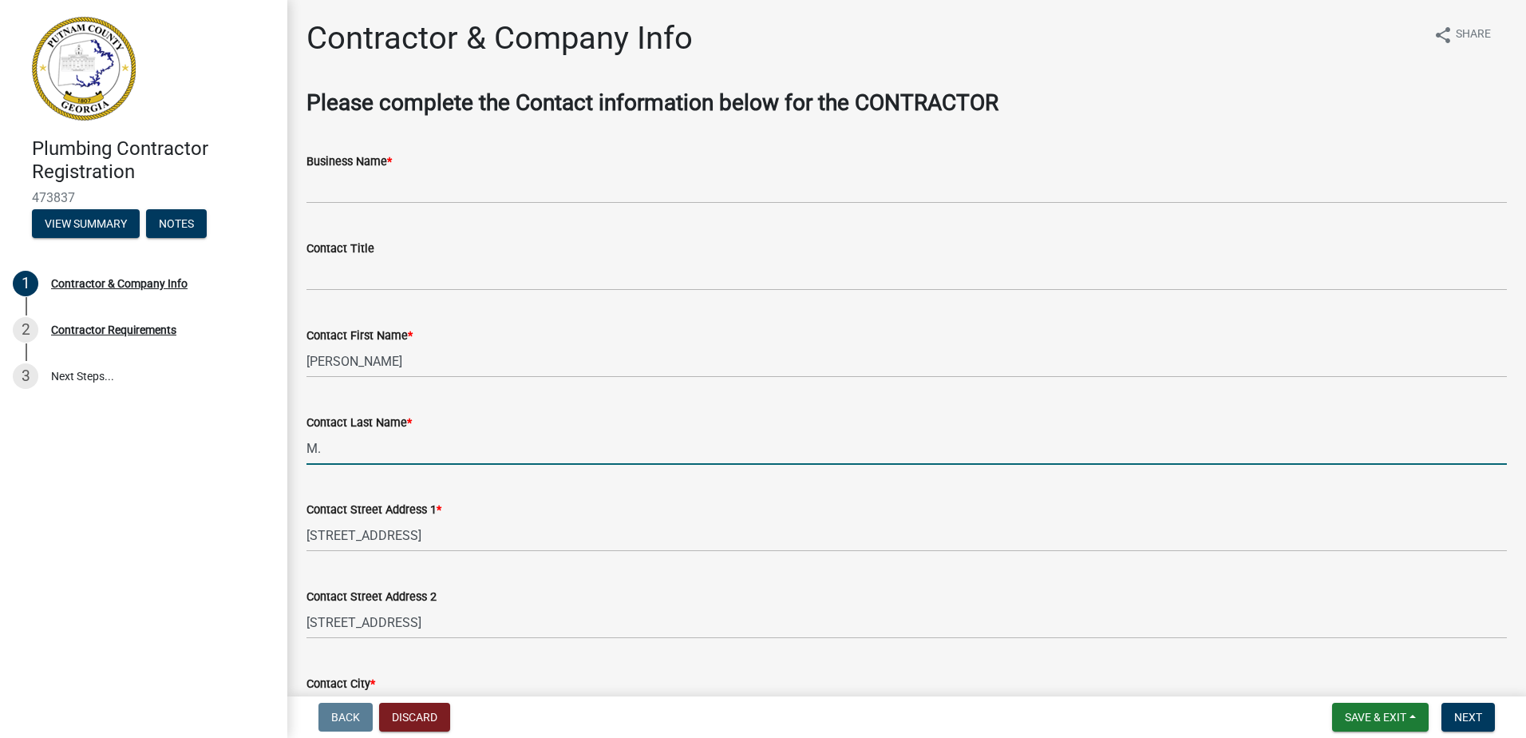
drag, startPoint x: 325, startPoint y: 453, endPoint x: 298, endPoint y: 453, distance: 27.1
click at [298, 453] on div "Contact Last Name * M." at bounding box center [907, 427] width 1224 height 74
type input "[PERSON_NAME]"
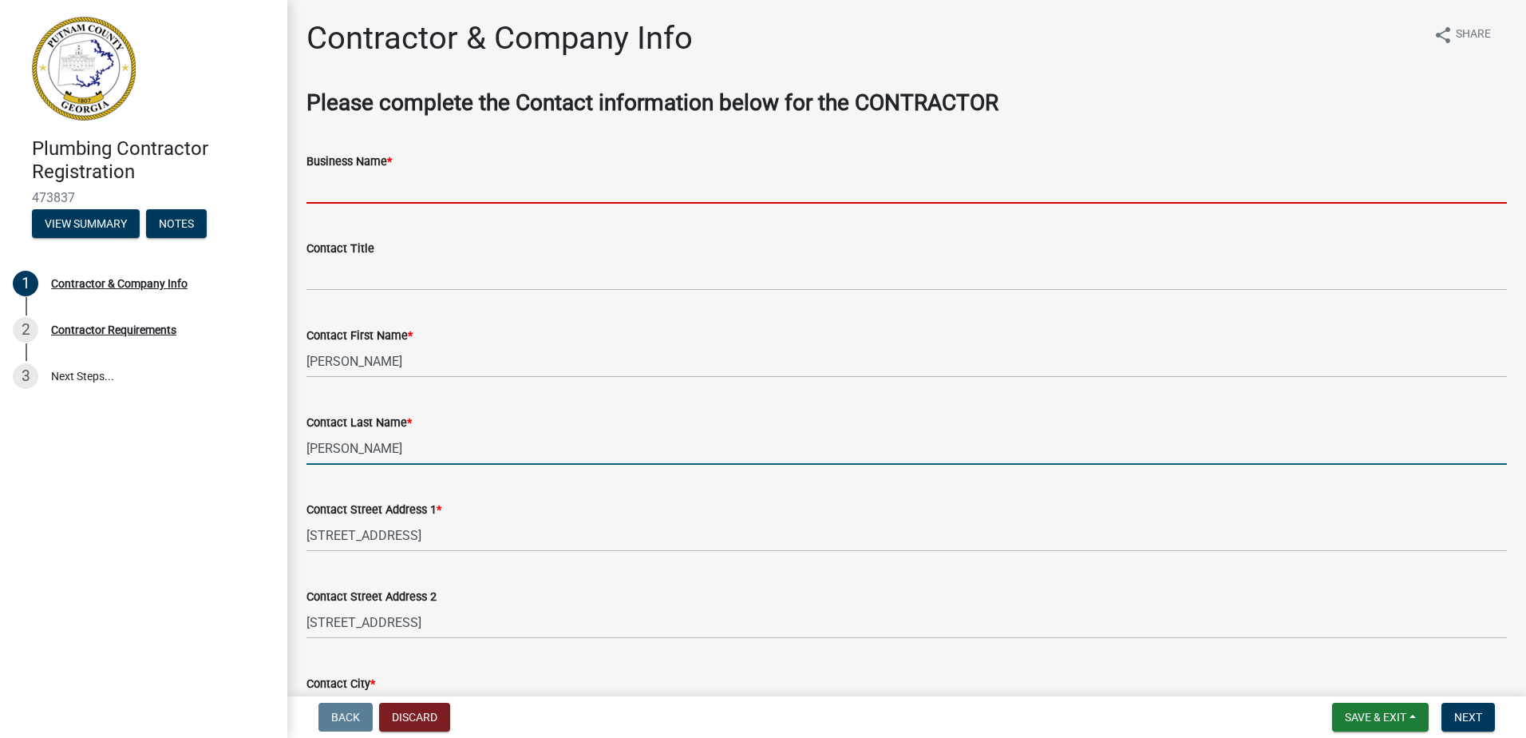
click at [336, 192] on input "Business Name *" at bounding box center [907, 187] width 1200 height 33
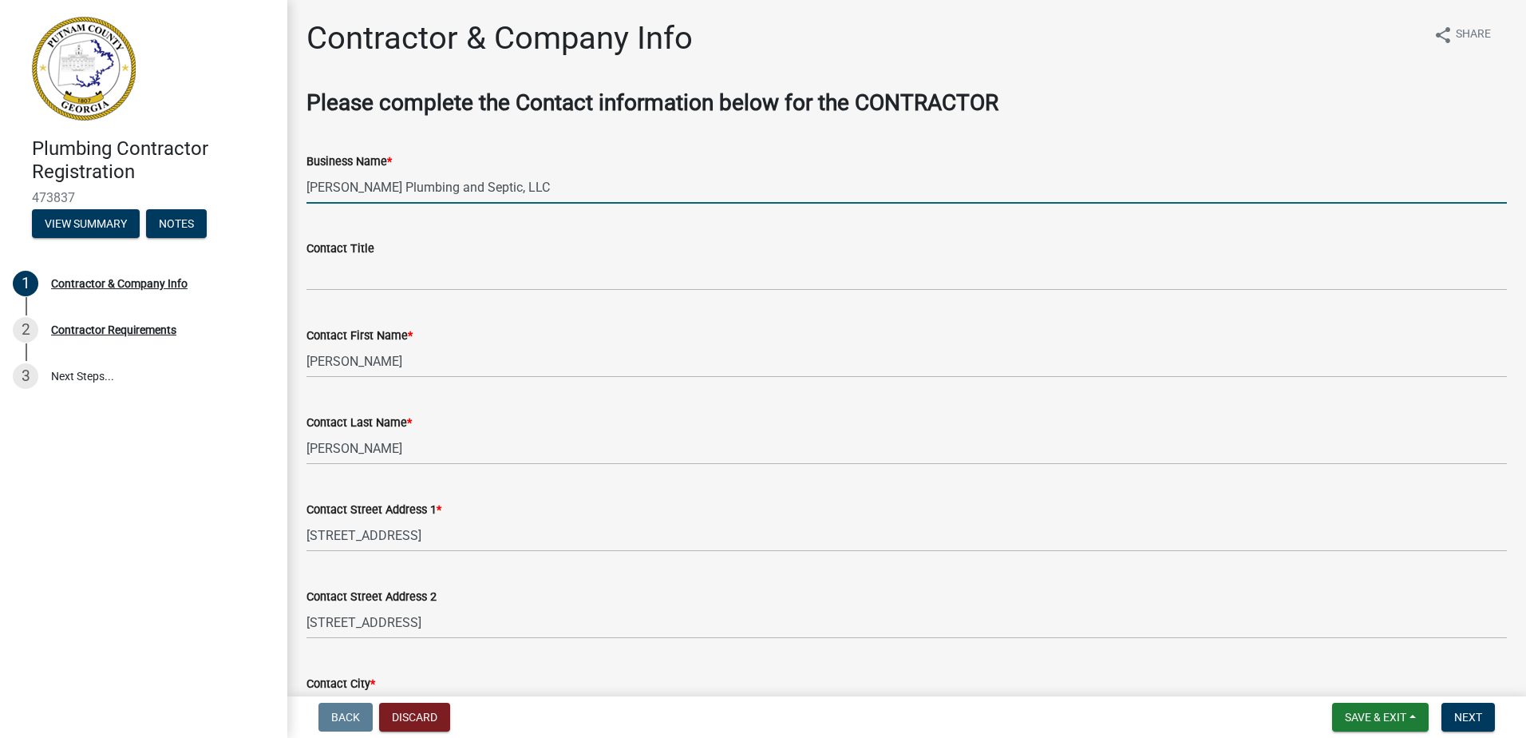
type input "[PERSON_NAME] Plumbing and Septic, LLC"
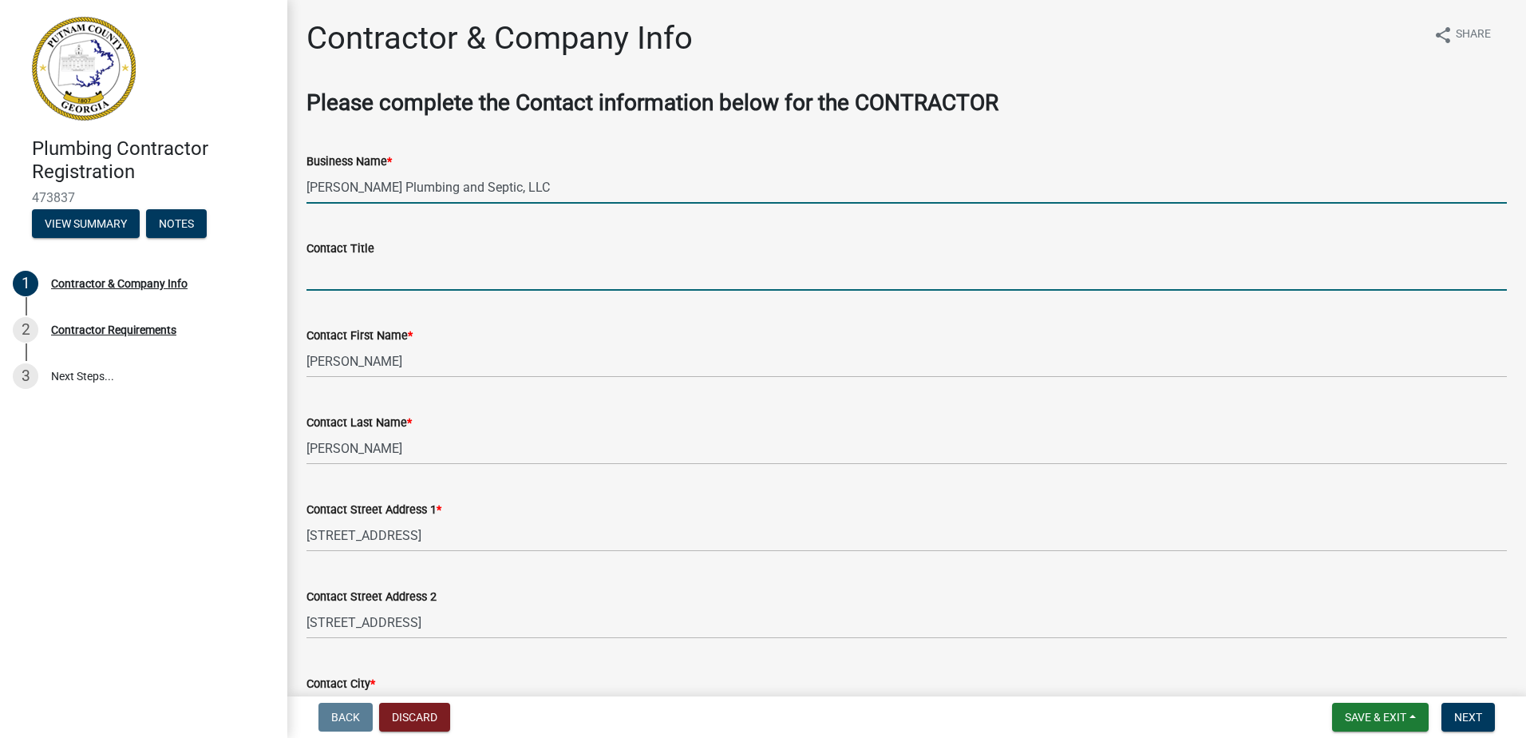
click at [332, 282] on input "Contact Title" at bounding box center [907, 274] width 1200 height 33
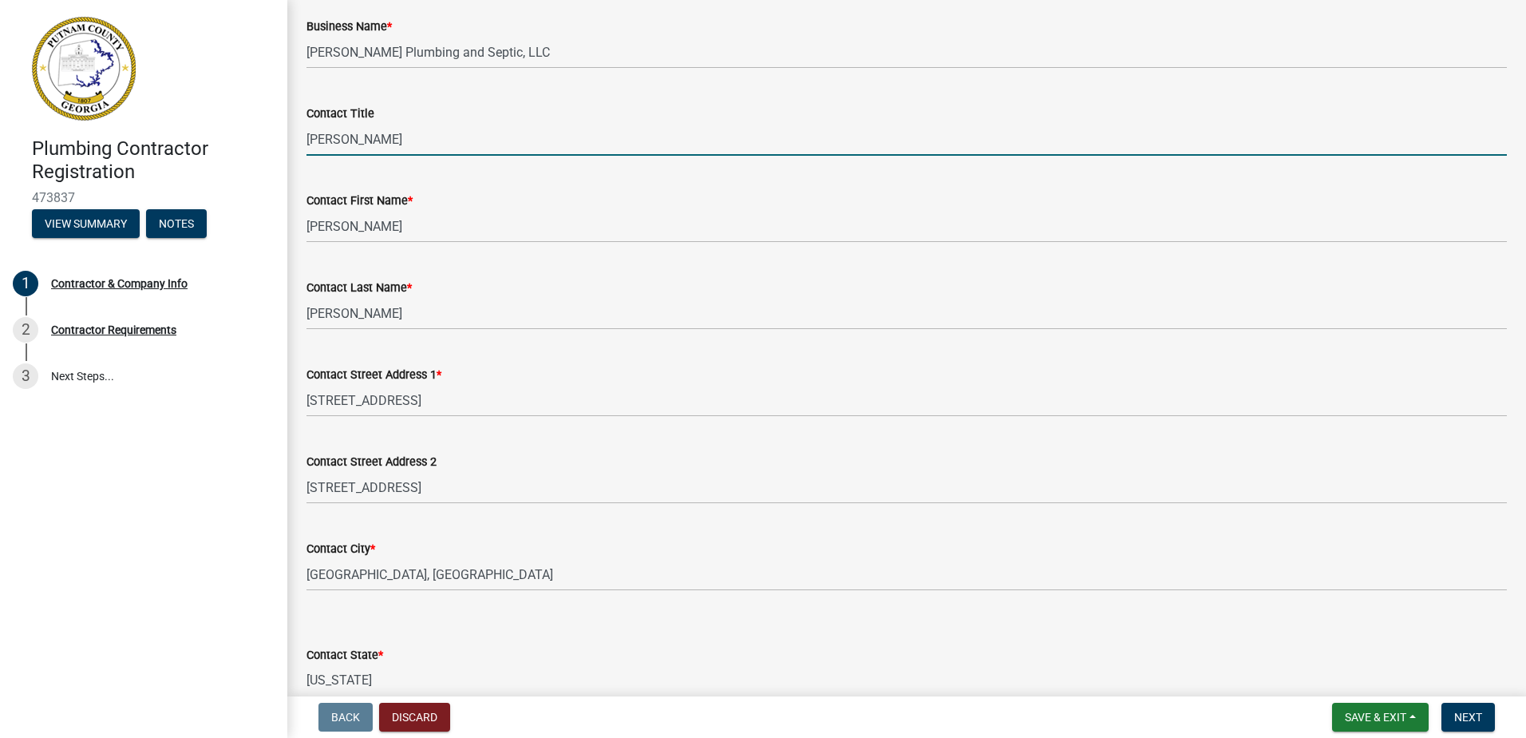
scroll to position [160, 0]
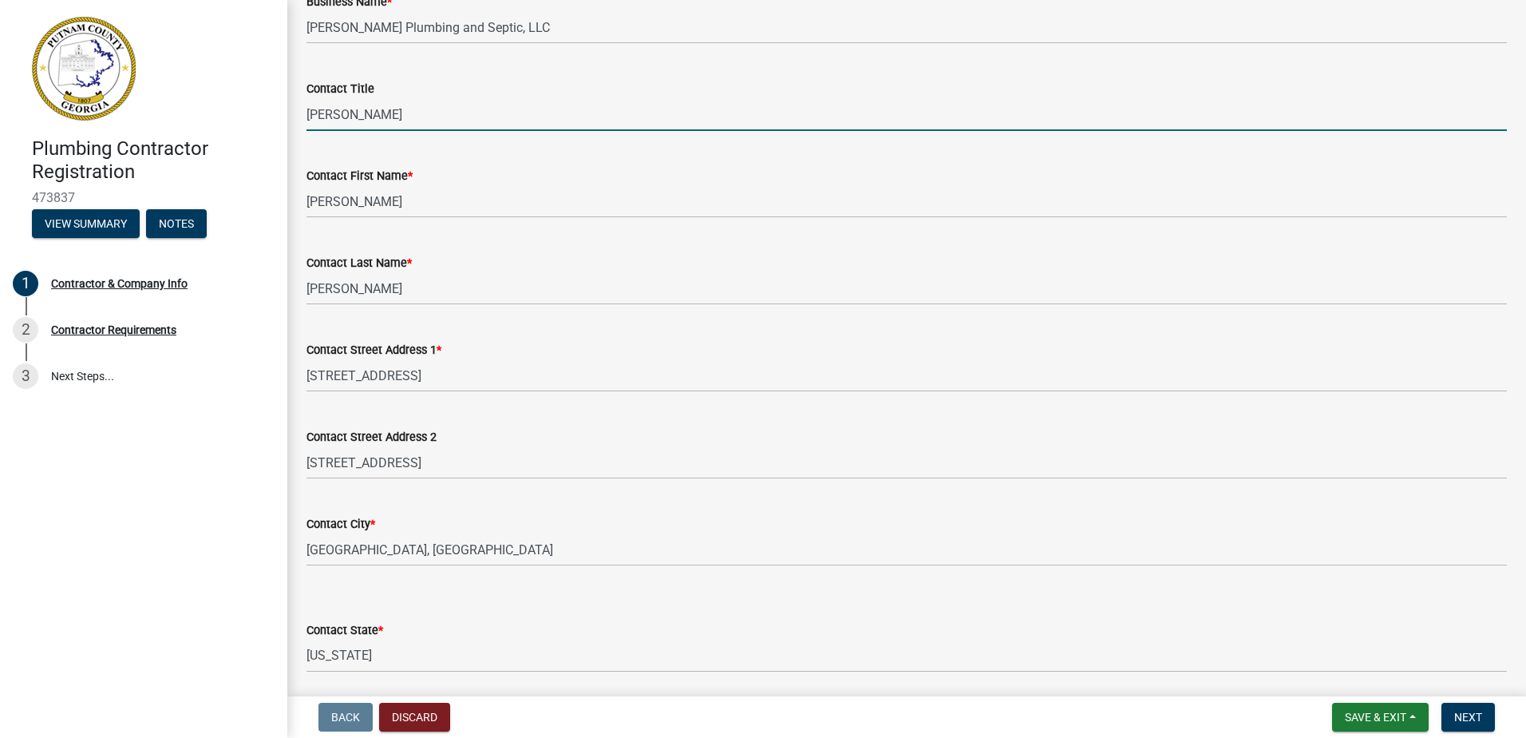
type input "[PERSON_NAME]"
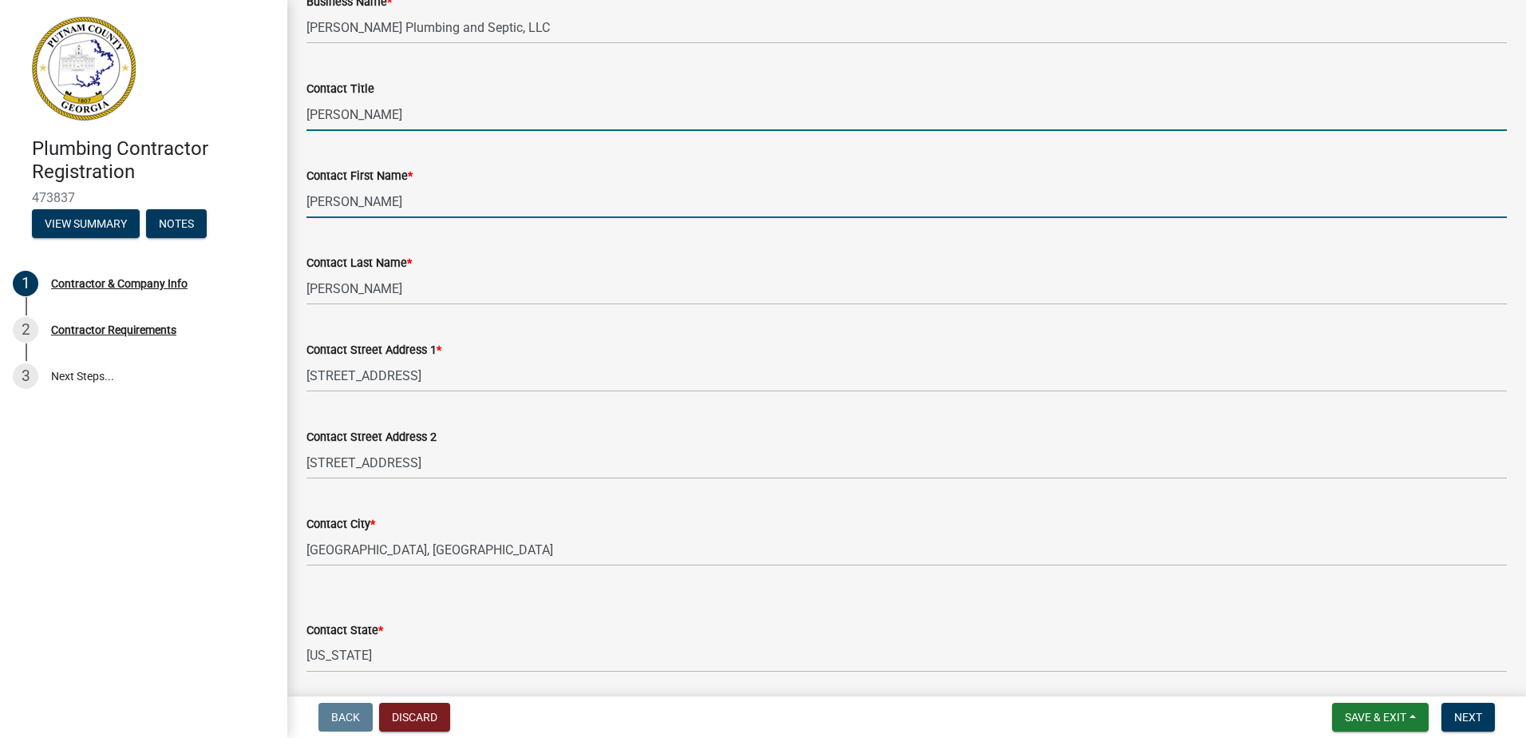
click at [361, 196] on input "[PERSON_NAME]" at bounding box center [907, 201] width 1200 height 33
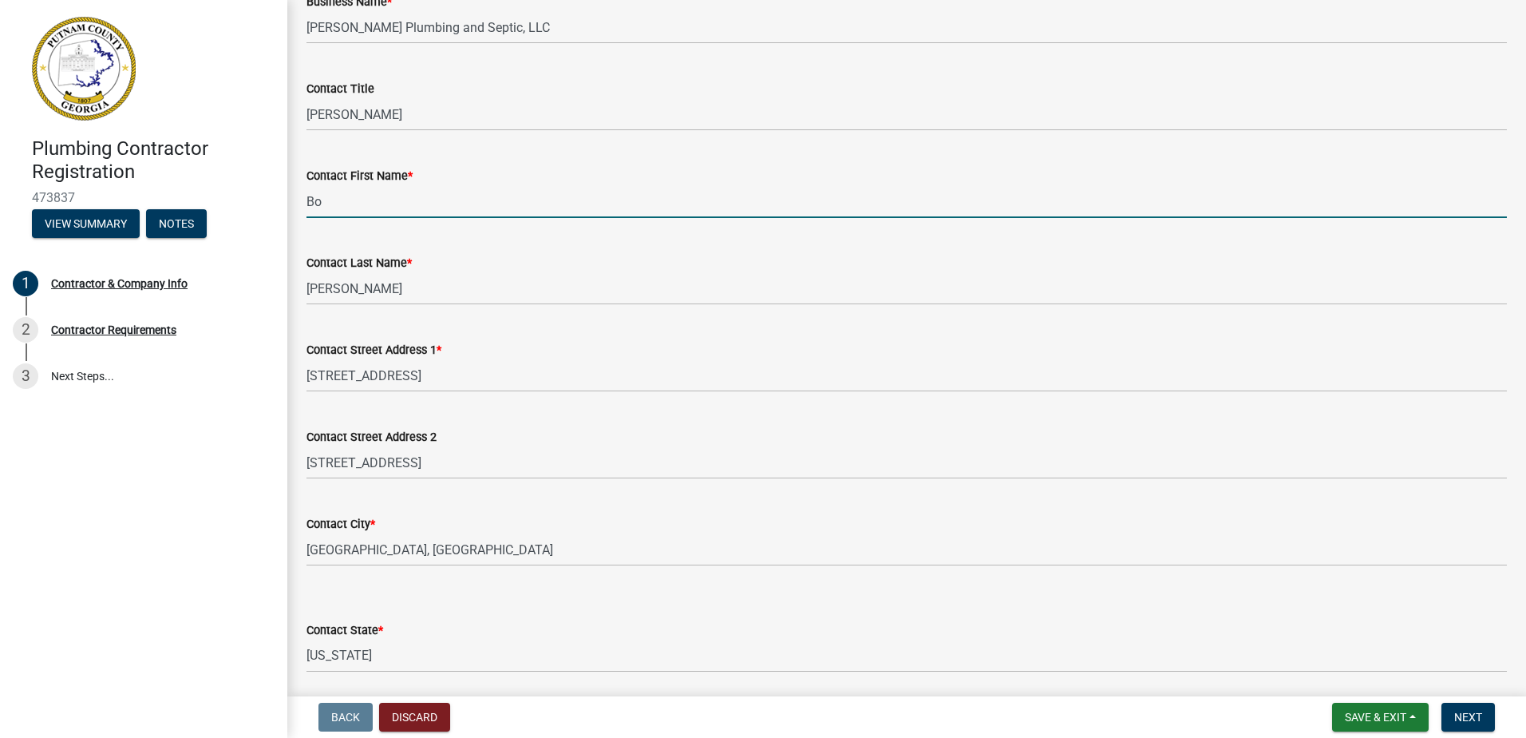
type input "B"
type input "[PERSON_NAME]"
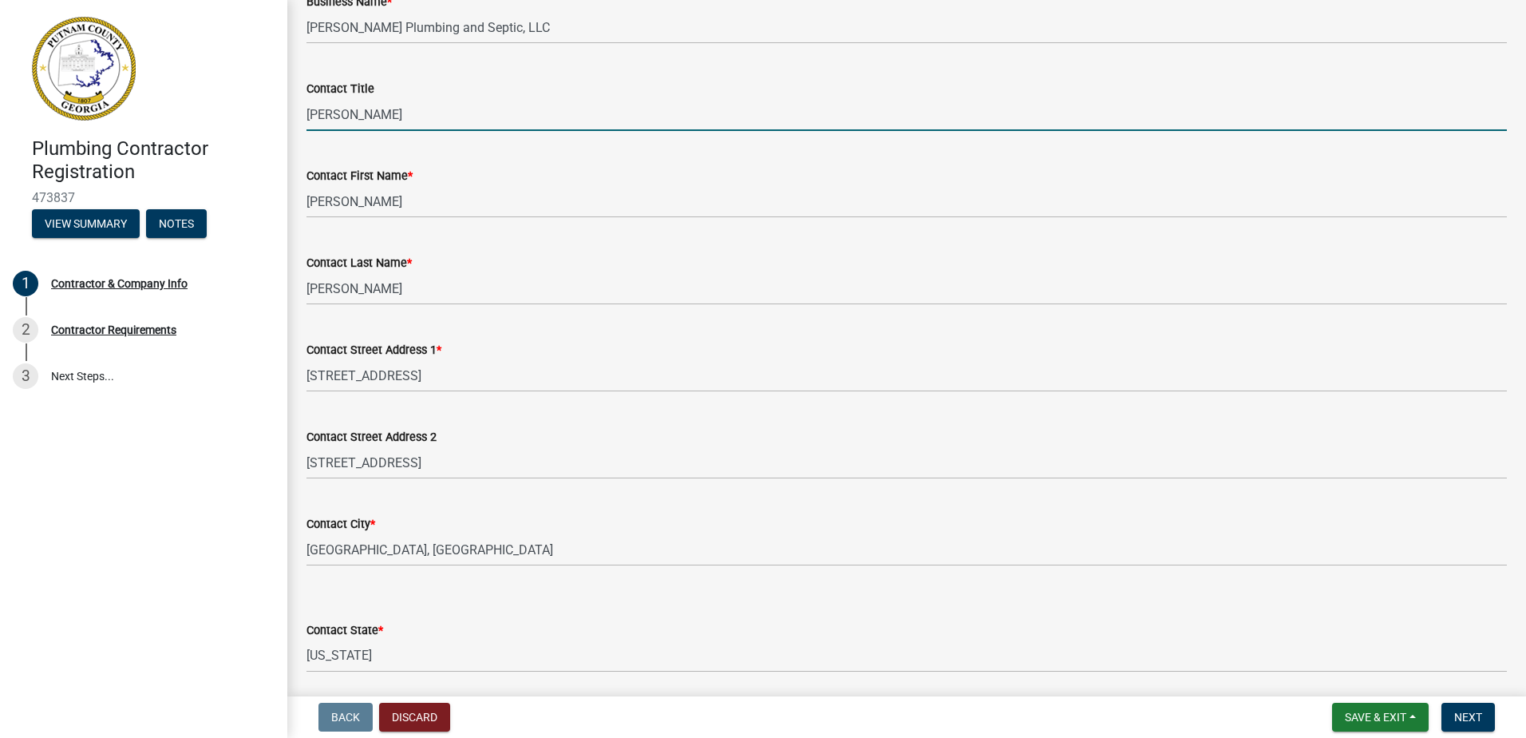
drag, startPoint x: 368, startPoint y: 116, endPoint x: 566, endPoint y: 36, distance: 213.4
click at [310, 114] on input "[PERSON_NAME]" at bounding box center [907, 114] width 1200 height 33
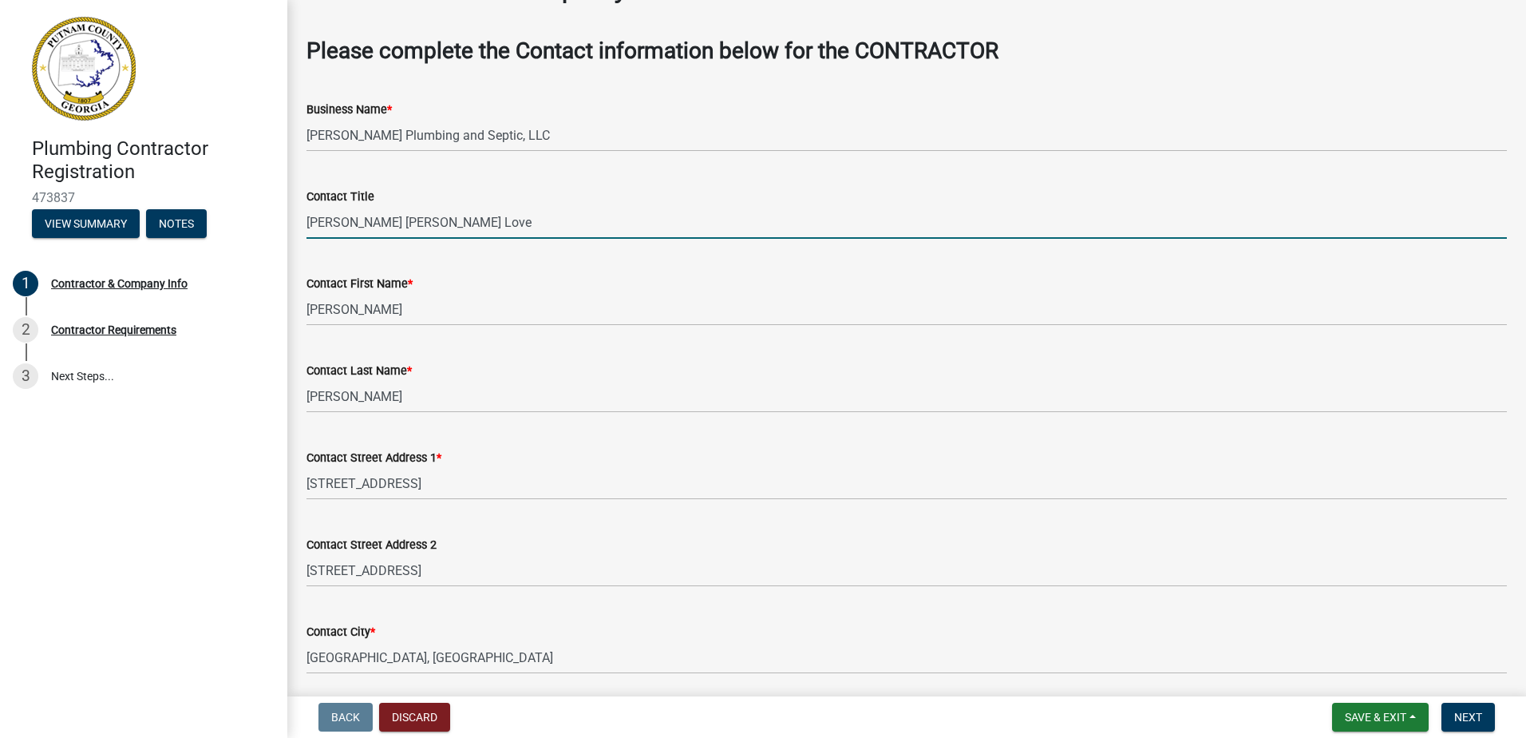
scroll to position [80, 0]
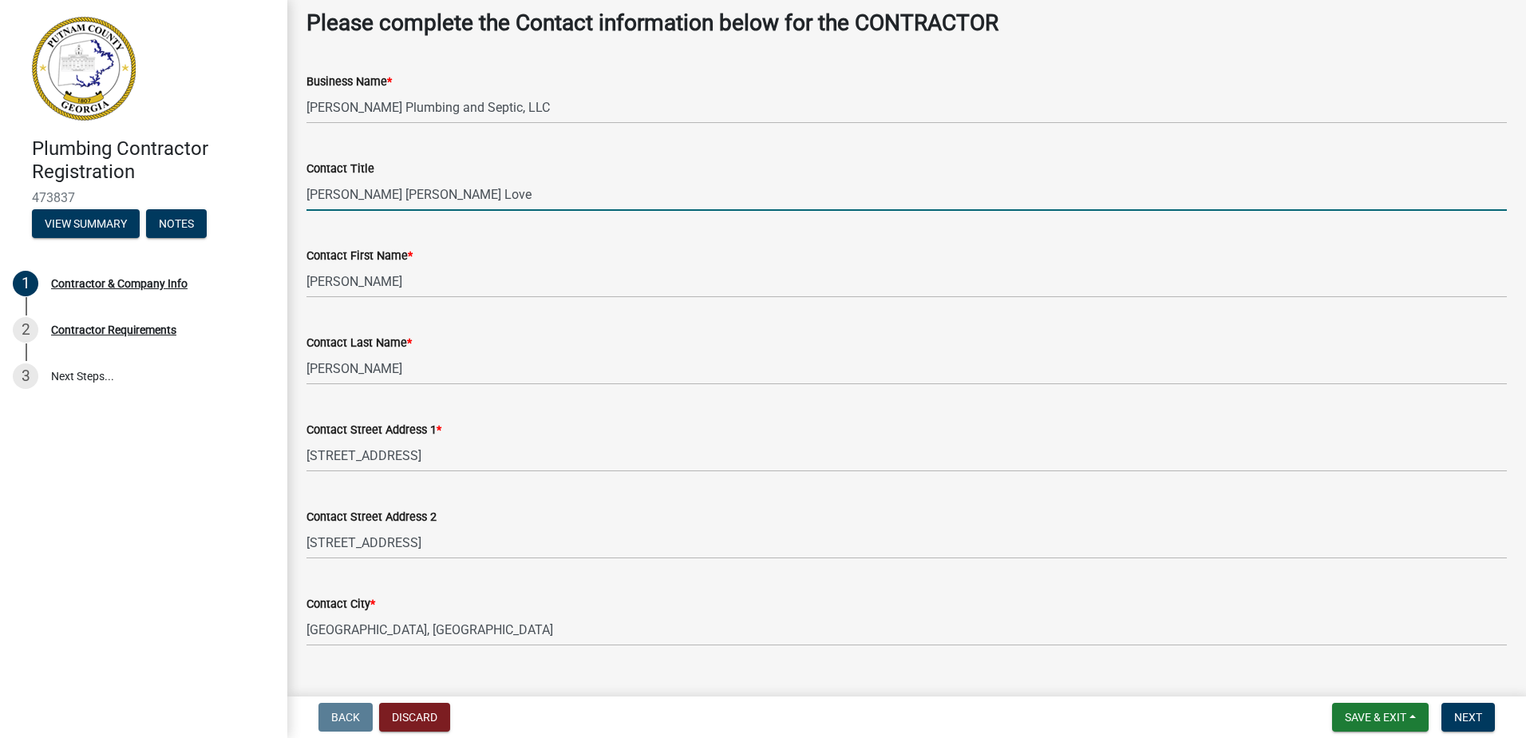
type input "[PERSON_NAME] [PERSON_NAME] Love"
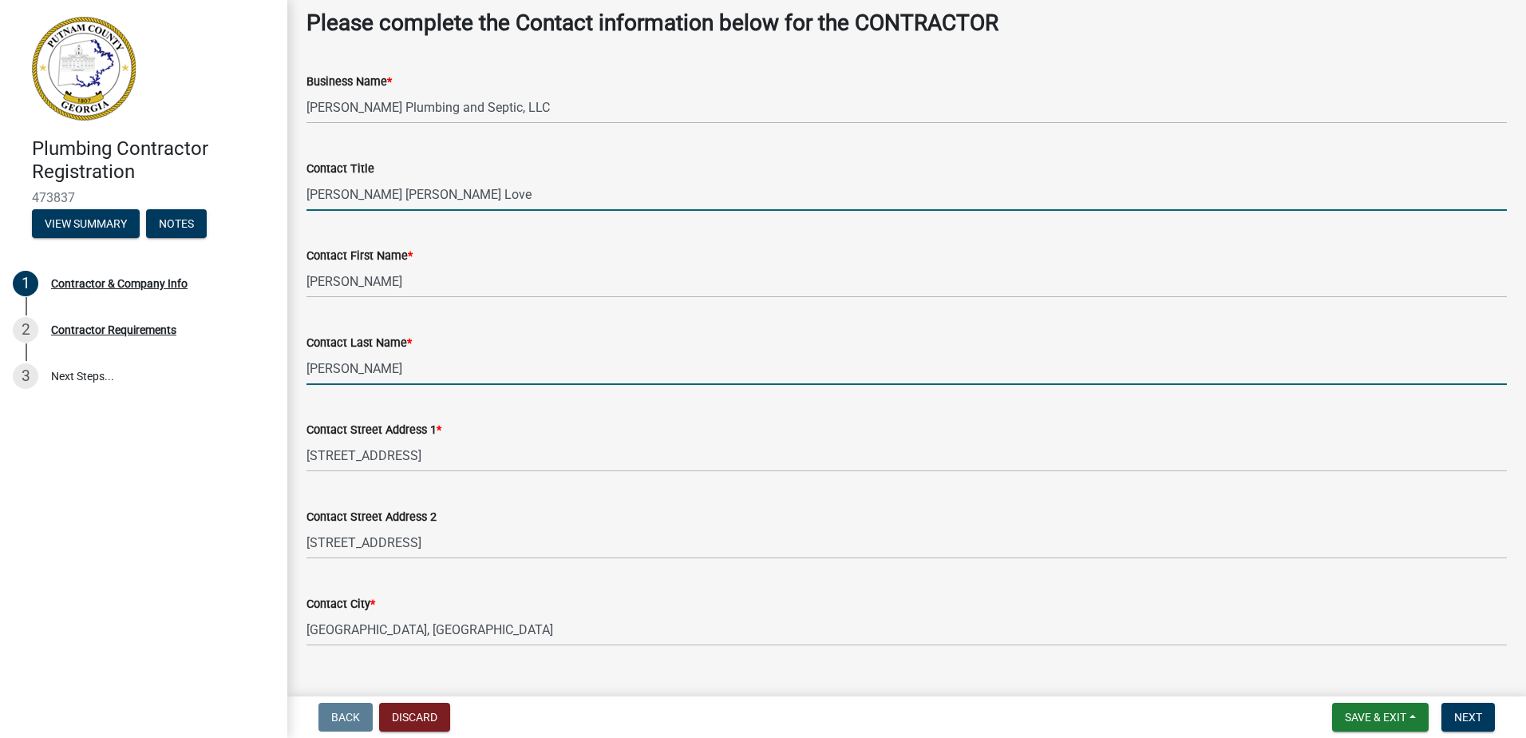
click at [331, 366] on input "[PERSON_NAME]" at bounding box center [907, 368] width 1200 height 33
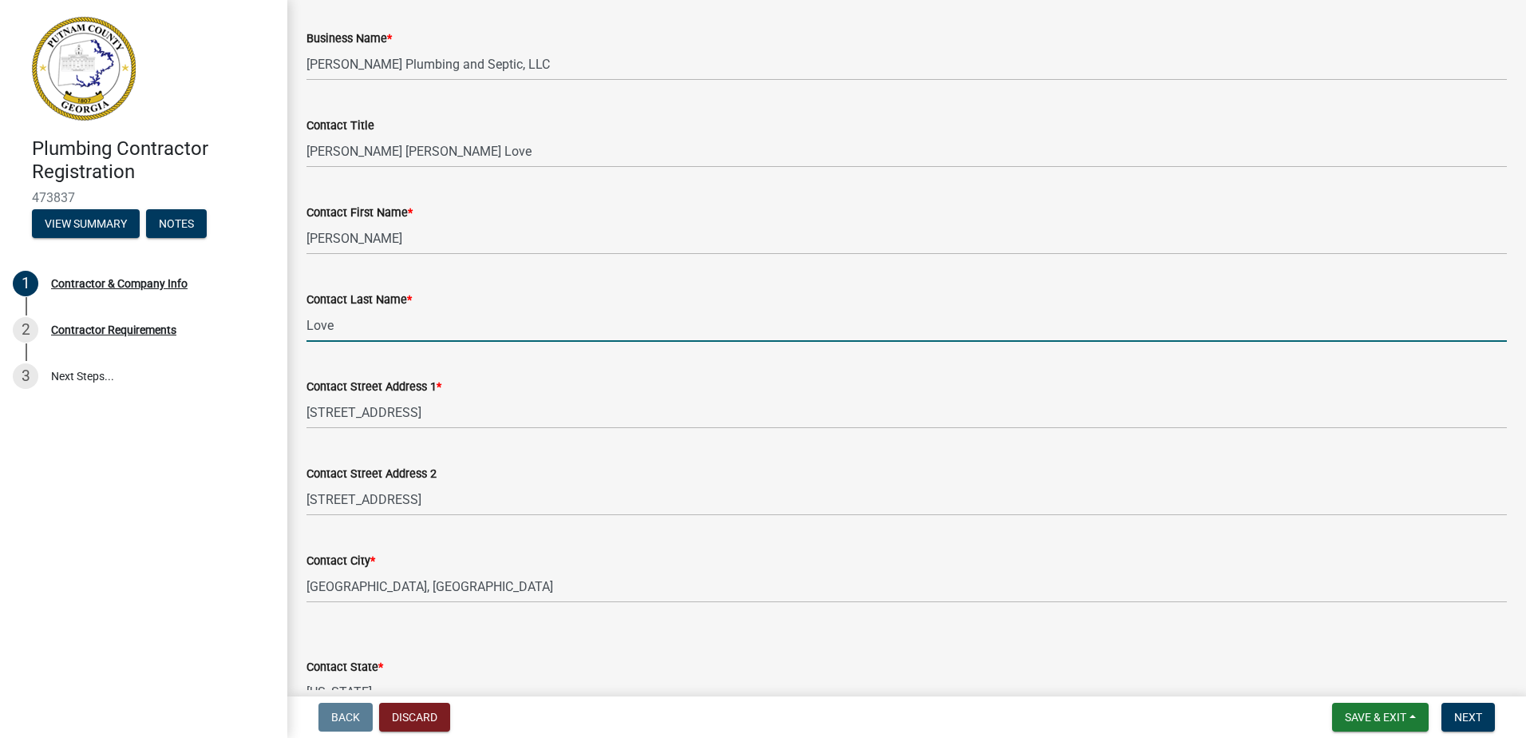
scroll to position [168, 0]
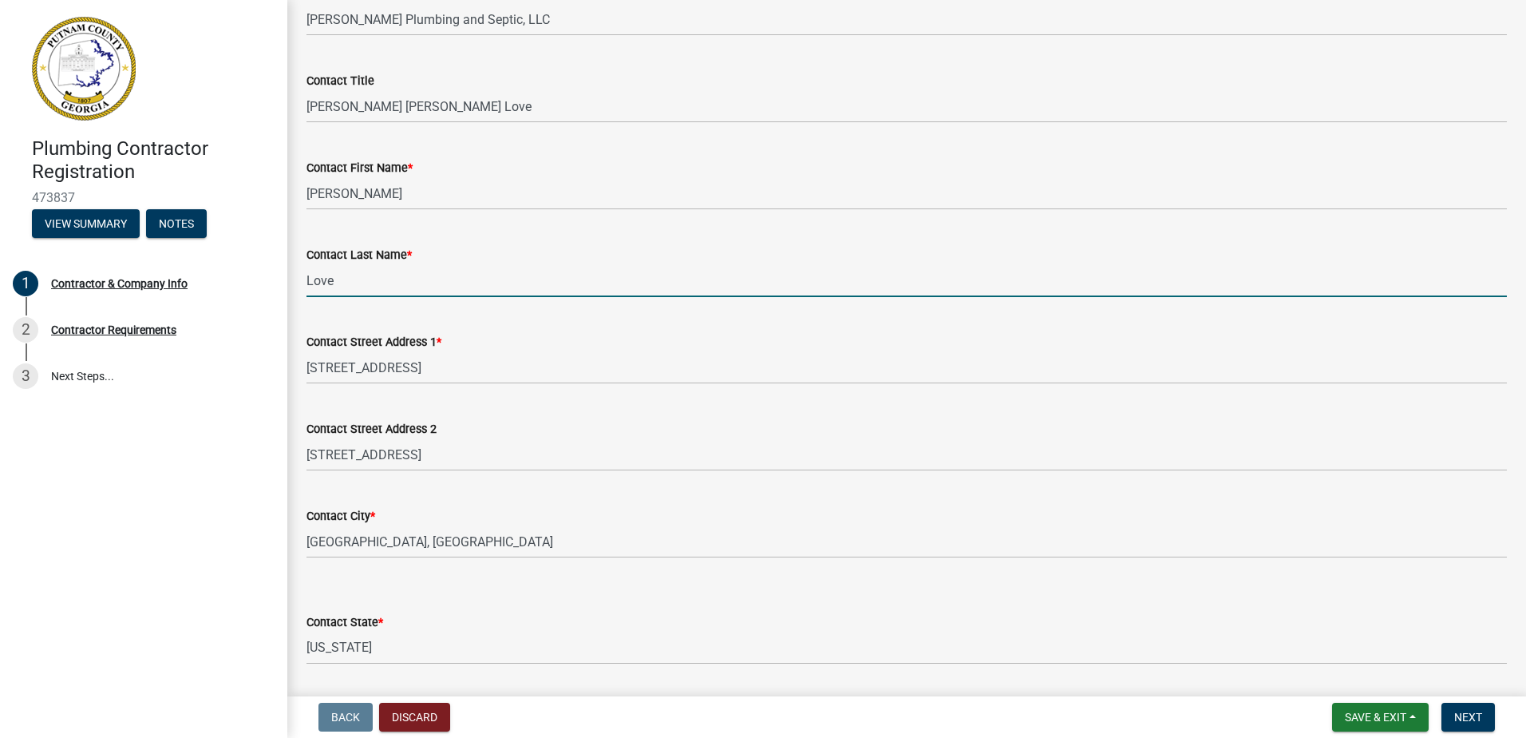
type input "Love"
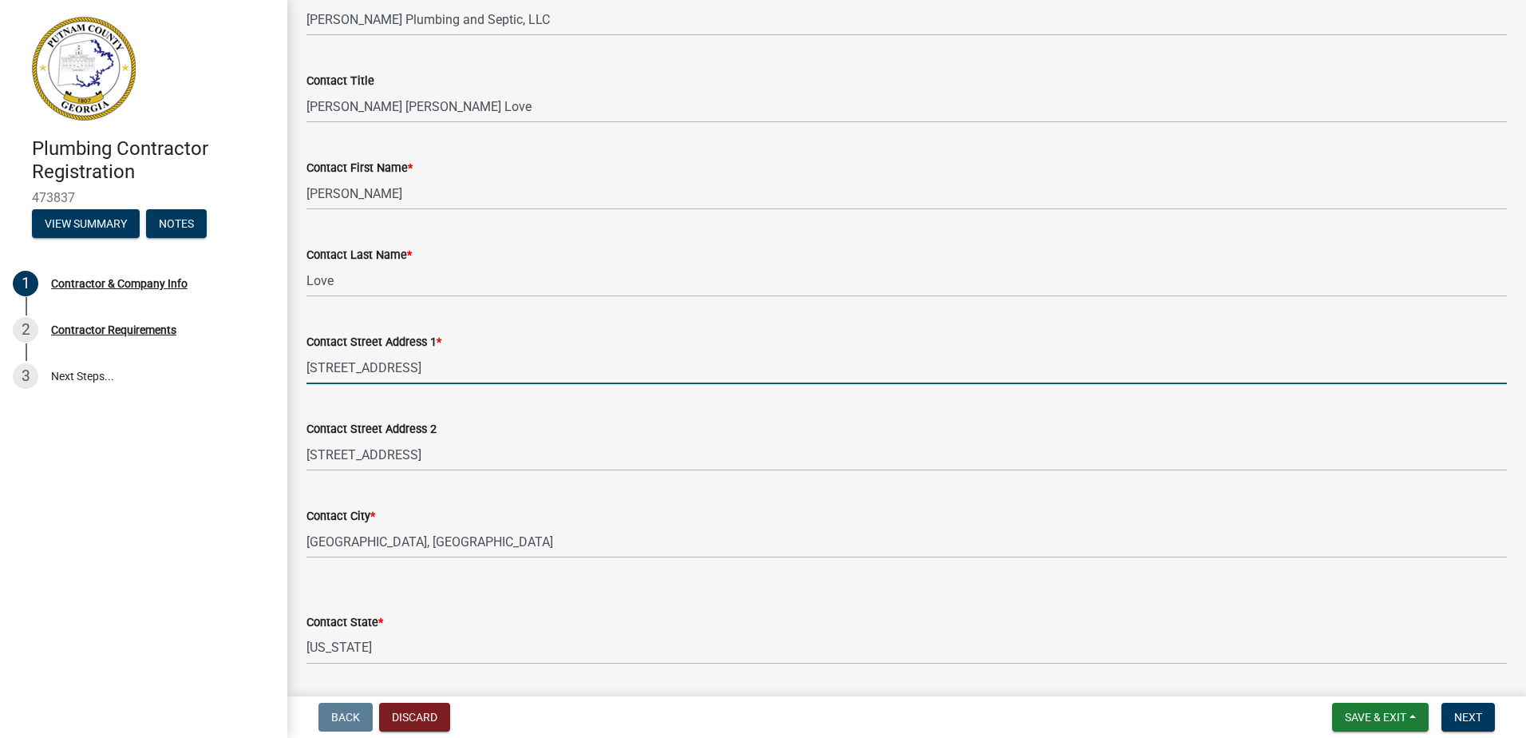
drag, startPoint x: 442, startPoint y: 369, endPoint x: 295, endPoint y: 378, distance: 147.9
click at [295, 378] on div "Contact Street Address [STREET_ADDRESS]" at bounding box center [907, 347] width 1224 height 74
type input "[STREET_ADDRESS]"
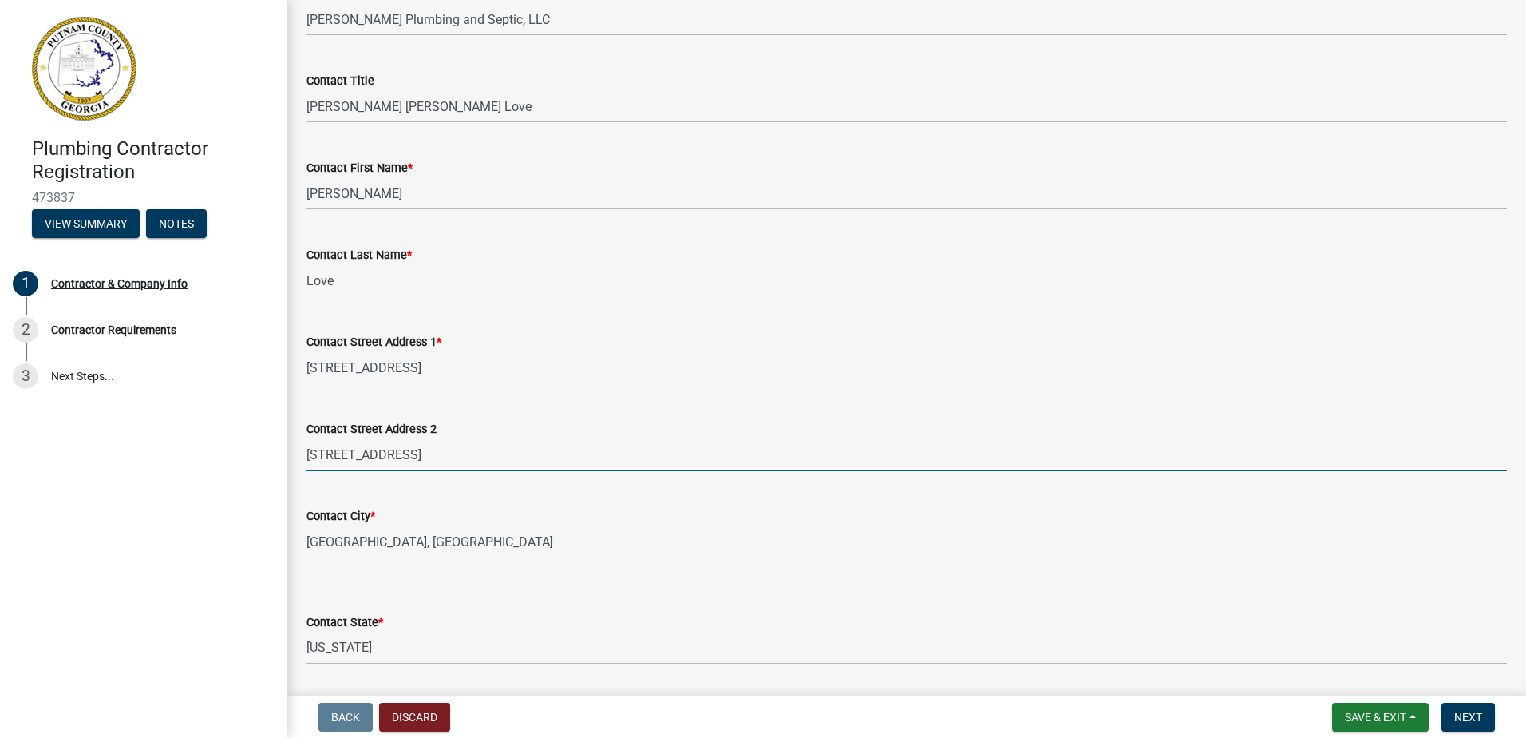
drag, startPoint x: 457, startPoint y: 457, endPoint x: 269, endPoint y: 425, distance: 190.1
click at [266, 441] on div "Plumbing Contractor Registration 473837 View Summary Notes 1 Contractor & Compa…" at bounding box center [763, 369] width 1526 height 738
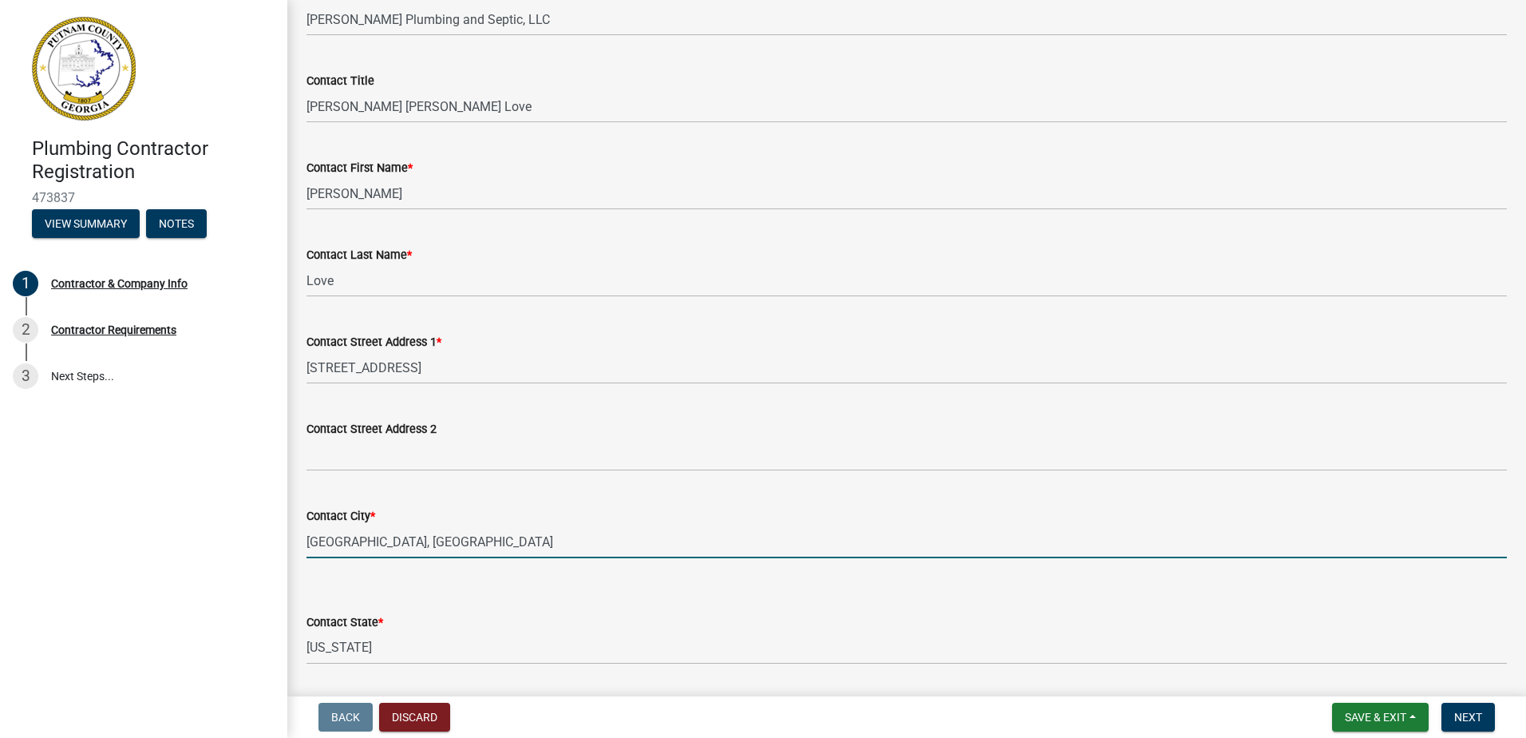
drag, startPoint x: 413, startPoint y: 540, endPoint x: 275, endPoint y: 536, distance: 138.1
click at [275, 536] on div "Plumbing Contractor Registration 473837 View Summary Notes 1 Contractor & Compa…" at bounding box center [763, 369] width 1526 height 738
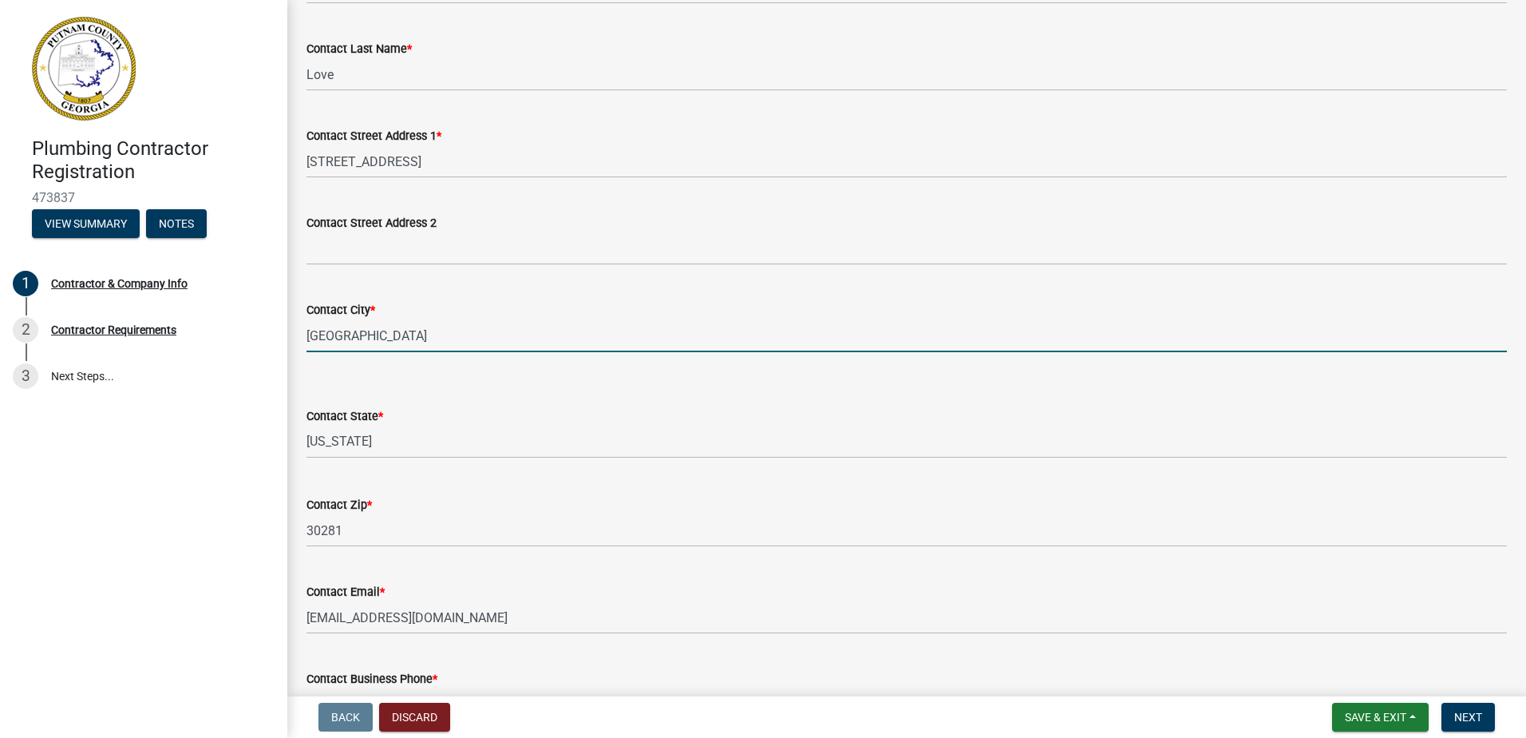
scroll to position [407, 0]
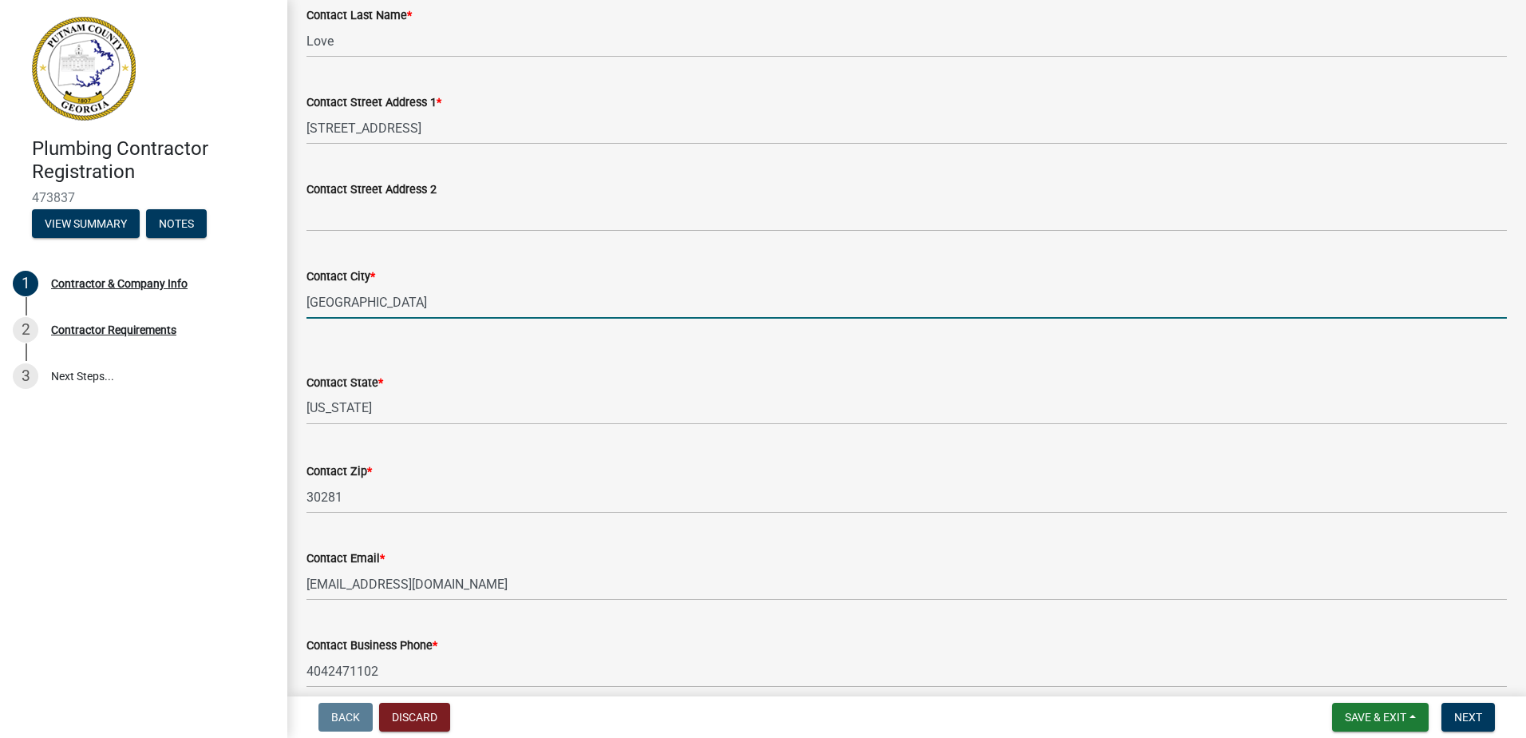
type input "[GEOGRAPHIC_DATA]"
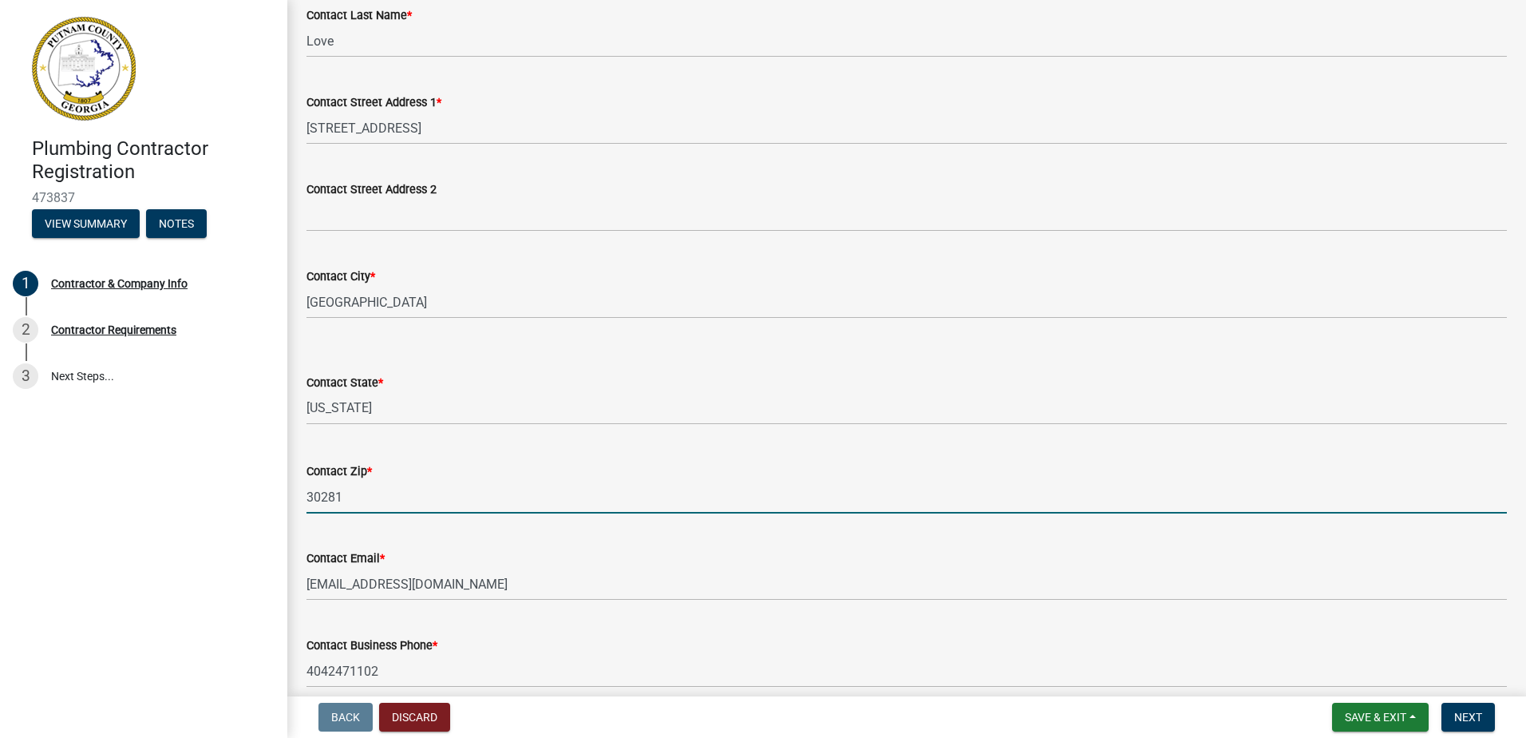
drag, startPoint x: 343, startPoint y: 496, endPoint x: 293, endPoint y: 495, distance: 50.3
click at [293, 495] on div "Contractor & Company Info share Share Please complete the Contact information b…" at bounding box center [906, 206] width 1239 height 1189
type input "30220"
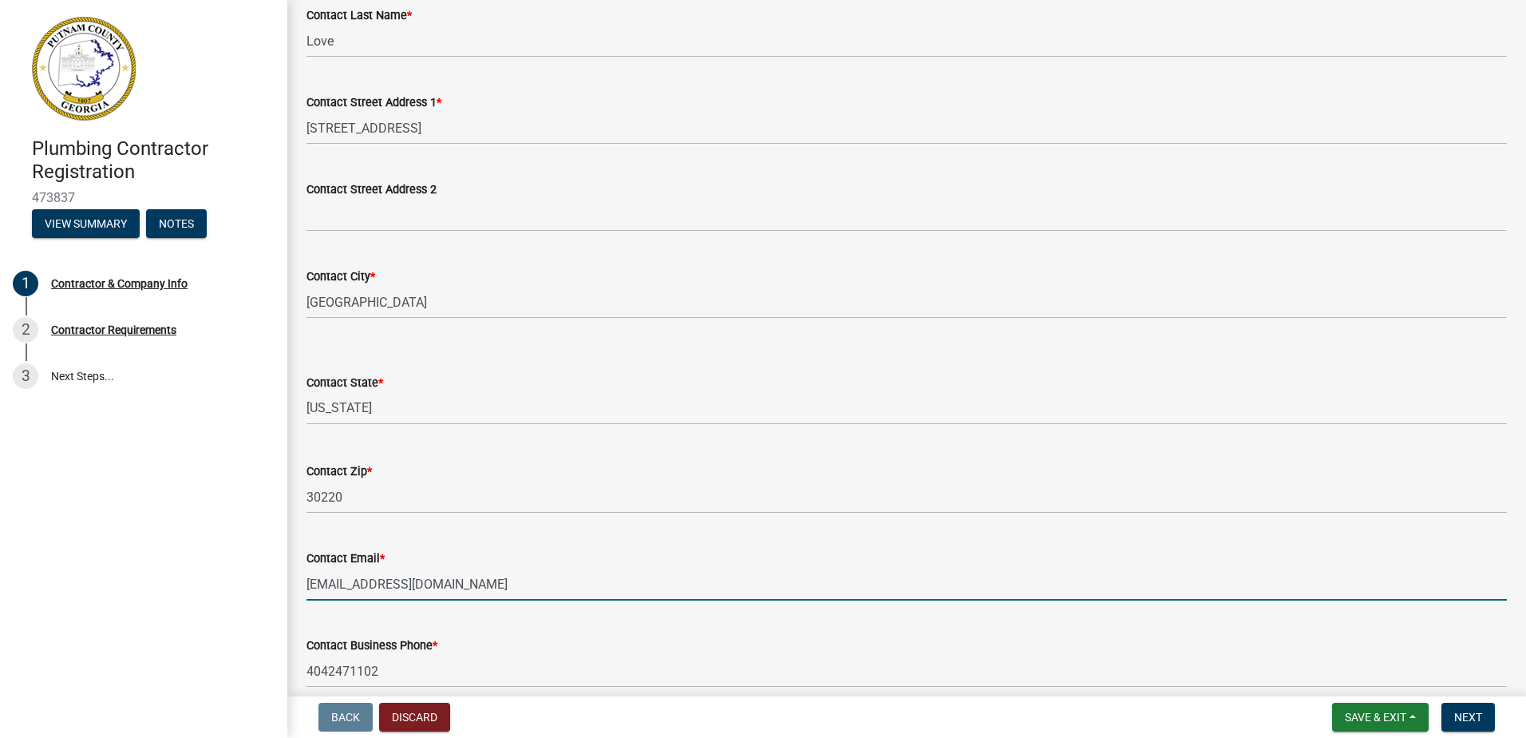
drag, startPoint x: 434, startPoint y: 579, endPoint x: 297, endPoint y: 587, distance: 137.6
click at [297, 587] on div "Contact Email * [EMAIL_ADDRESS][DOMAIN_NAME]" at bounding box center [907, 563] width 1224 height 74
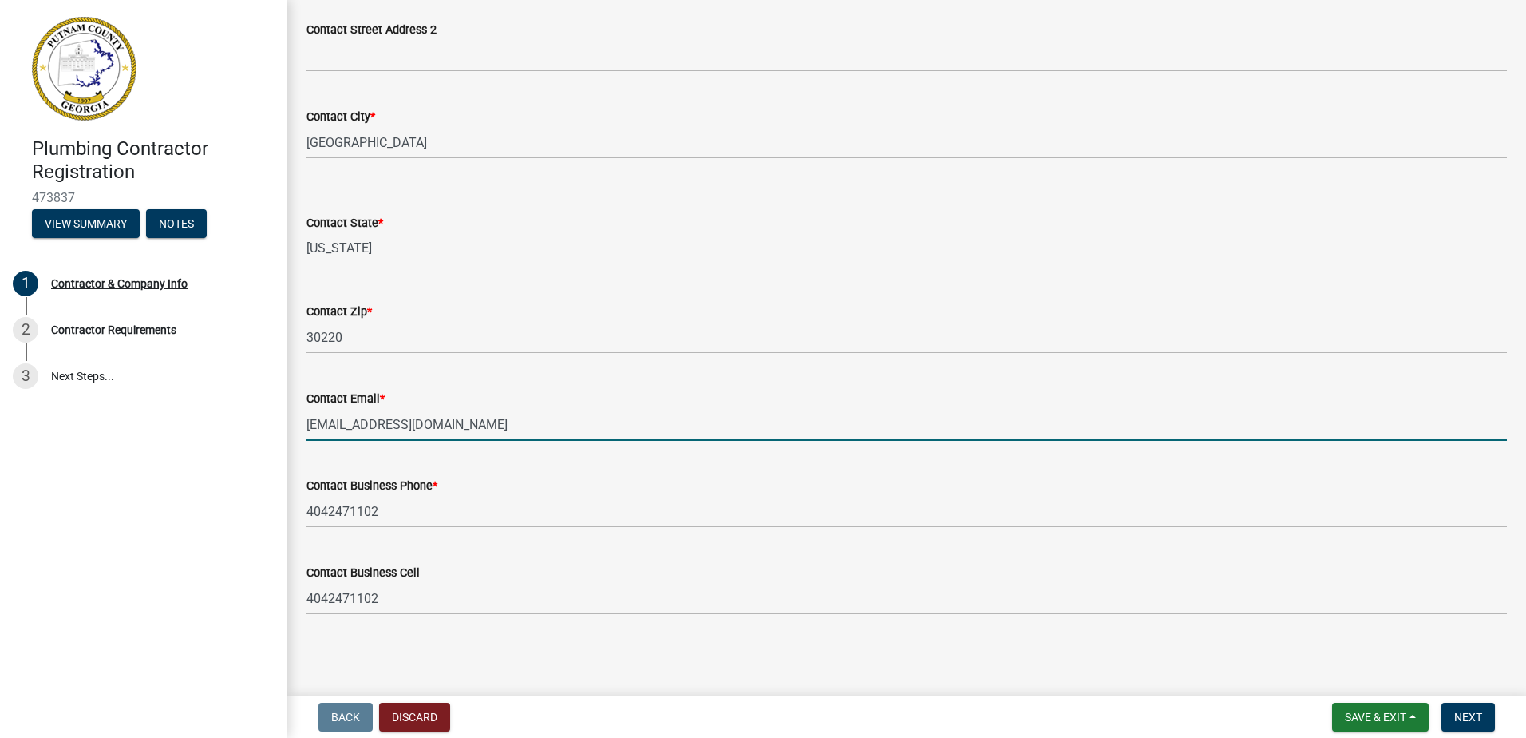
scroll to position [487, 0]
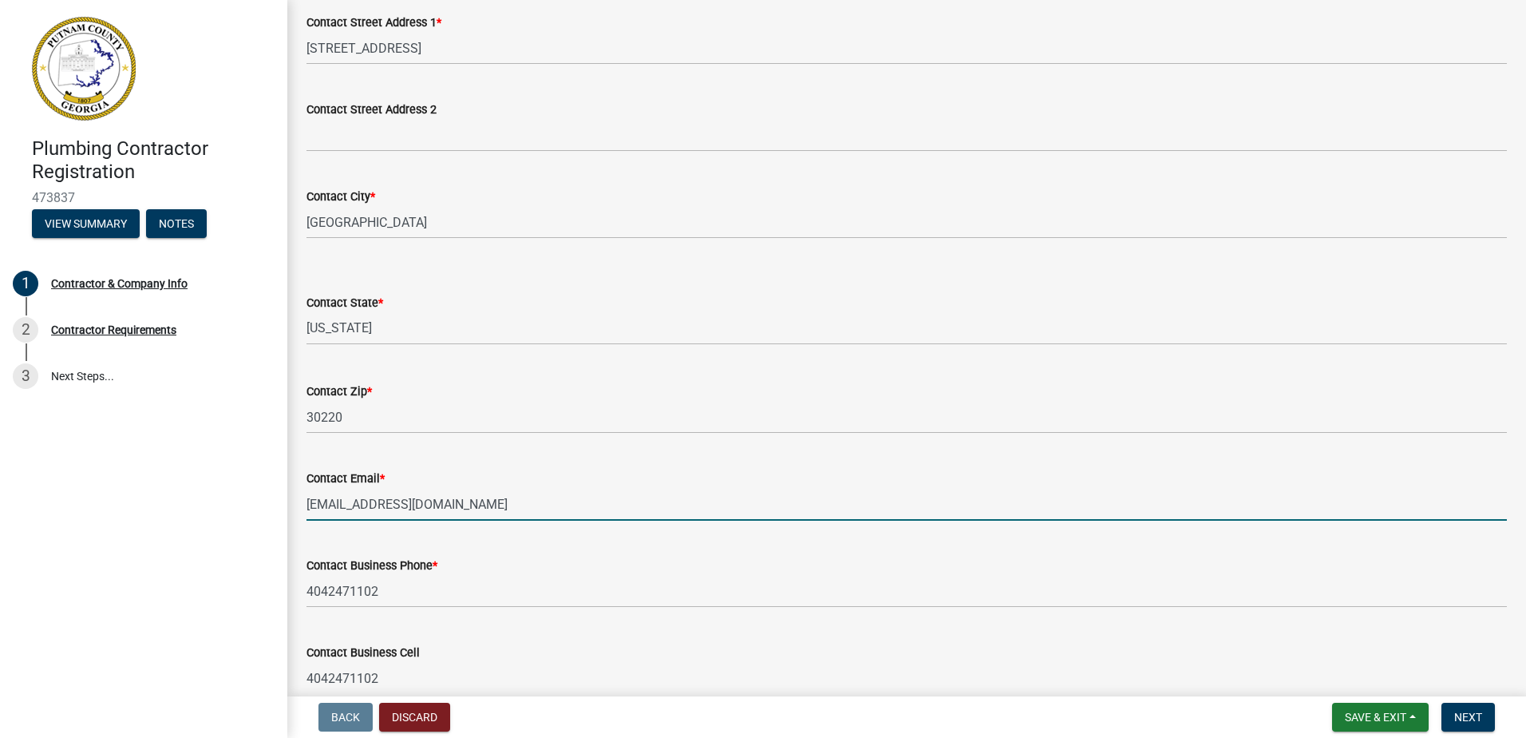
click at [626, 271] on div "Contact State * Select Item... [US_STATE] [US_STATE] [US_STATE] [US_STATE] [US_…" at bounding box center [907, 297] width 1200 height 93
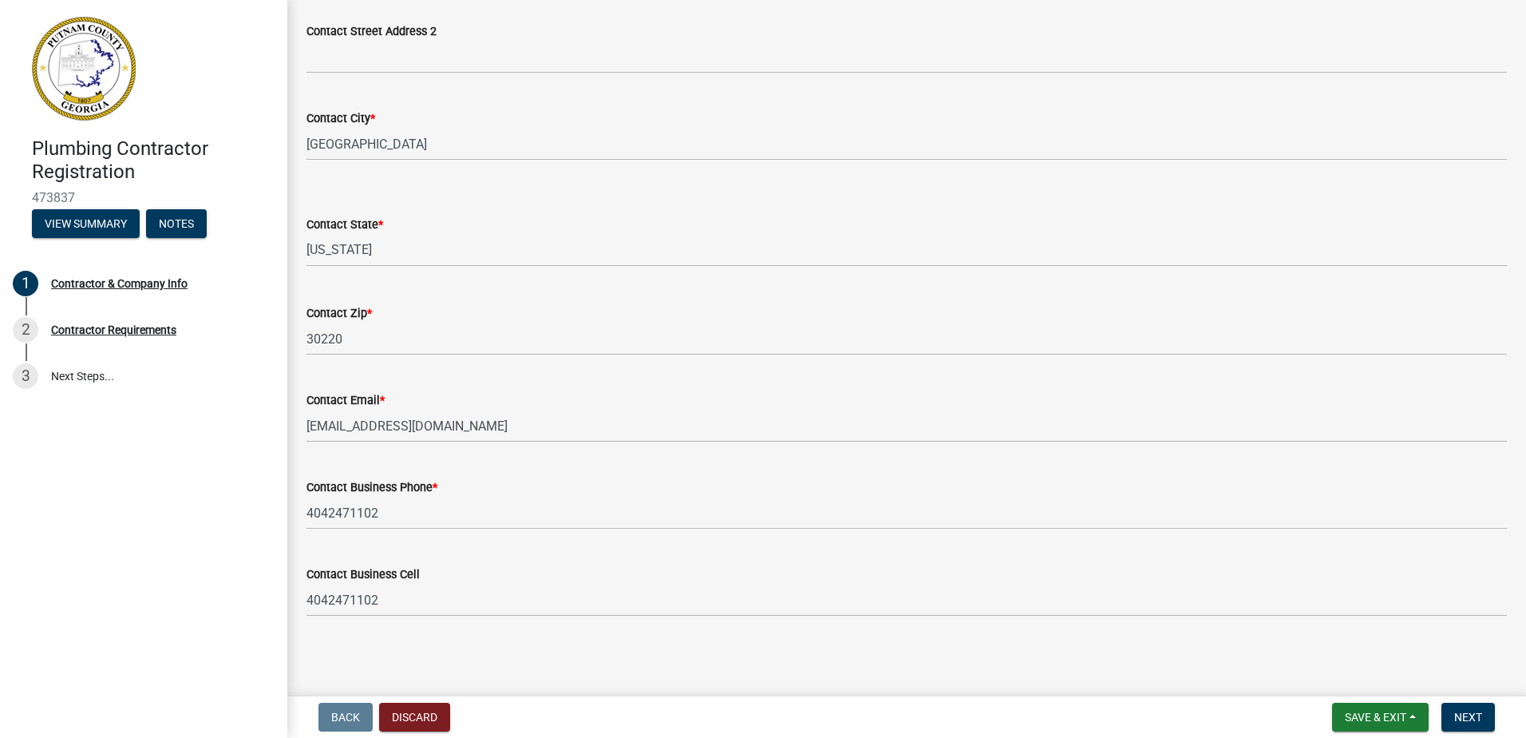
scroll to position [567, 0]
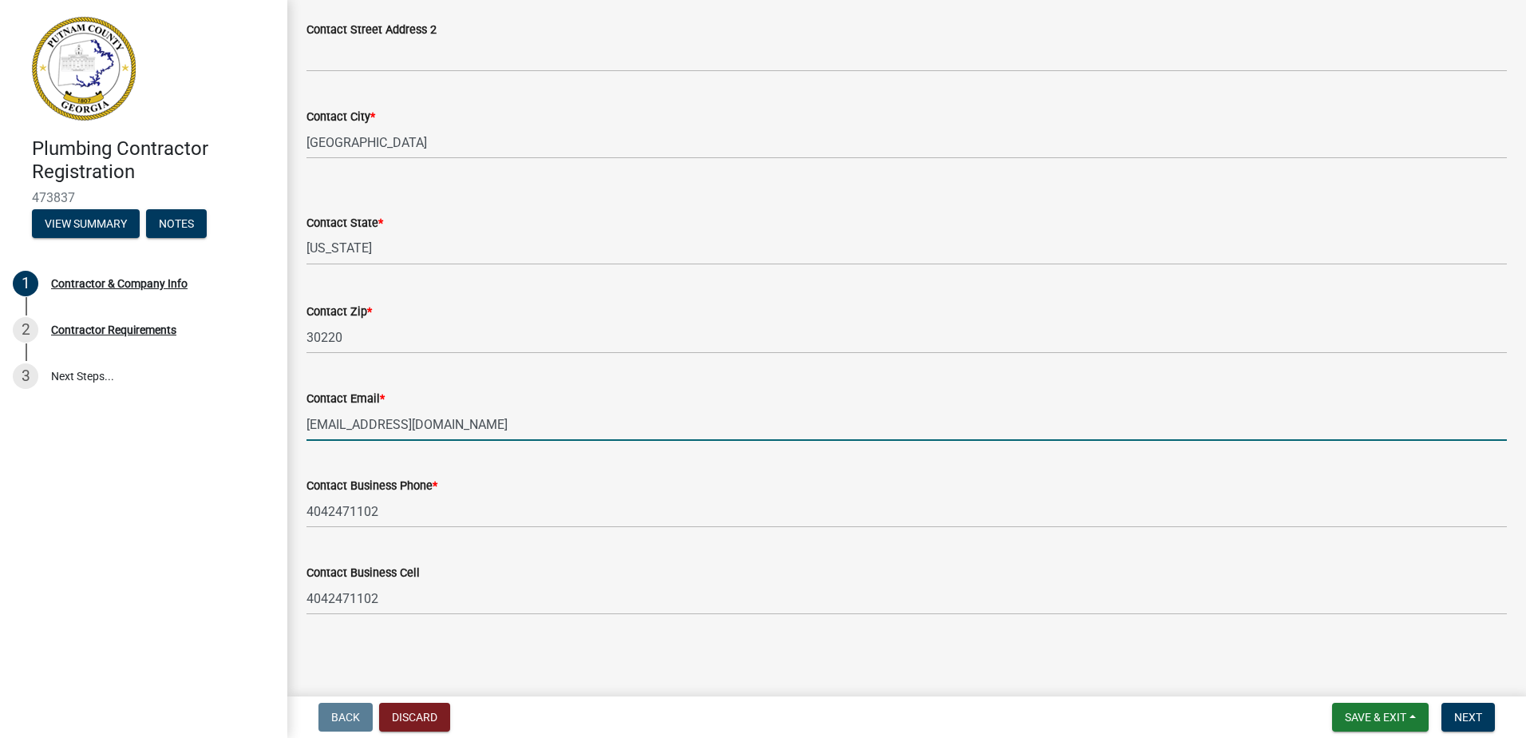
drag, startPoint x: 433, startPoint y: 425, endPoint x: 295, endPoint y: 426, distance: 138.9
click at [295, 426] on div "Contact Email * [EMAIL_ADDRESS][DOMAIN_NAME]" at bounding box center [907, 403] width 1224 height 74
click at [549, 389] on div "Contact Email *" at bounding box center [907, 398] width 1200 height 19
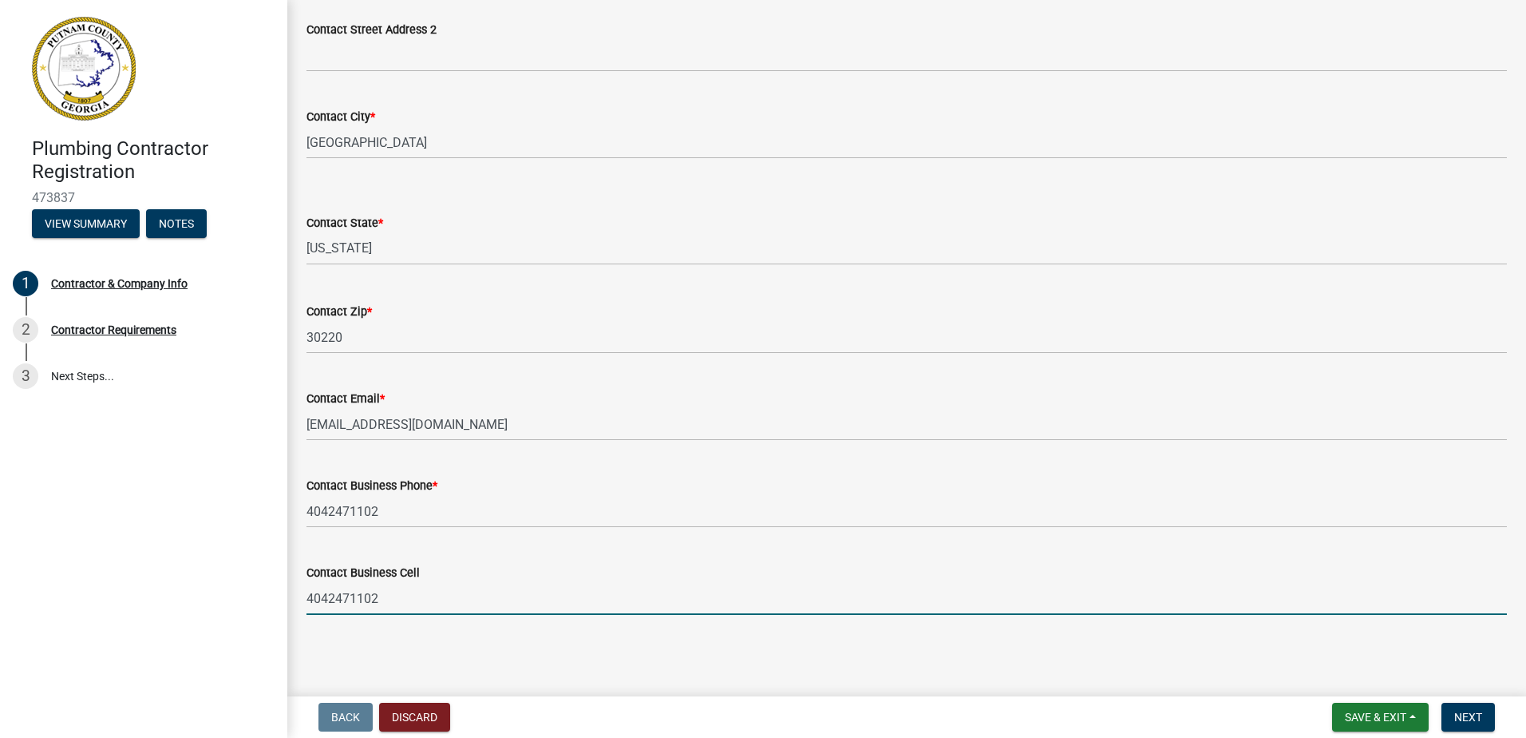
drag, startPoint x: 391, startPoint y: 595, endPoint x: 273, endPoint y: 580, distance: 119.0
click at [283, 588] on div "Plumbing Contractor Registration 473837 View Summary Notes 1 Contractor & Compa…" at bounding box center [763, 369] width 1526 height 738
click at [348, 600] on input "Contact Business Cell" at bounding box center [907, 598] width 1200 height 33
type input "4042471102"
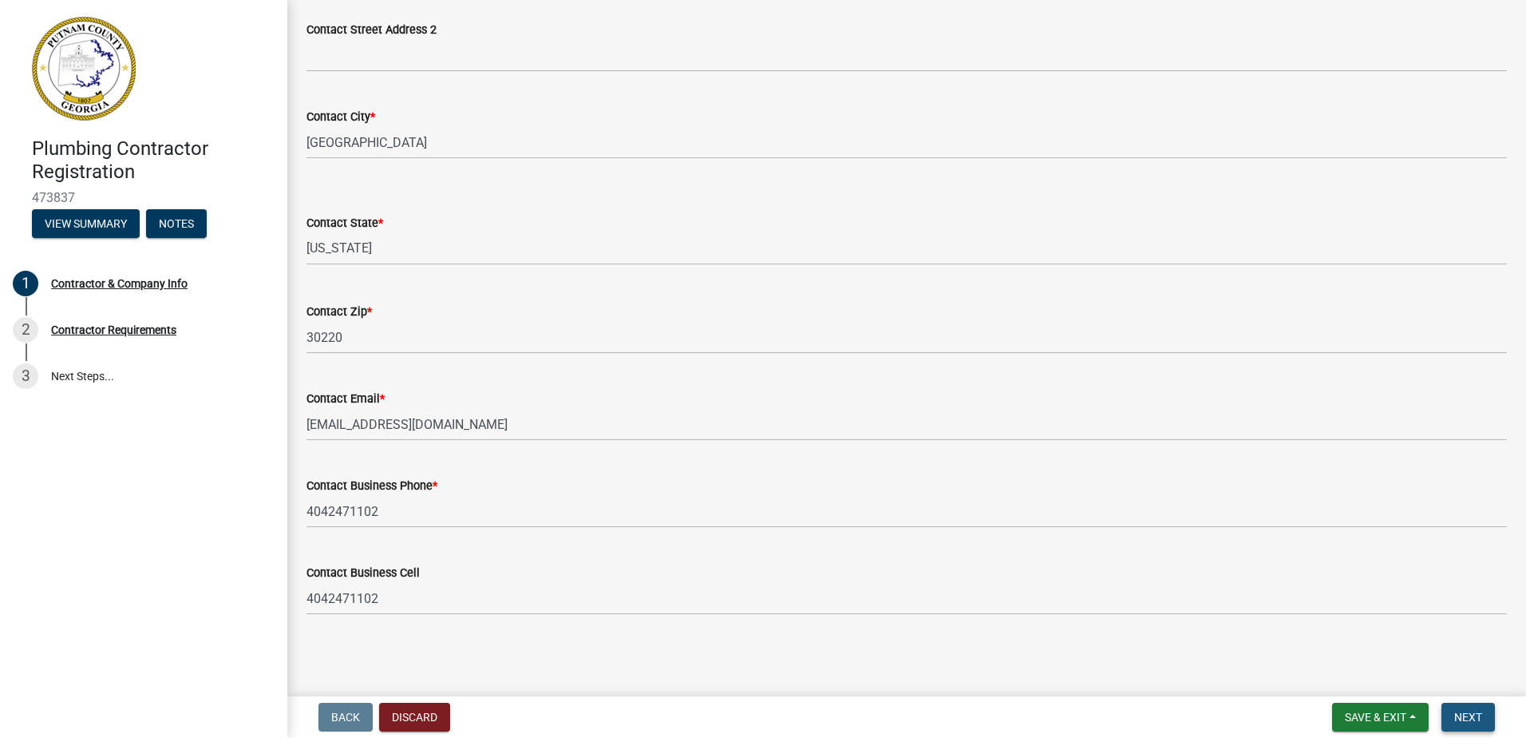
click at [1457, 714] on span "Next" at bounding box center [1468, 716] width 28 height 13
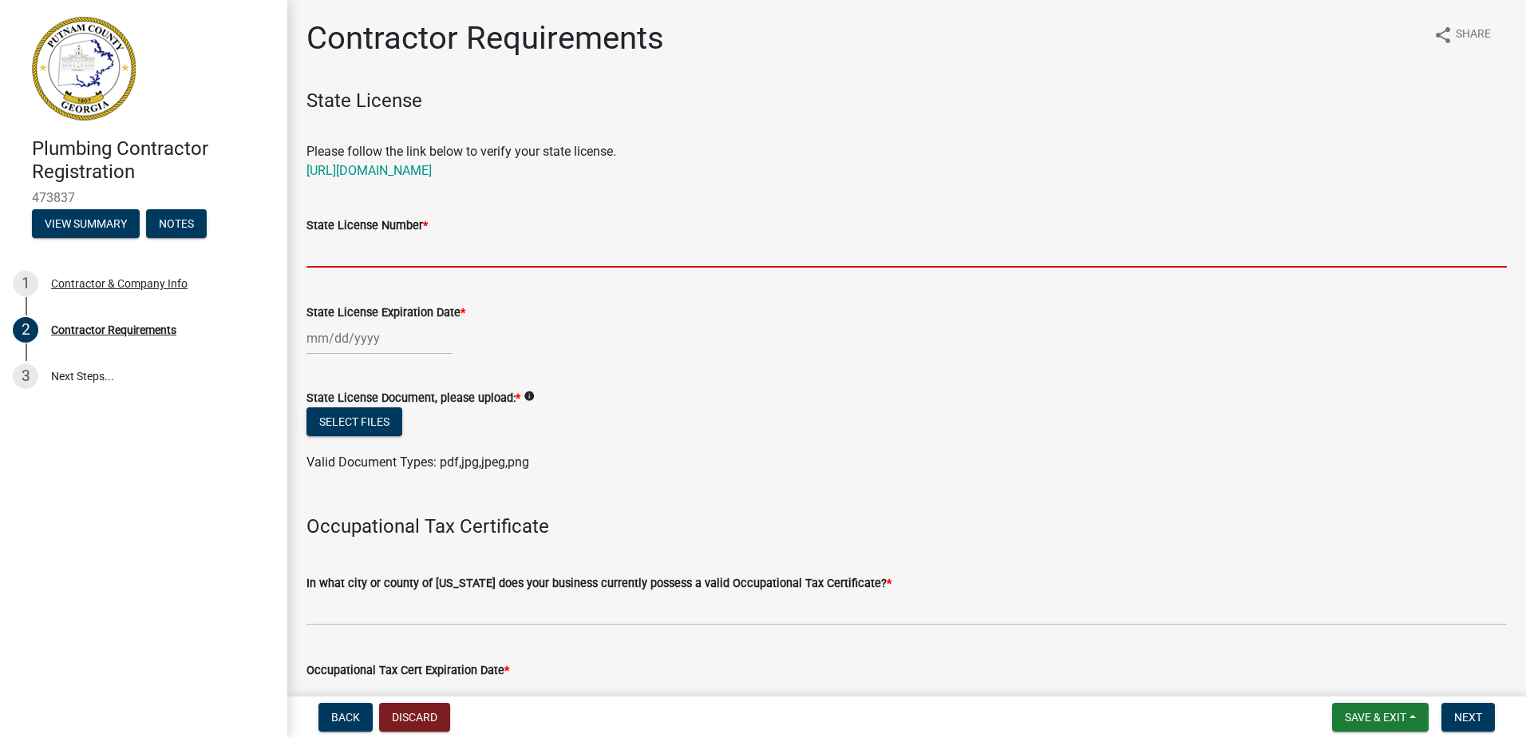
click at [334, 254] on input "State License Number *" at bounding box center [907, 251] width 1200 height 33
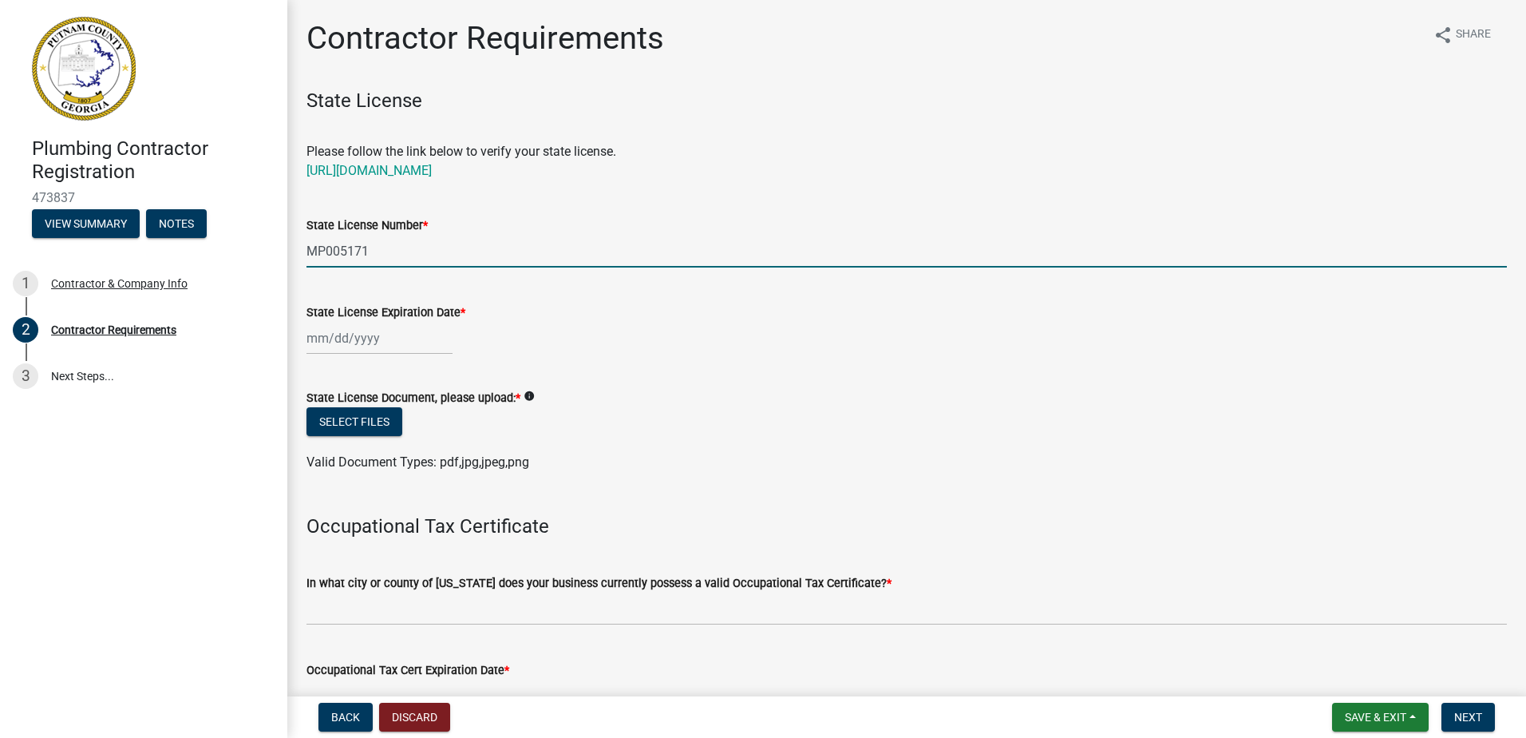
type input "MP005171"
click at [398, 338] on div at bounding box center [380, 338] width 146 height 33
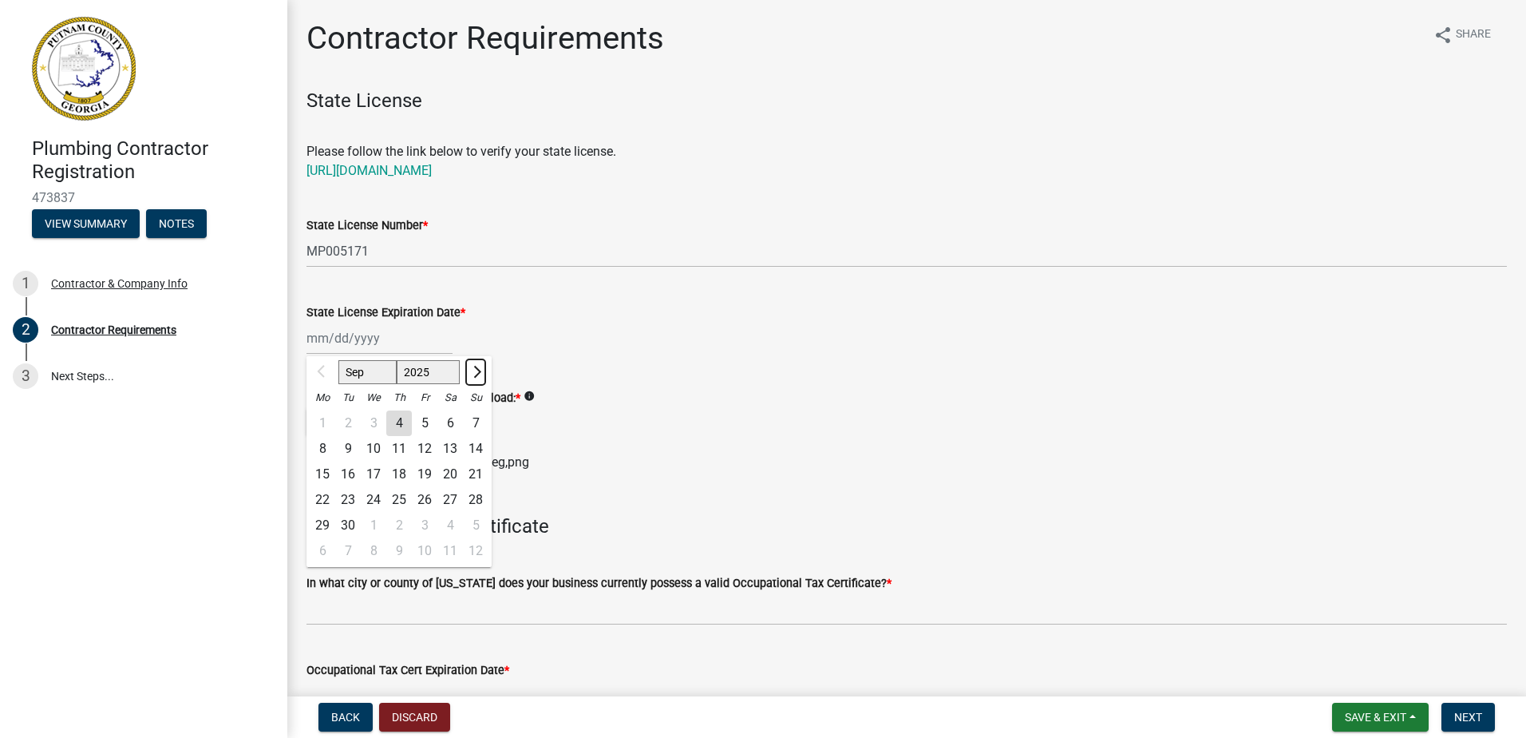
click at [484, 374] on button "Next month" at bounding box center [475, 372] width 19 height 26
select select "11"
click at [441, 374] on select "2025 2026 2027 2028 2029 2030 2031 2032 2033 2034 2035 2036 2037 2038 2039 2040…" at bounding box center [429, 372] width 64 height 24
select select "2026"
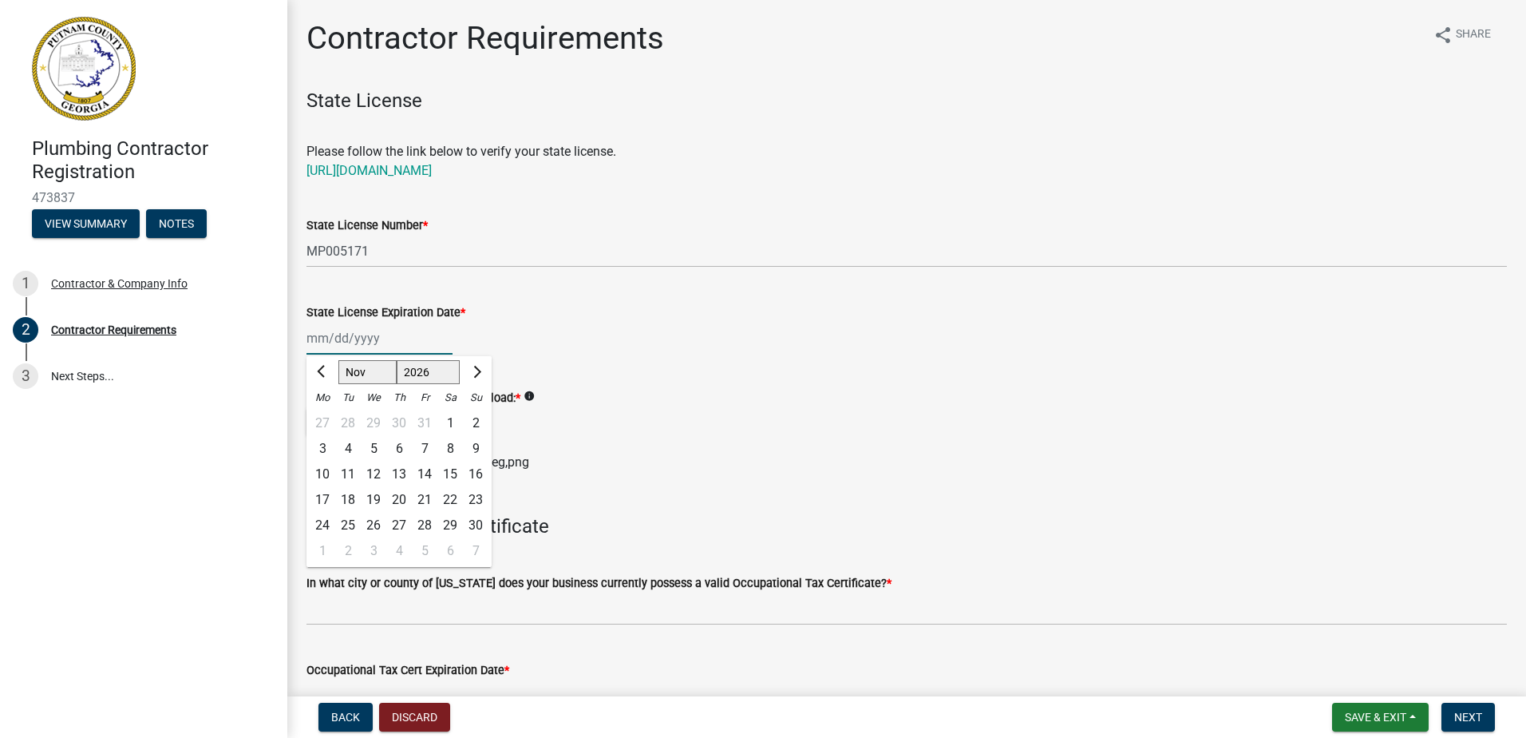
click at [397, 360] on select "2025 2026 2027 2028 2029 2030 2031 2032 2033 2034 2035 2036 2037 2038 2039 2040…" at bounding box center [429, 372] width 64 height 24
click at [330, 548] on div "30" at bounding box center [323, 551] width 26 height 26
type input "[DATE]"
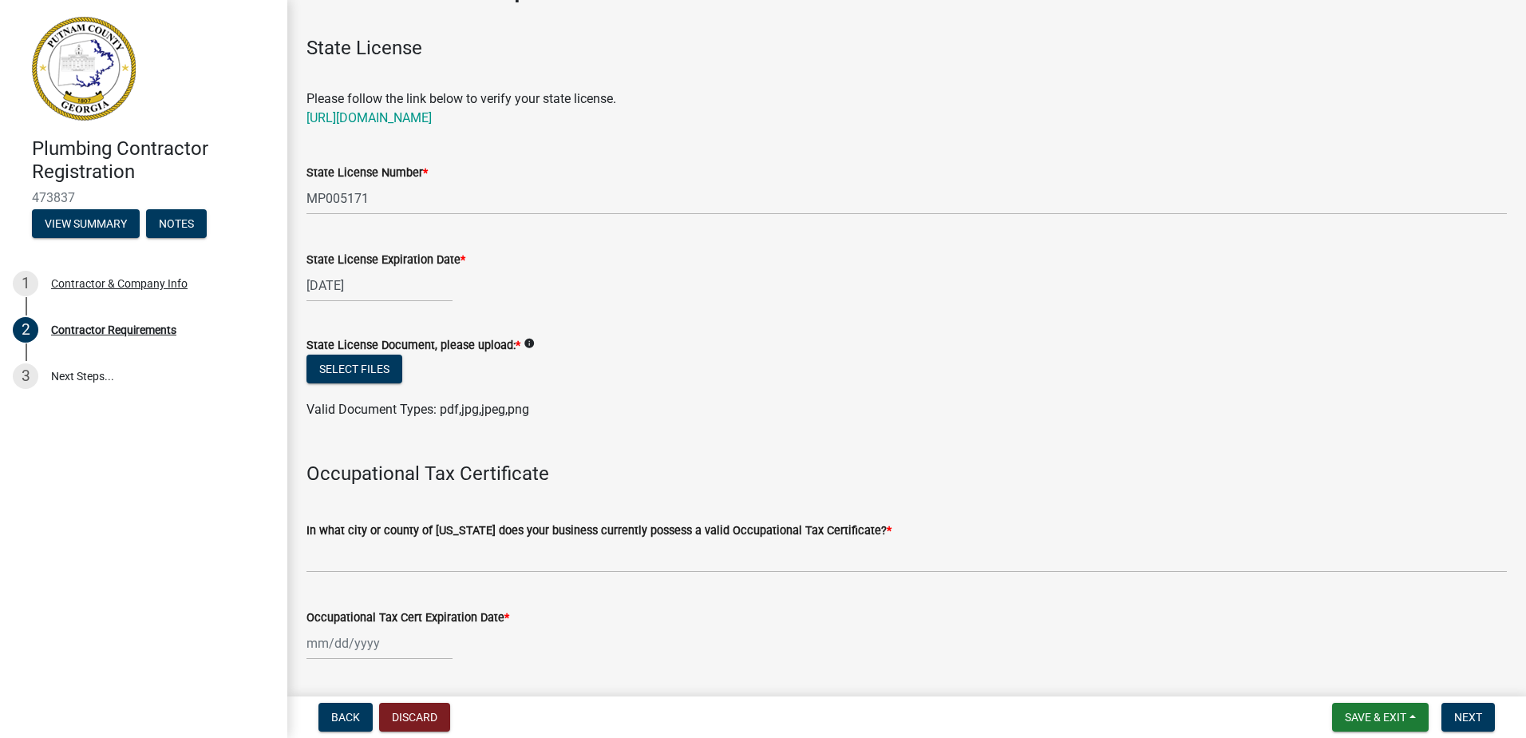
scroll to position [160, 0]
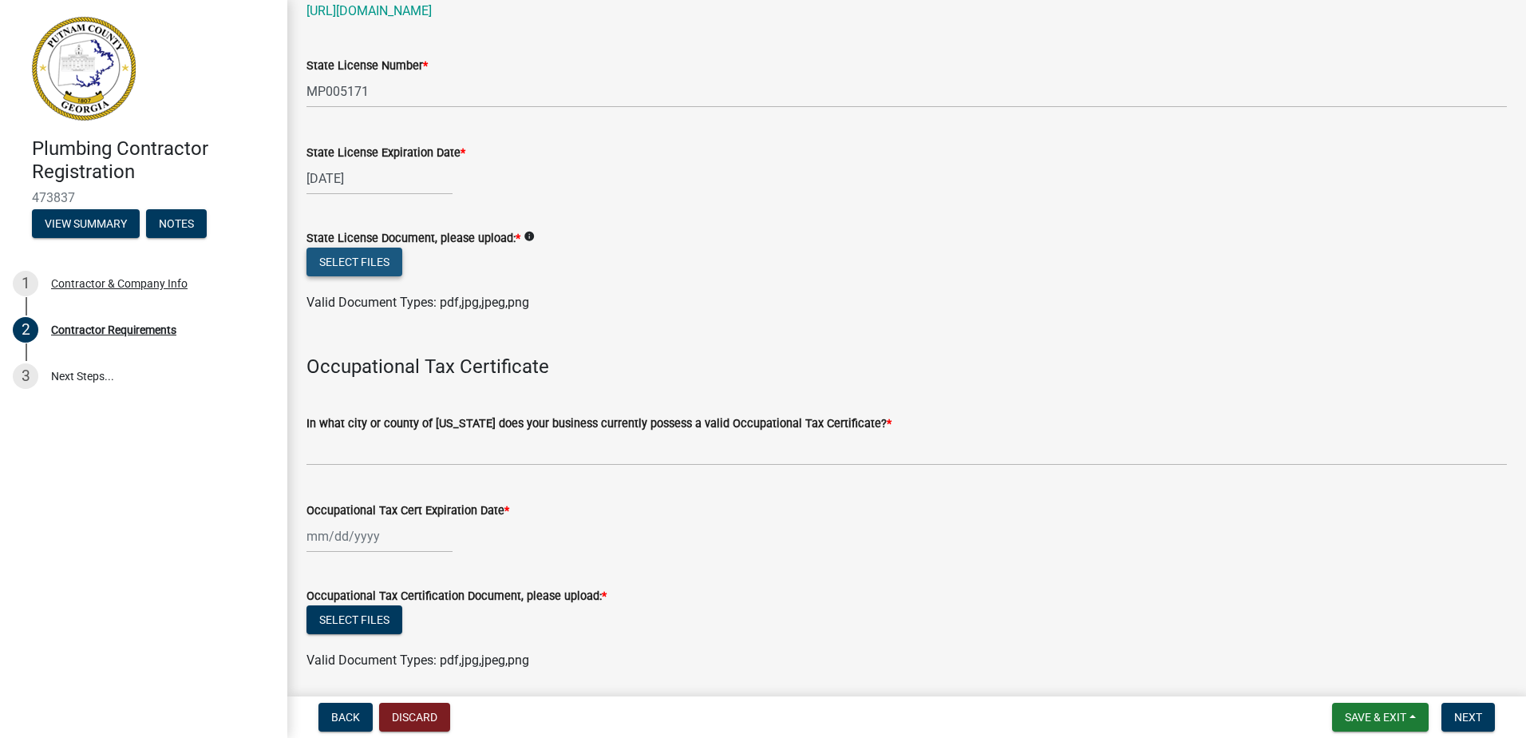
click at [358, 261] on button "Select files" at bounding box center [355, 261] width 96 height 29
click at [355, 263] on button "Select files" at bounding box center [355, 261] width 96 height 29
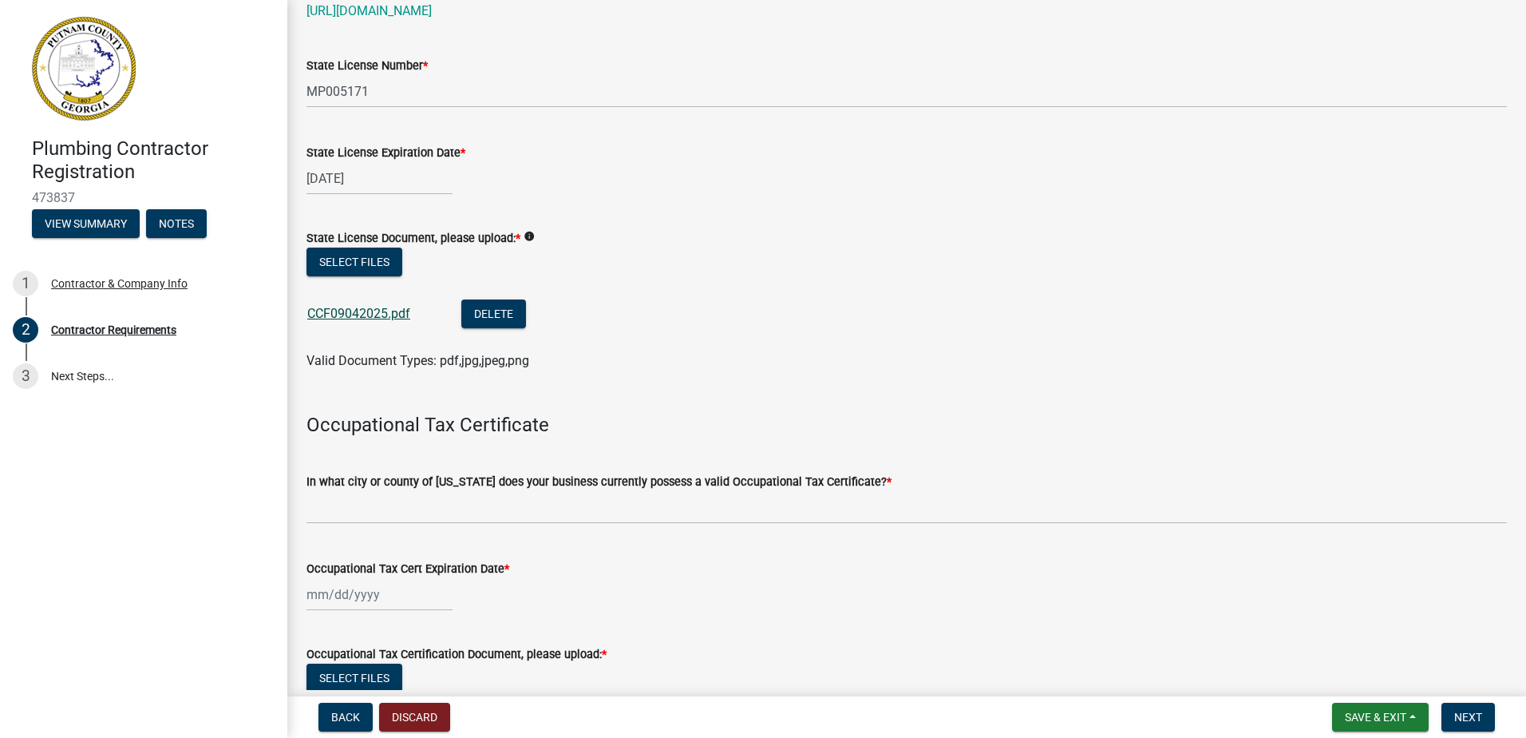
click at [360, 312] on link "CCF09042025.pdf" at bounding box center [358, 313] width 103 height 15
click at [361, 264] on button "Select files" at bounding box center [355, 261] width 96 height 29
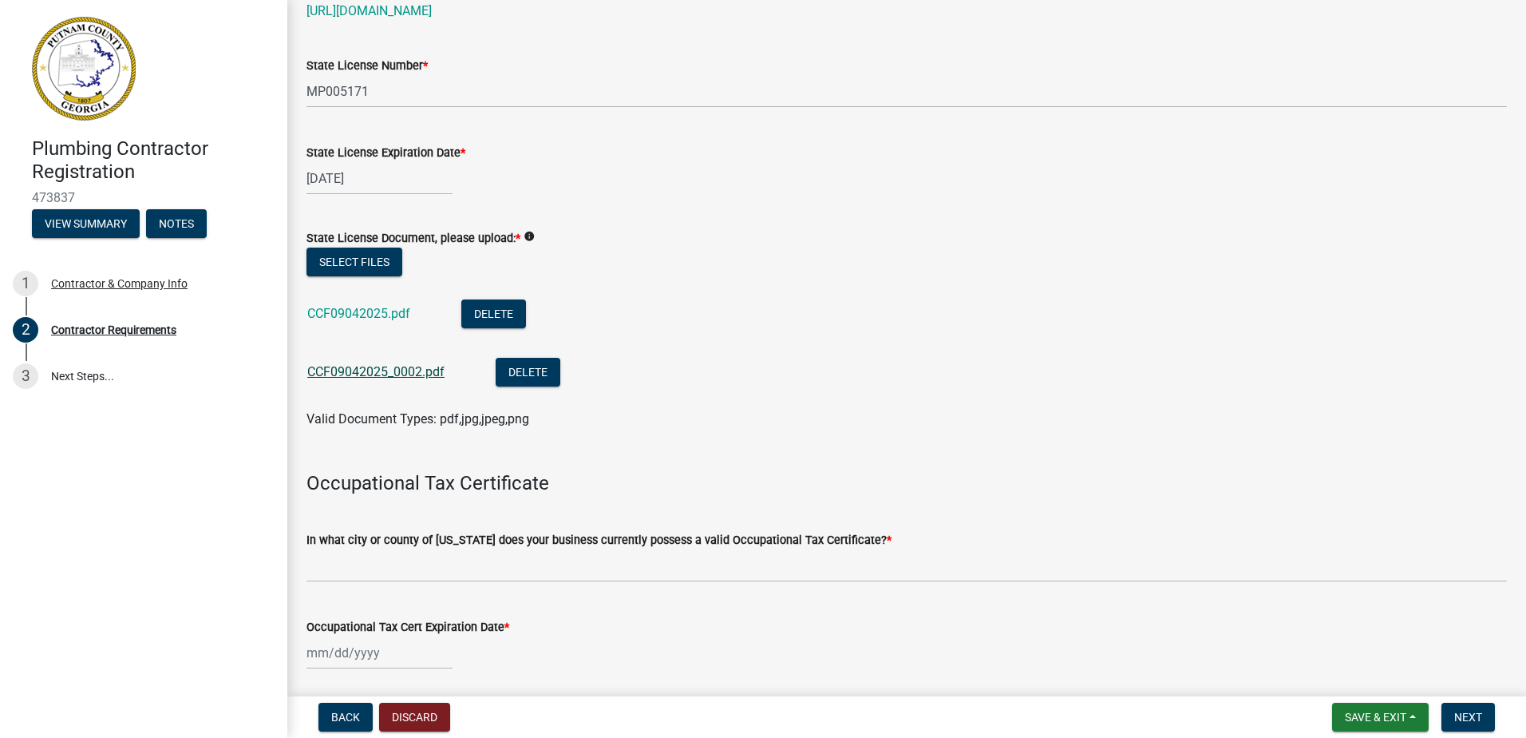
click at [345, 373] on link "CCF09042025_0002.pdf" at bounding box center [375, 371] width 137 height 15
click at [350, 265] on button "Select files" at bounding box center [355, 261] width 96 height 29
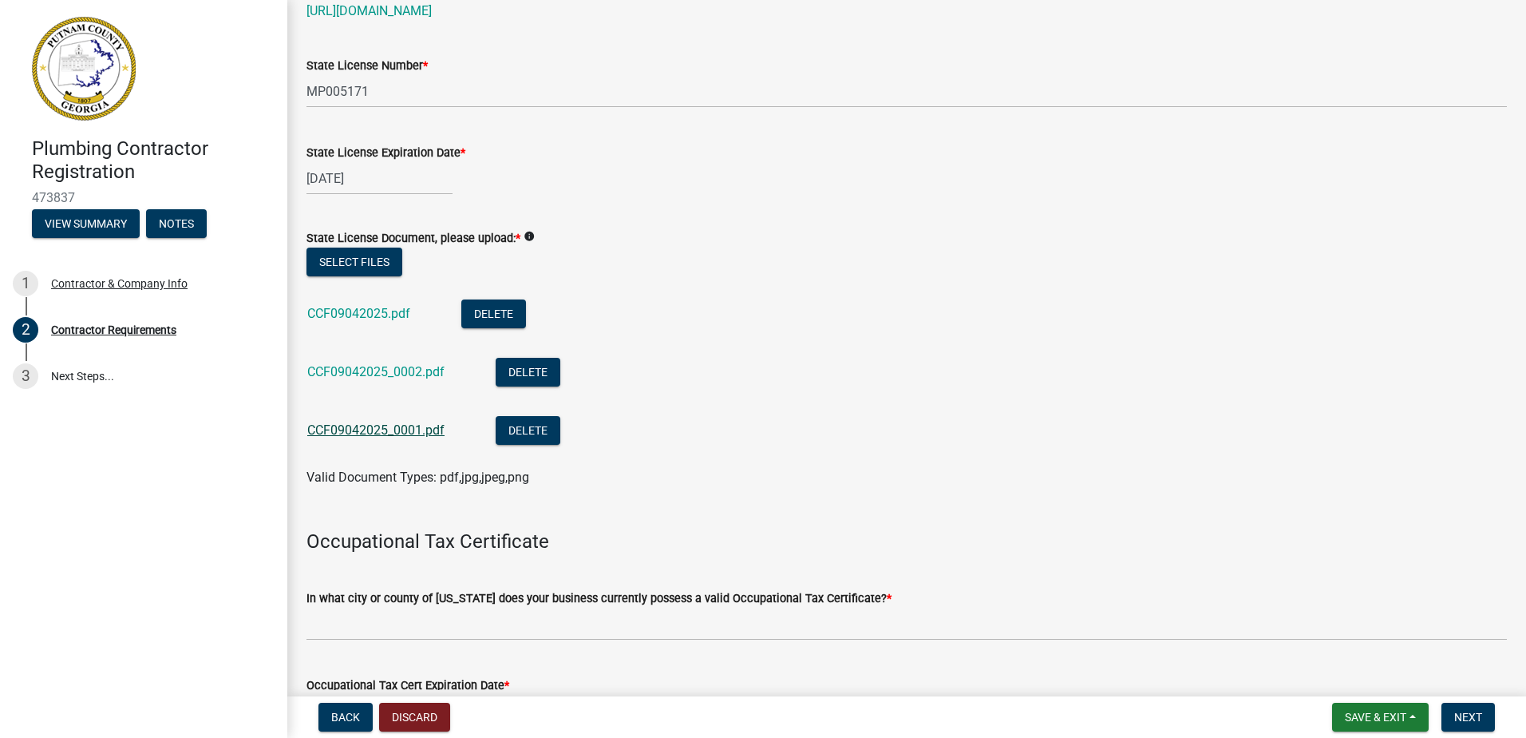
click at [374, 433] on link "CCF09042025_0001.pdf" at bounding box center [375, 429] width 137 height 15
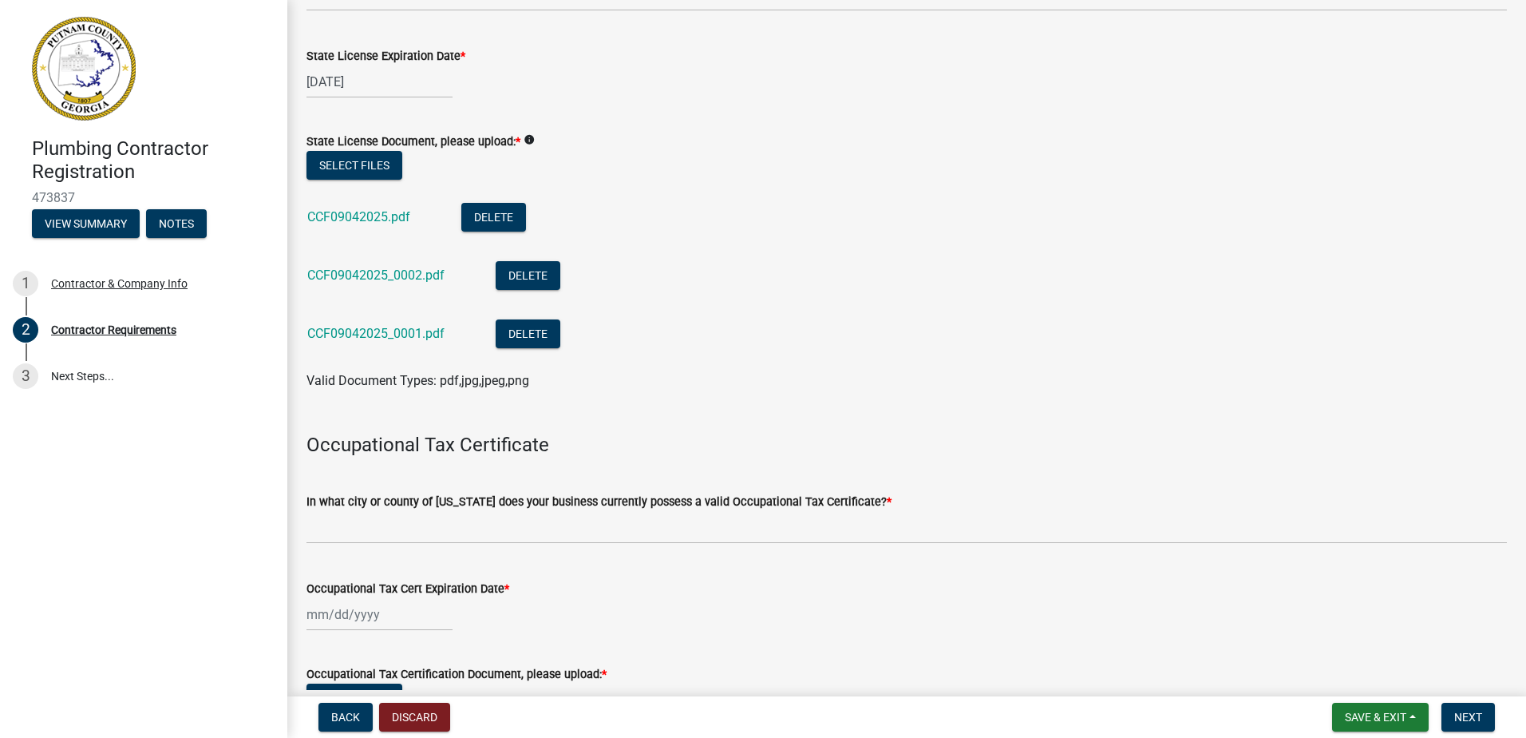
scroll to position [239, 0]
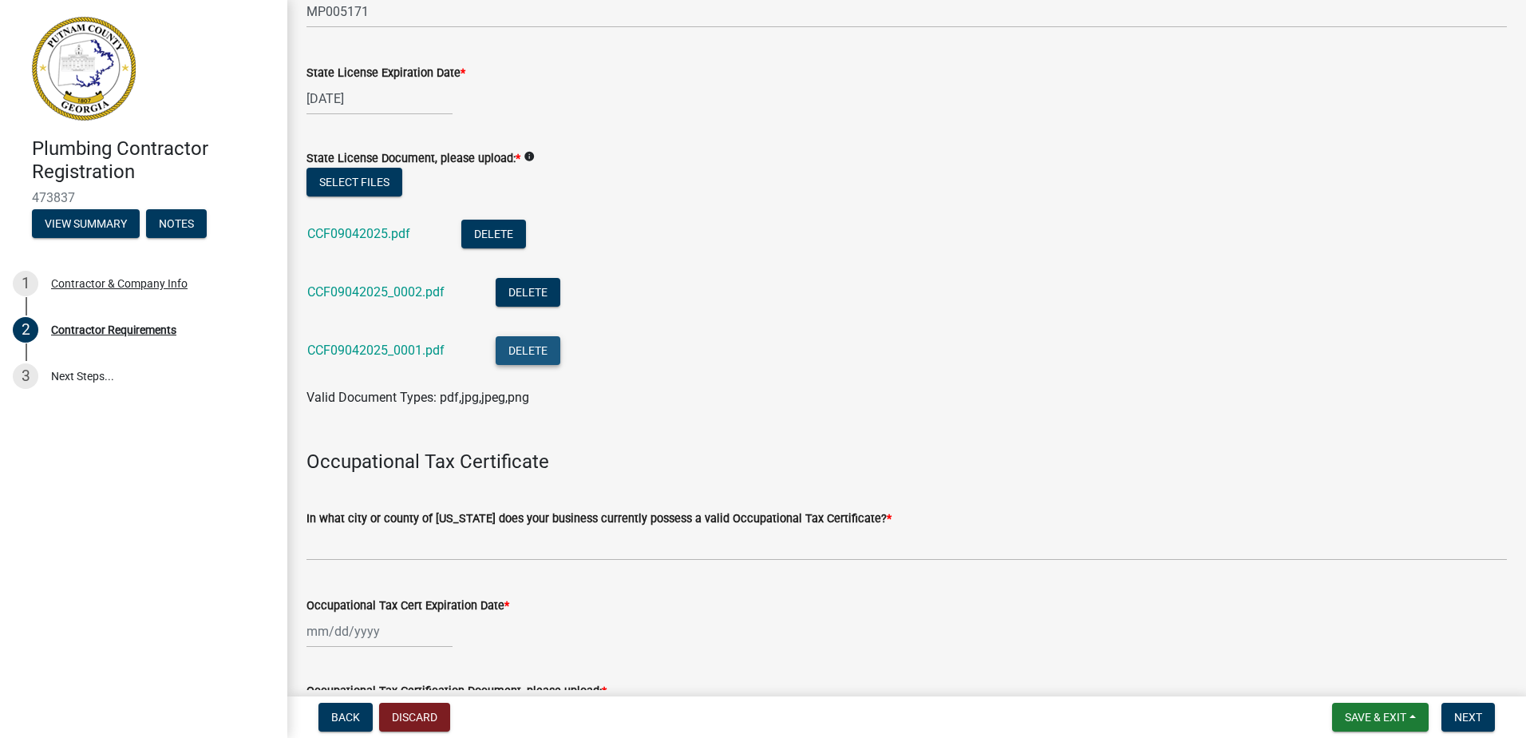
click at [517, 353] on button "Delete" at bounding box center [528, 350] width 65 height 29
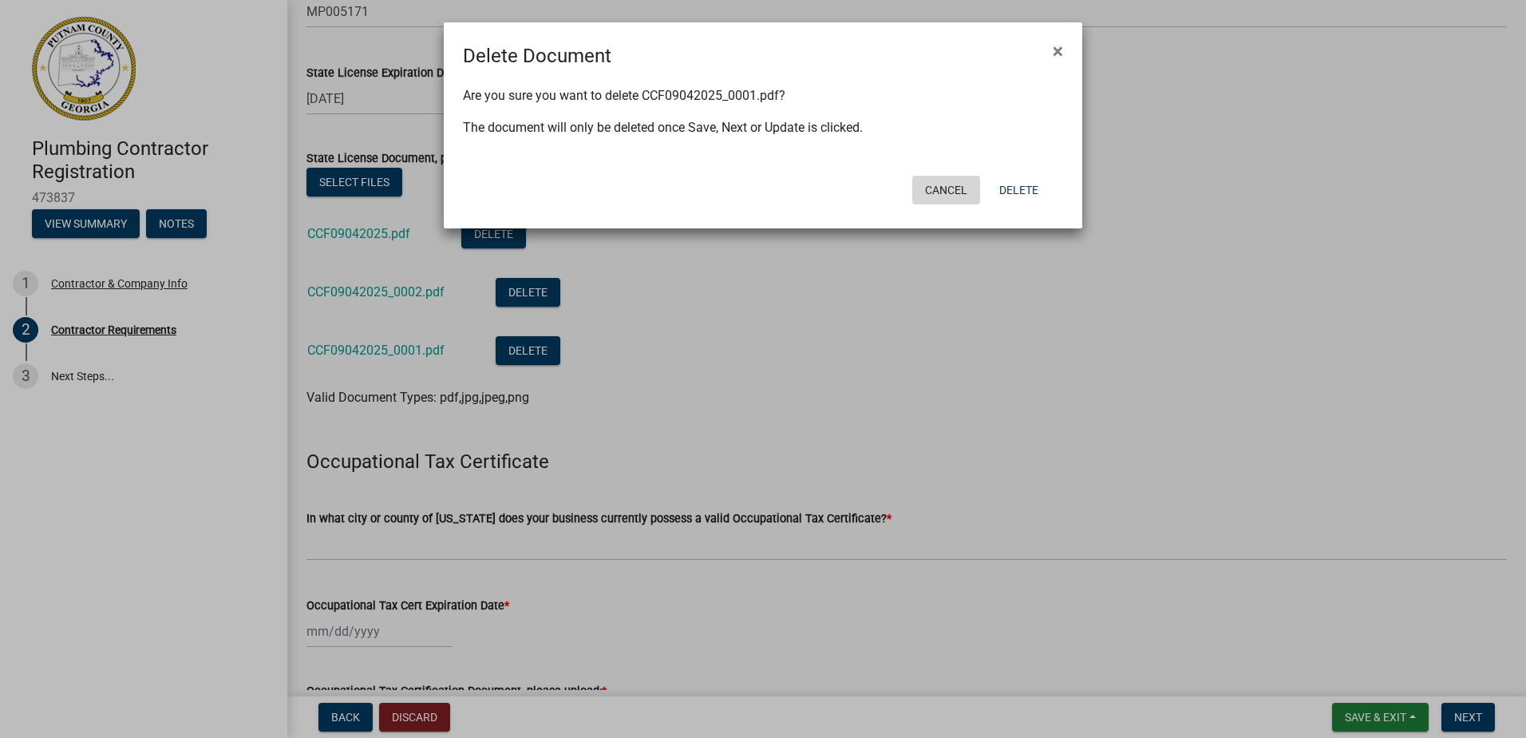
click at [942, 185] on button "Cancel" at bounding box center [946, 190] width 68 height 29
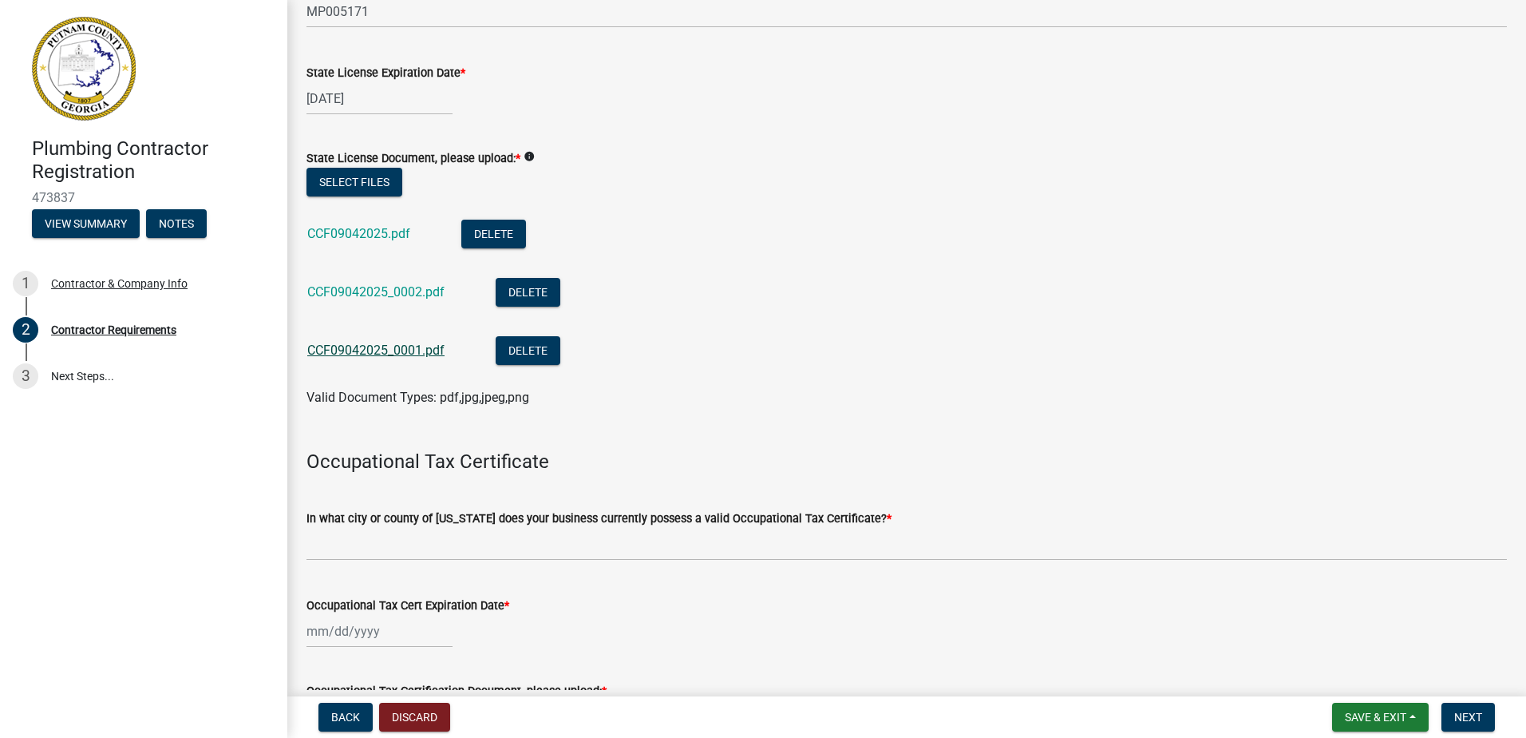
click at [382, 347] on link "CCF09042025_0001.pdf" at bounding box center [375, 349] width 137 height 15
click at [504, 236] on button "Delete" at bounding box center [493, 234] width 65 height 29
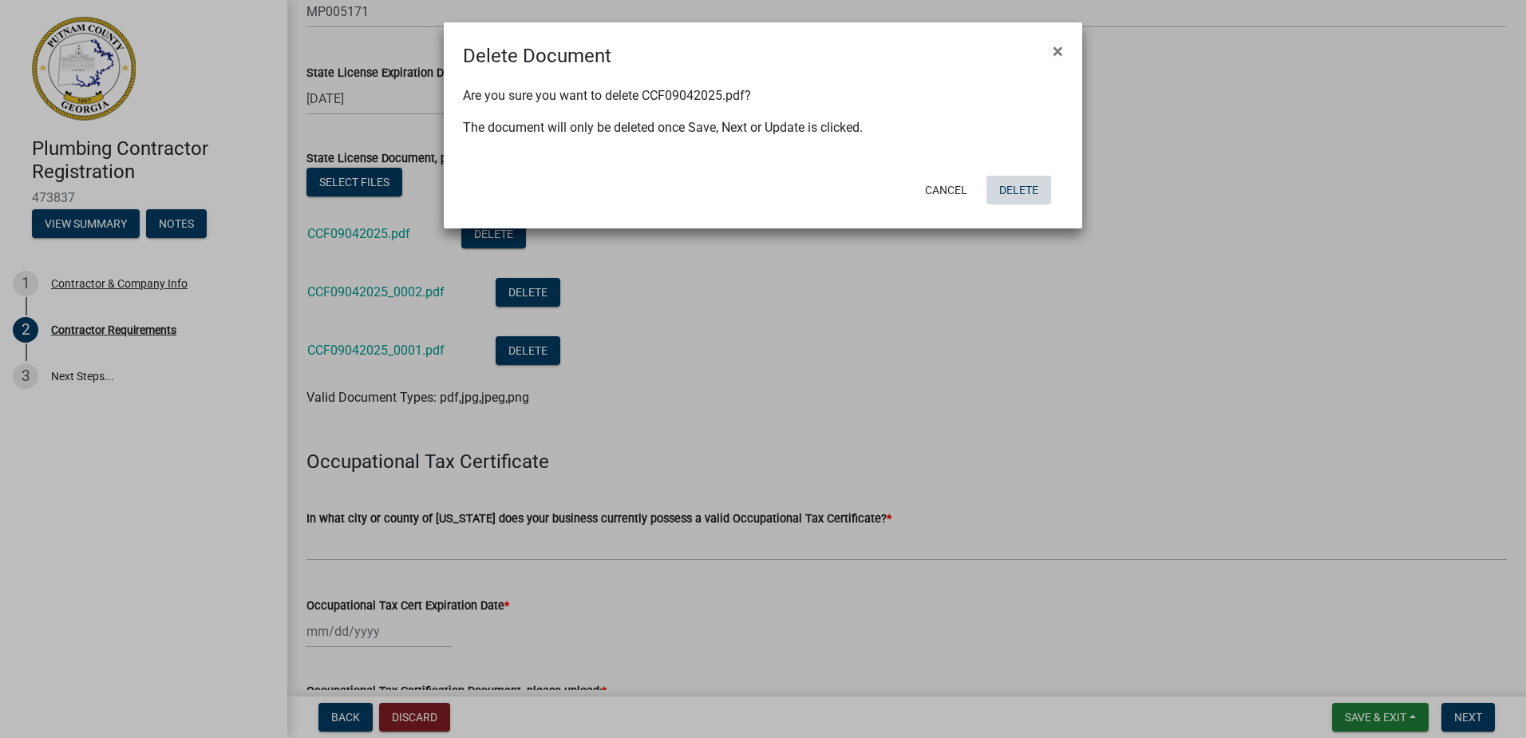
click at [1004, 188] on button "Delete" at bounding box center [1019, 190] width 65 height 29
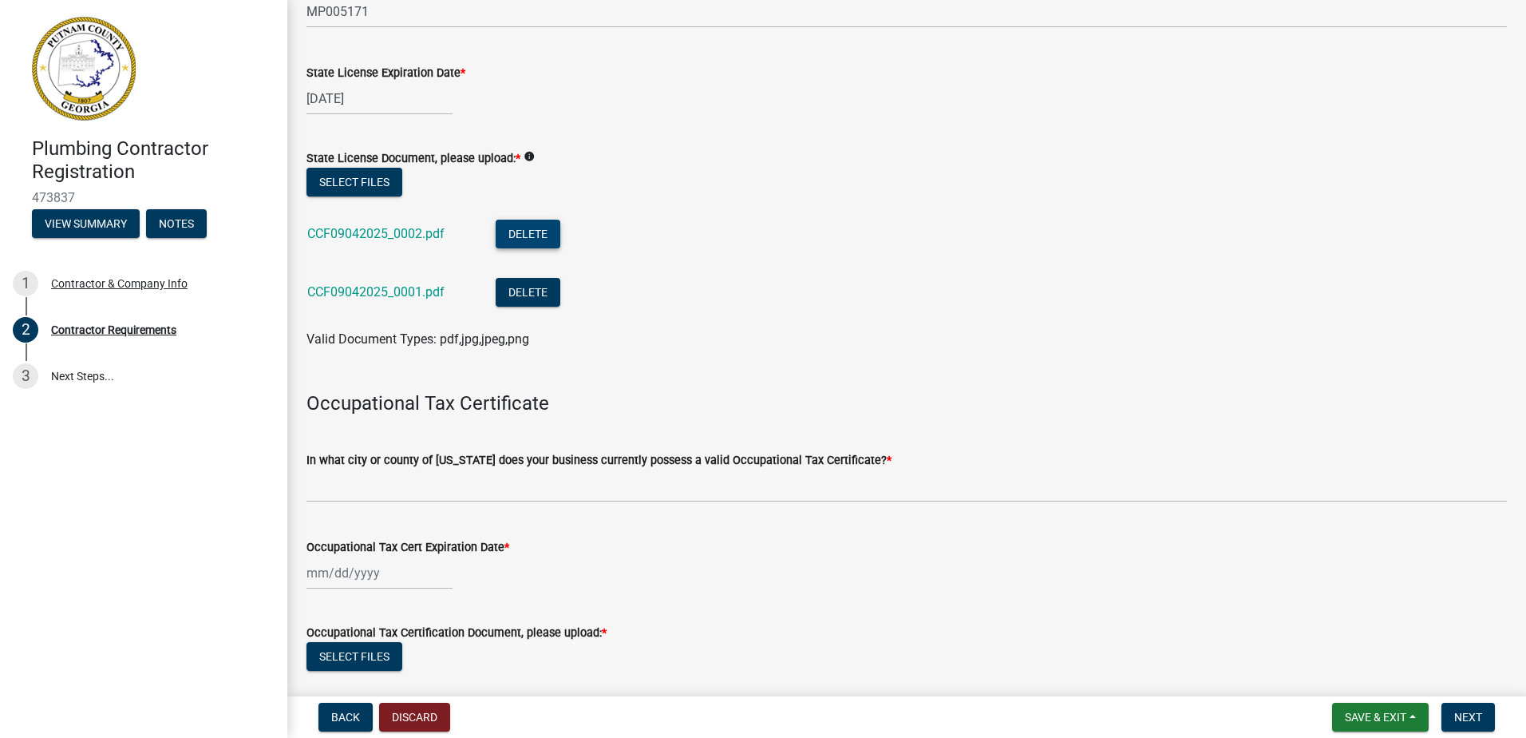
click at [550, 235] on button "Delete" at bounding box center [528, 234] width 65 height 29
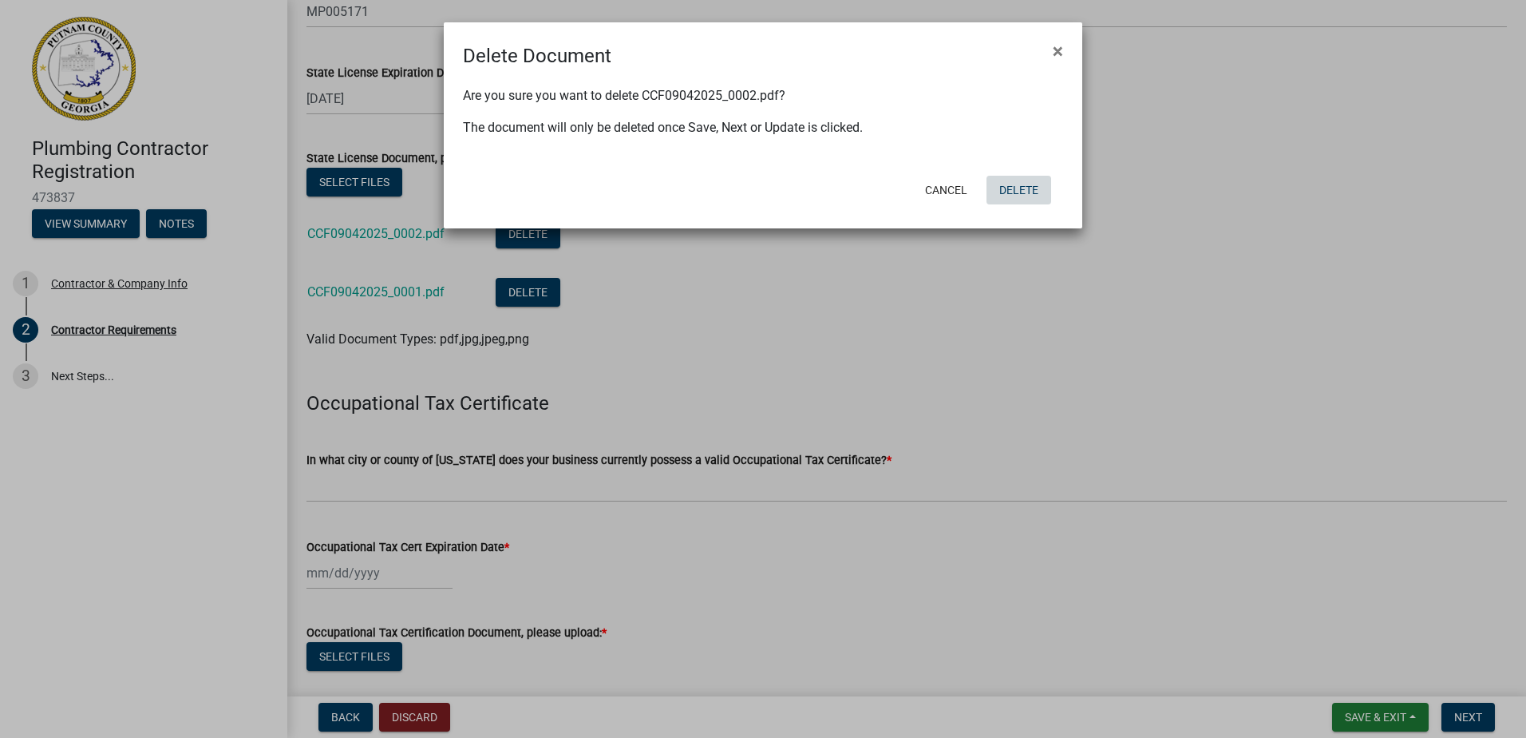
click at [1012, 192] on button "Delete" at bounding box center [1019, 190] width 65 height 29
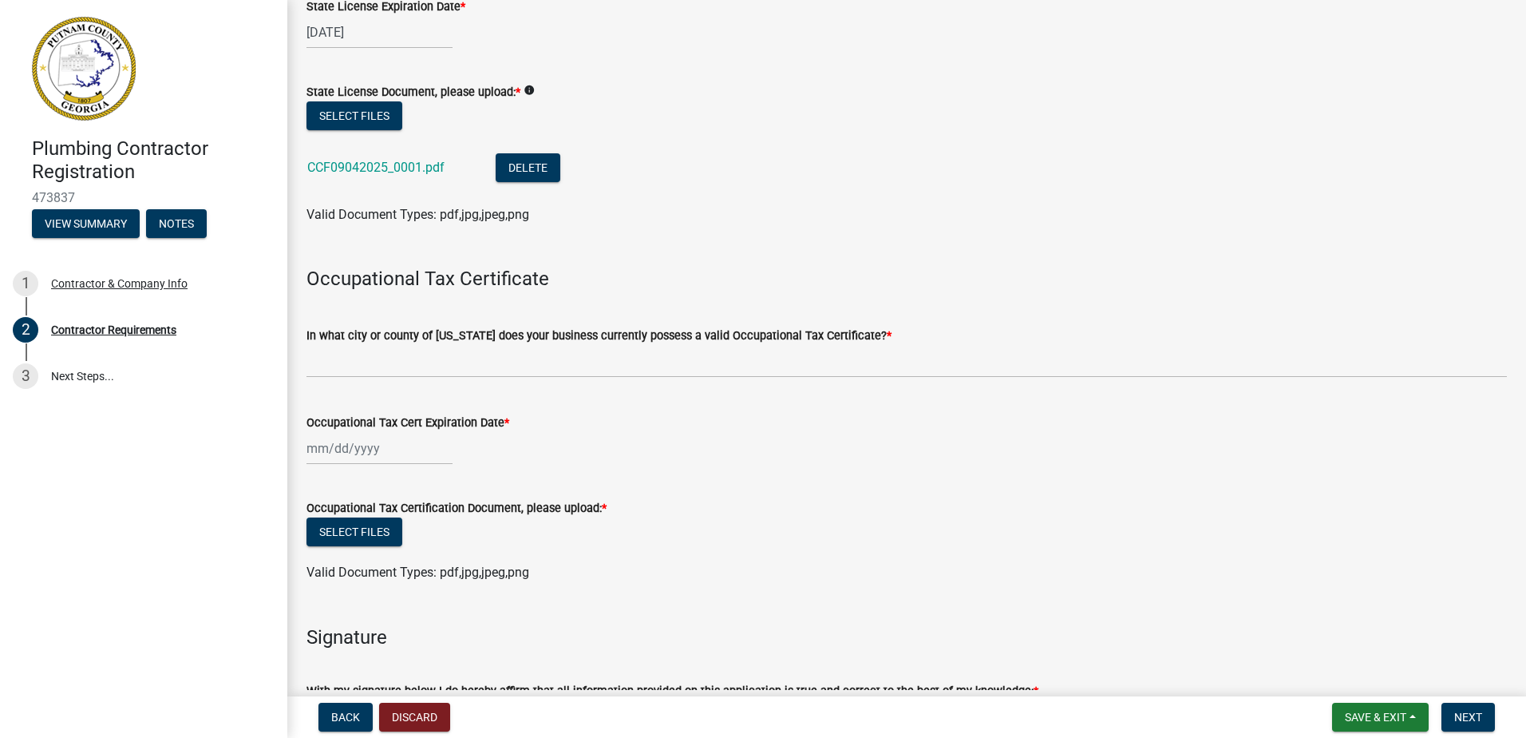
scroll to position [399, 0]
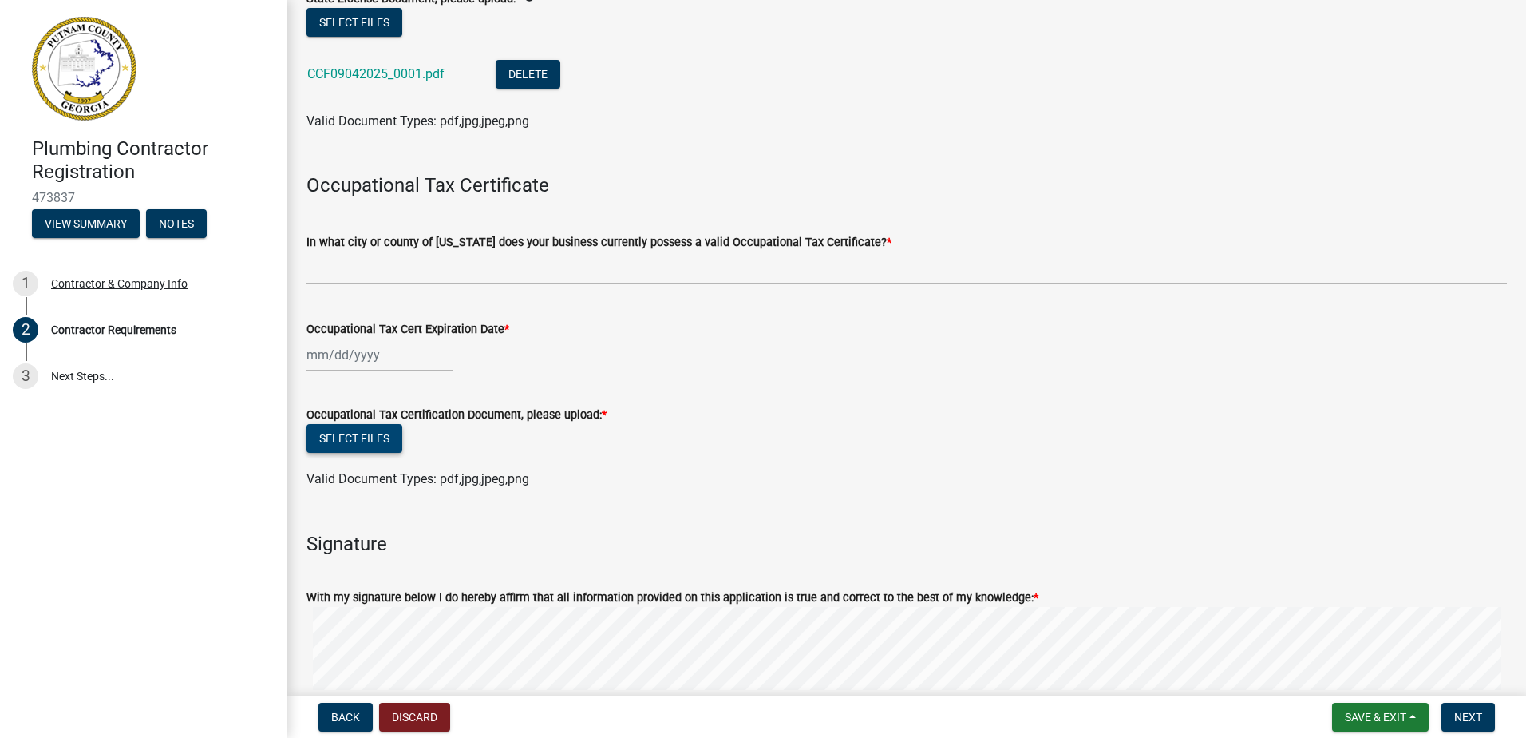
click at [351, 436] on button "Select files" at bounding box center [355, 438] width 96 height 29
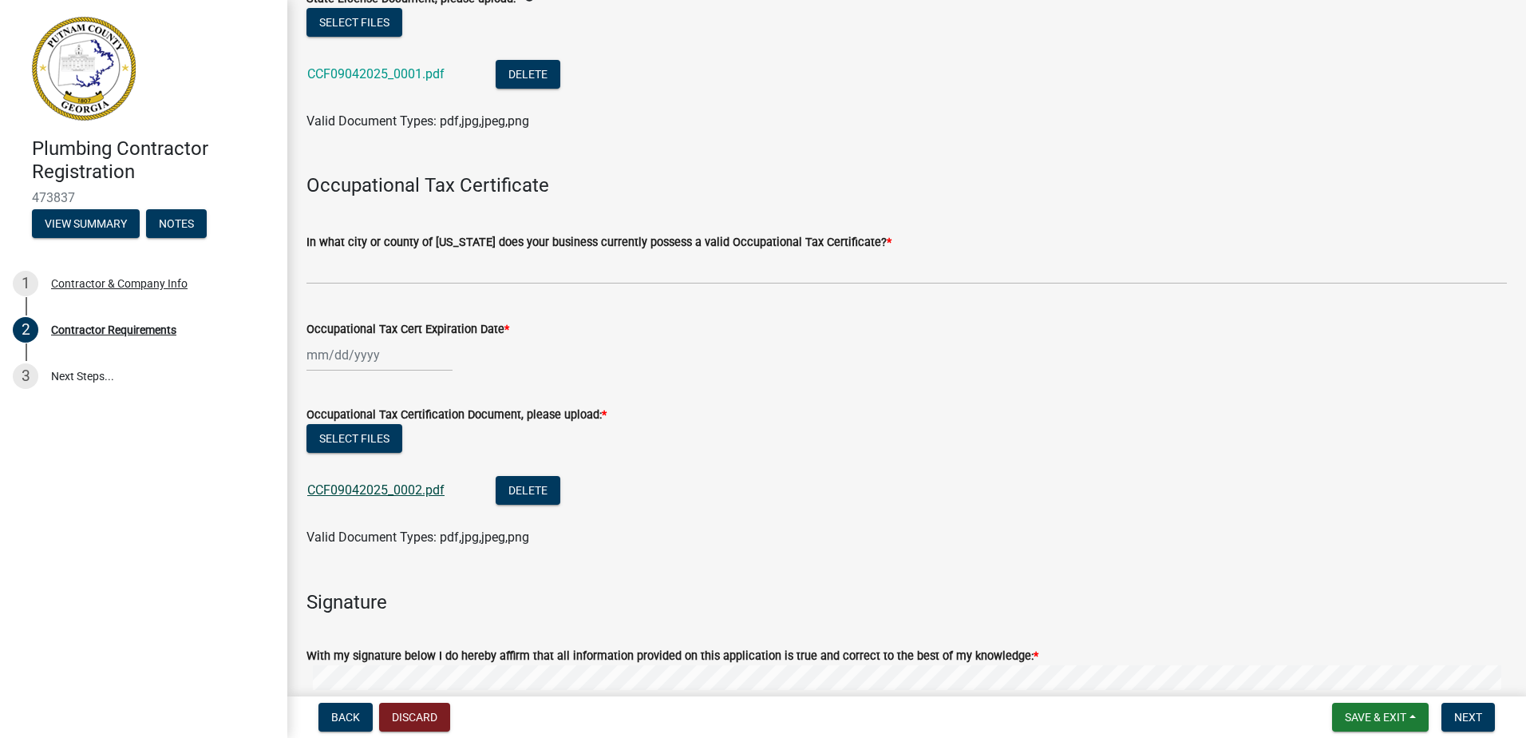
click at [395, 485] on link "CCF09042025_0002.pdf" at bounding box center [375, 489] width 137 height 15
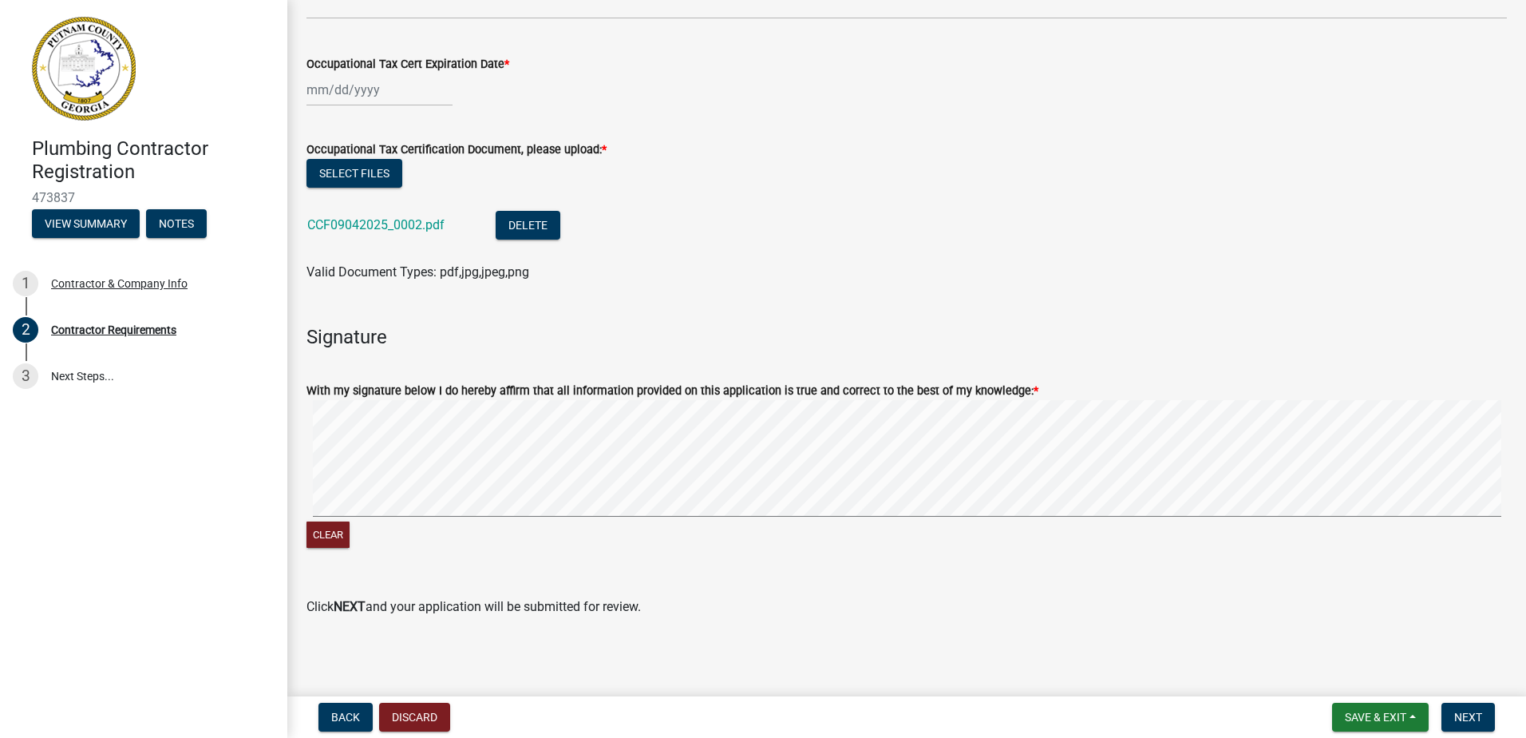
scroll to position [666, 0]
click at [343, 310] on h4 at bounding box center [907, 306] width 1200 height 23
click at [386, 339] on h4 "Signature" at bounding box center [907, 335] width 1200 height 23
click at [505, 333] on h4 "Signature" at bounding box center [907, 335] width 1200 height 23
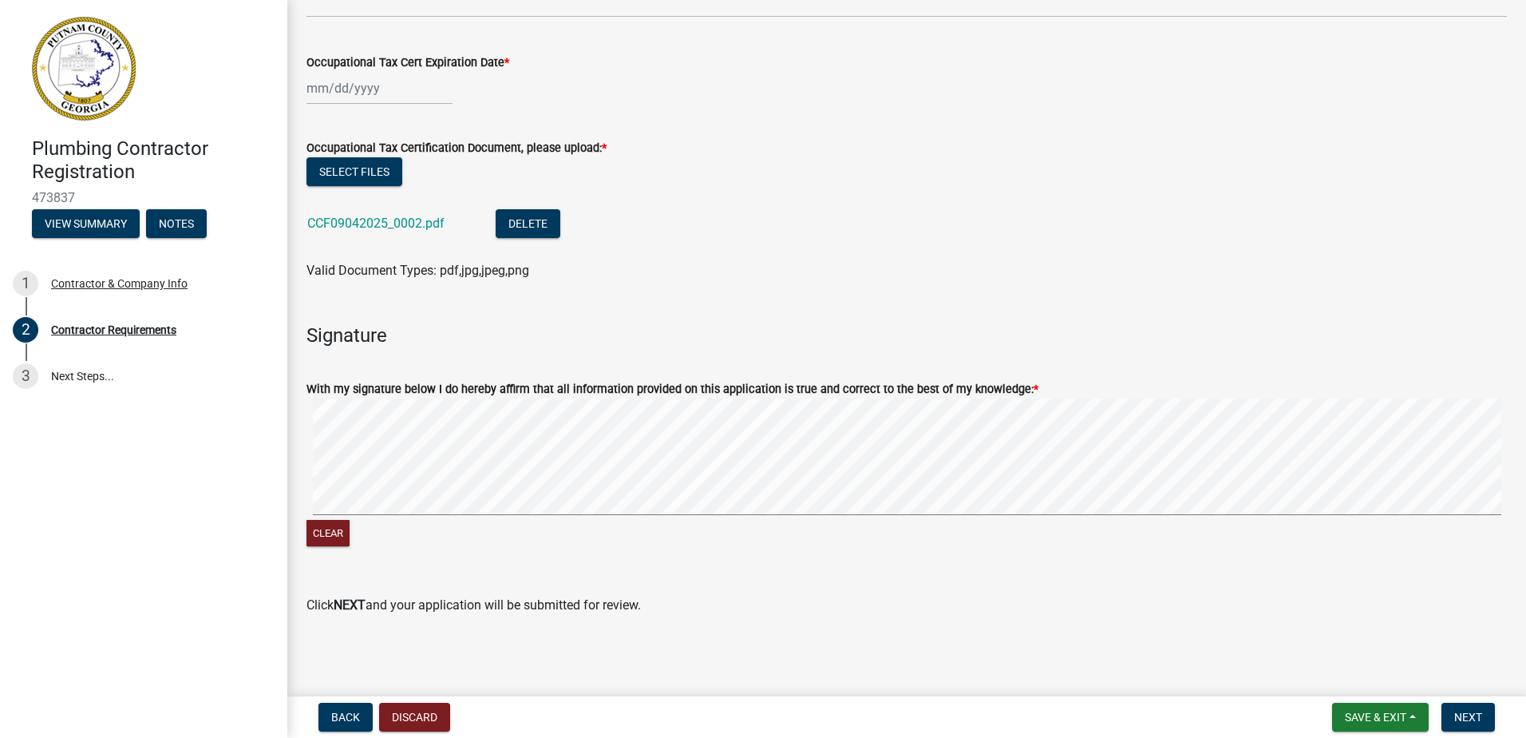
click at [373, 346] on h4 "Signature" at bounding box center [907, 335] width 1200 height 23
click at [1464, 711] on span "Next" at bounding box center [1468, 716] width 28 height 13
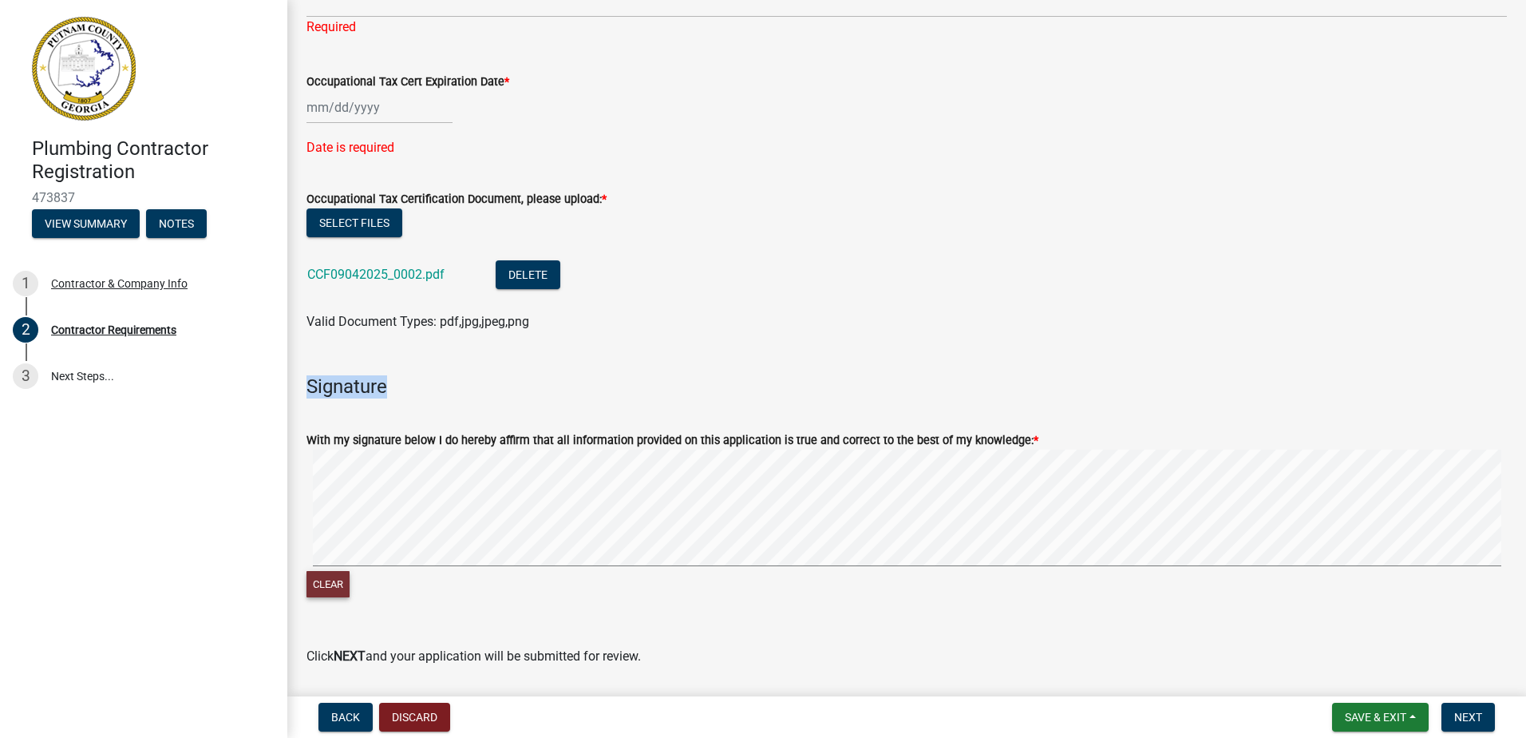
click at [326, 583] on button "Clear" at bounding box center [328, 584] width 43 height 26
click at [1461, 713] on span "Next" at bounding box center [1468, 716] width 28 height 13
click at [1478, 717] on span "Next" at bounding box center [1468, 716] width 28 height 13
click at [1462, 719] on span "Next" at bounding box center [1468, 716] width 28 height 13
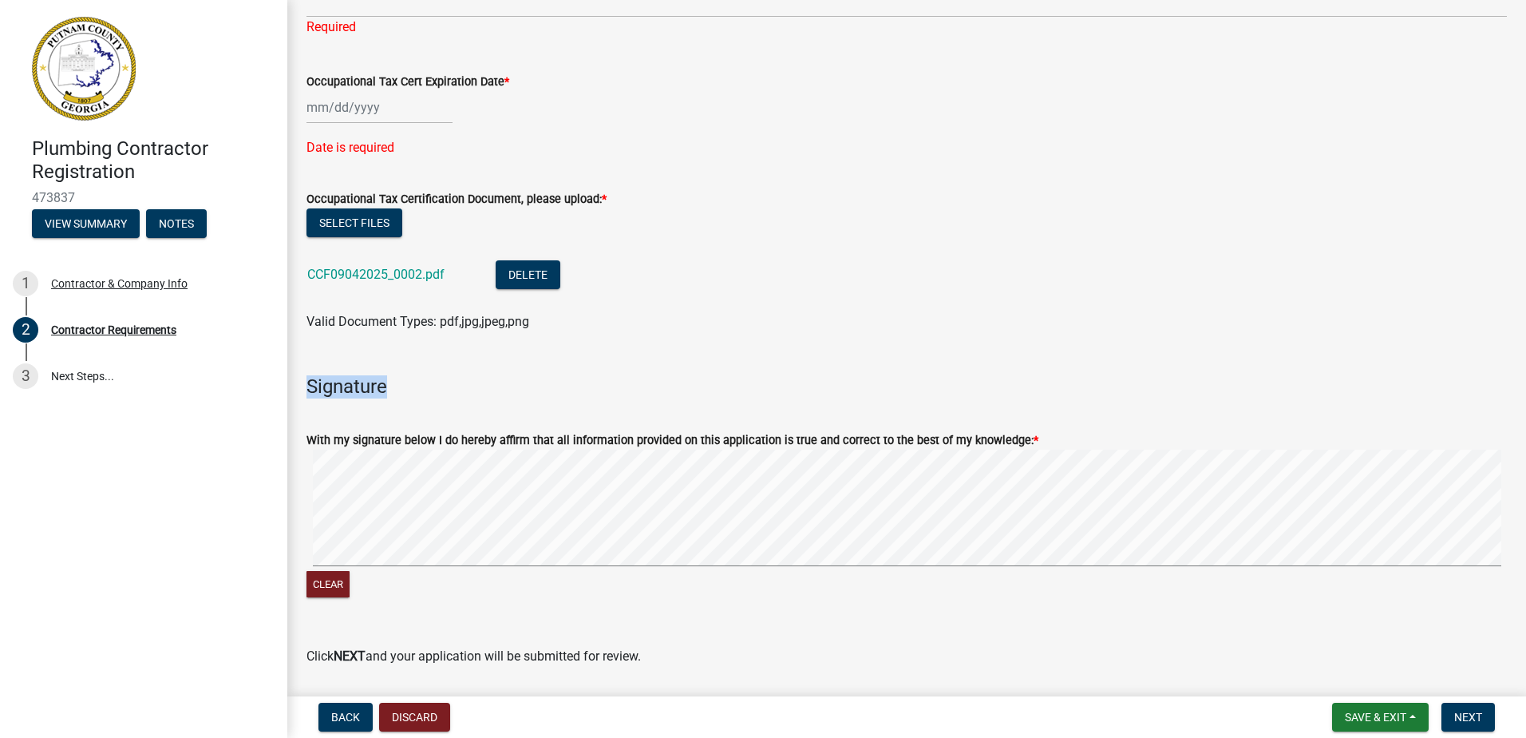
click at [338, 388] on h4 "Signature" at bounding box center [907, 386] width 1200 height 23
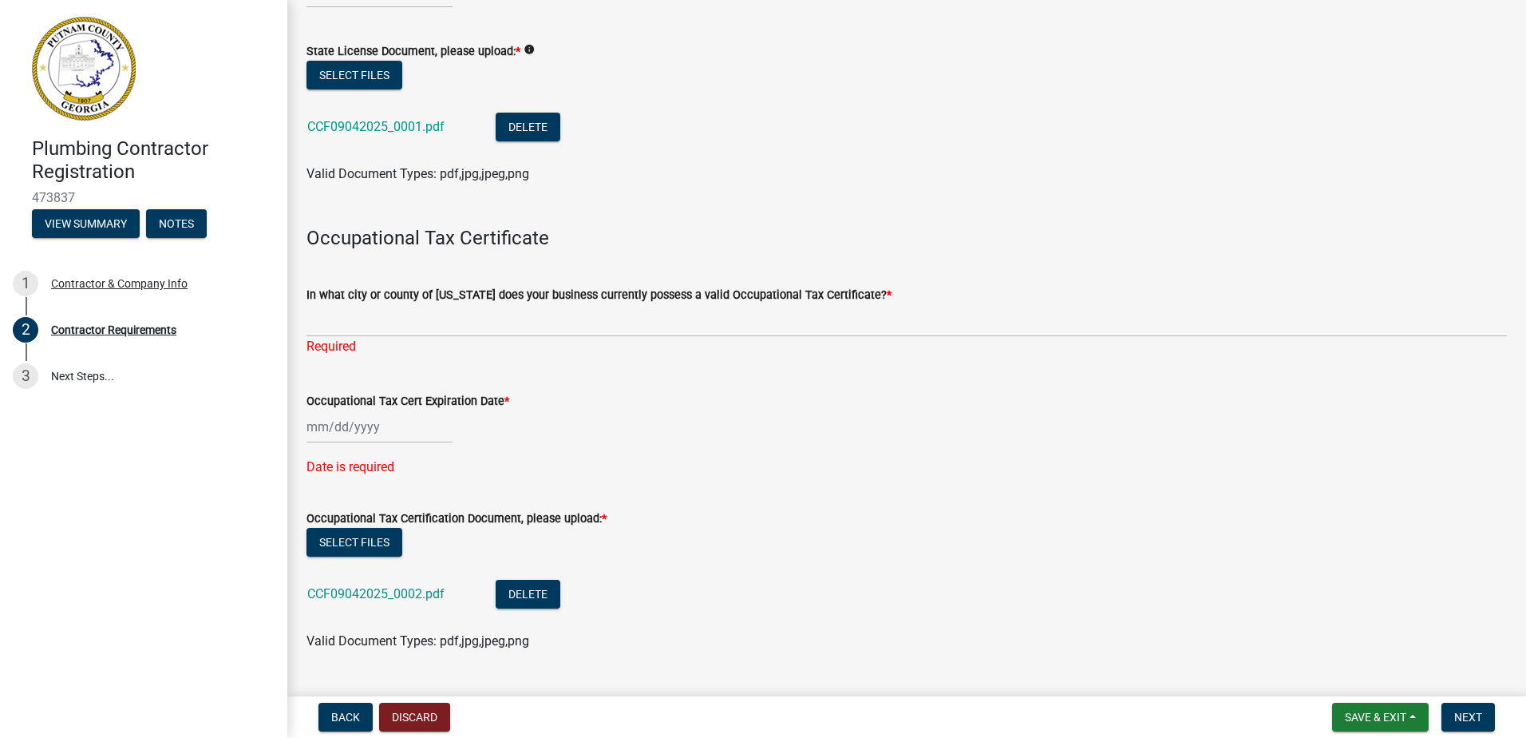
scroll to position [267, 0]
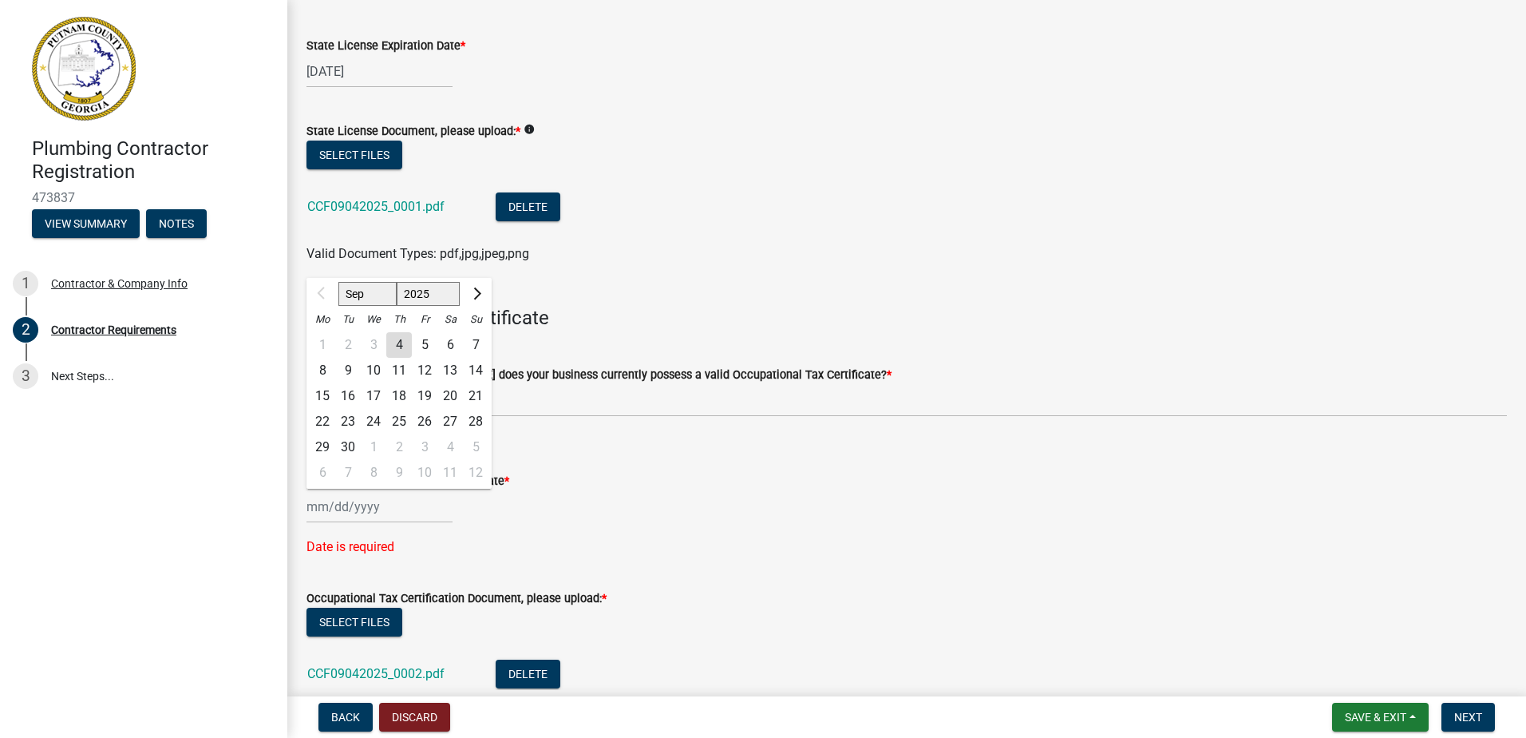
click at [334, 510] on div "Sep Oct Nov [DATE] 2026 2027 2028 2029 2030 2031 2032 2033 2034 2035 2036 2037 …" at bounding box center [380, 506] width 146 height 33
click at [400, 350] on div "4" at bounding box center [399, 345] width 26 height 26
type input "[DATE]"
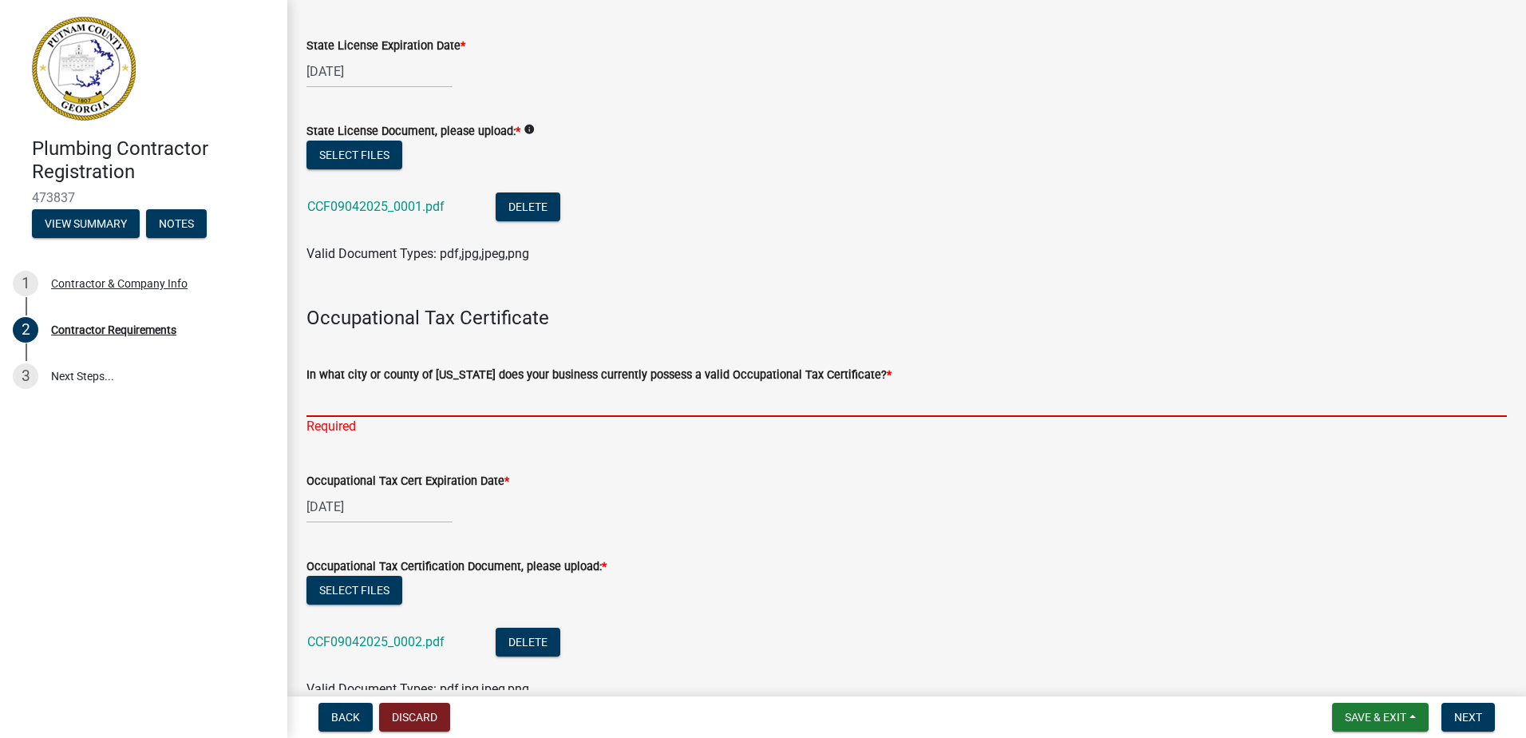
click at [319, 393] on input "In what city or county of [US_STATE] does your business currently possess a val…" at bounding box center [907, 400] width 1200 height 33
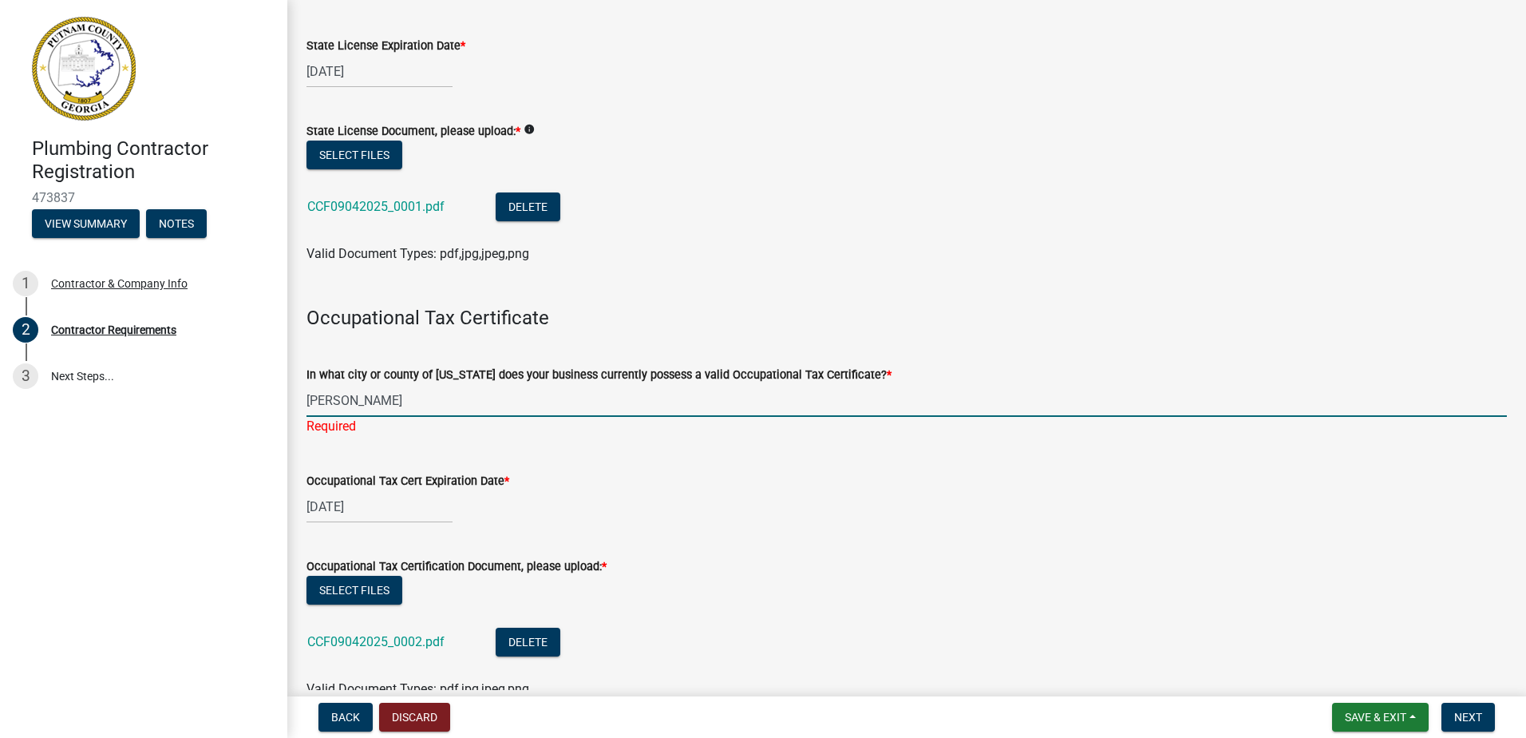
type input "[PERSON_NAME]"
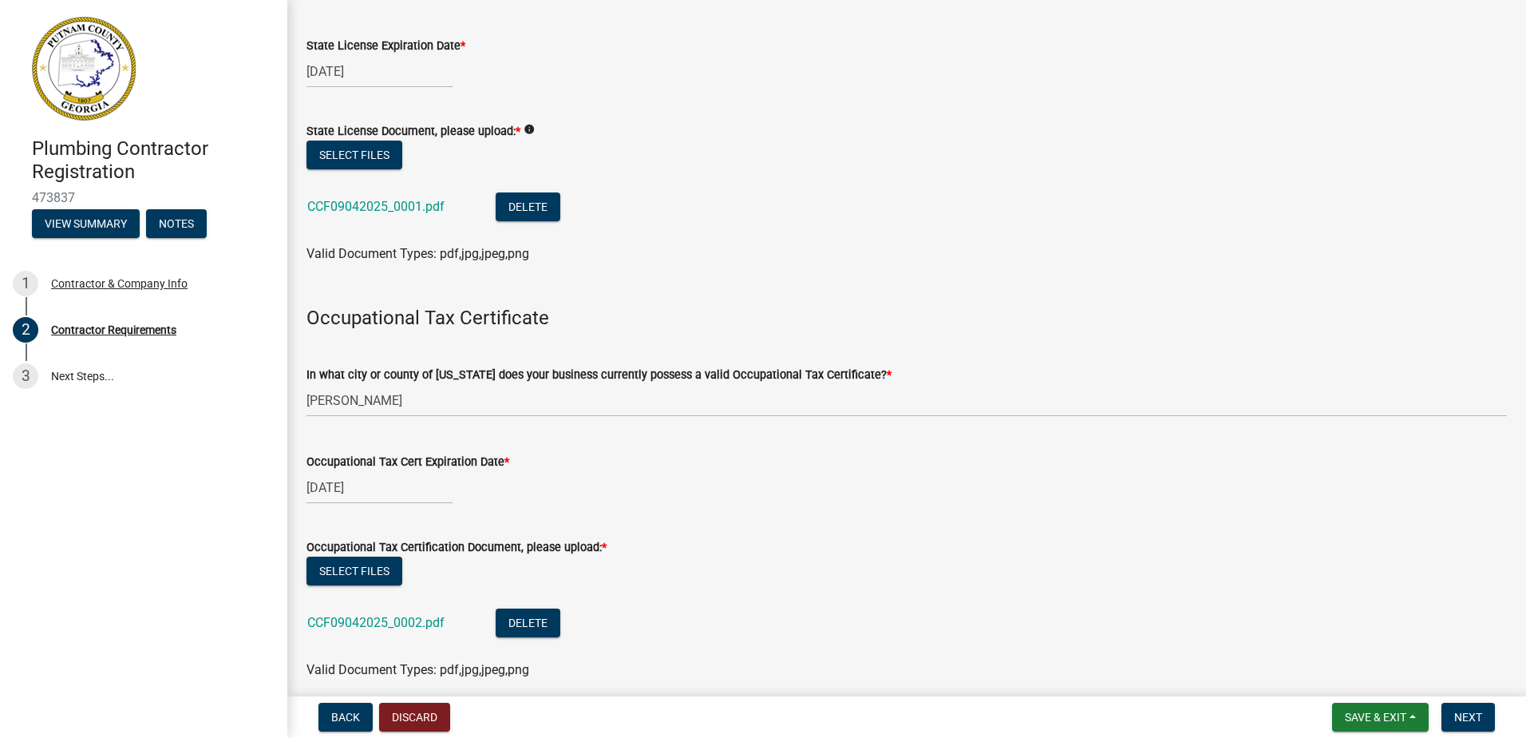
click at [1071, 570] on form "Occupational Tax Certification Document, please upload: * Select files CCF09042…" at bounding box center [907, 598] width 1200 height 161
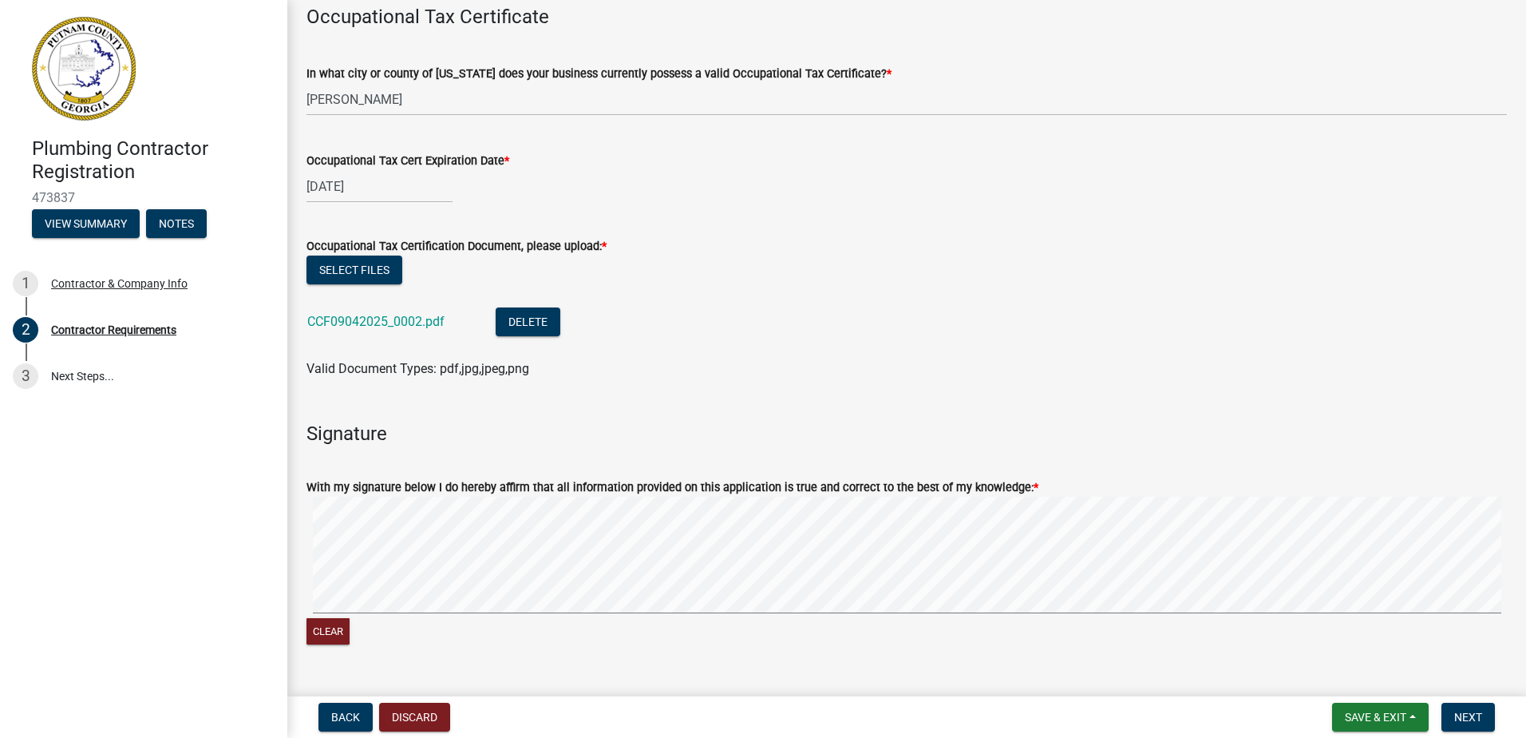
scroll to position [586, 0]
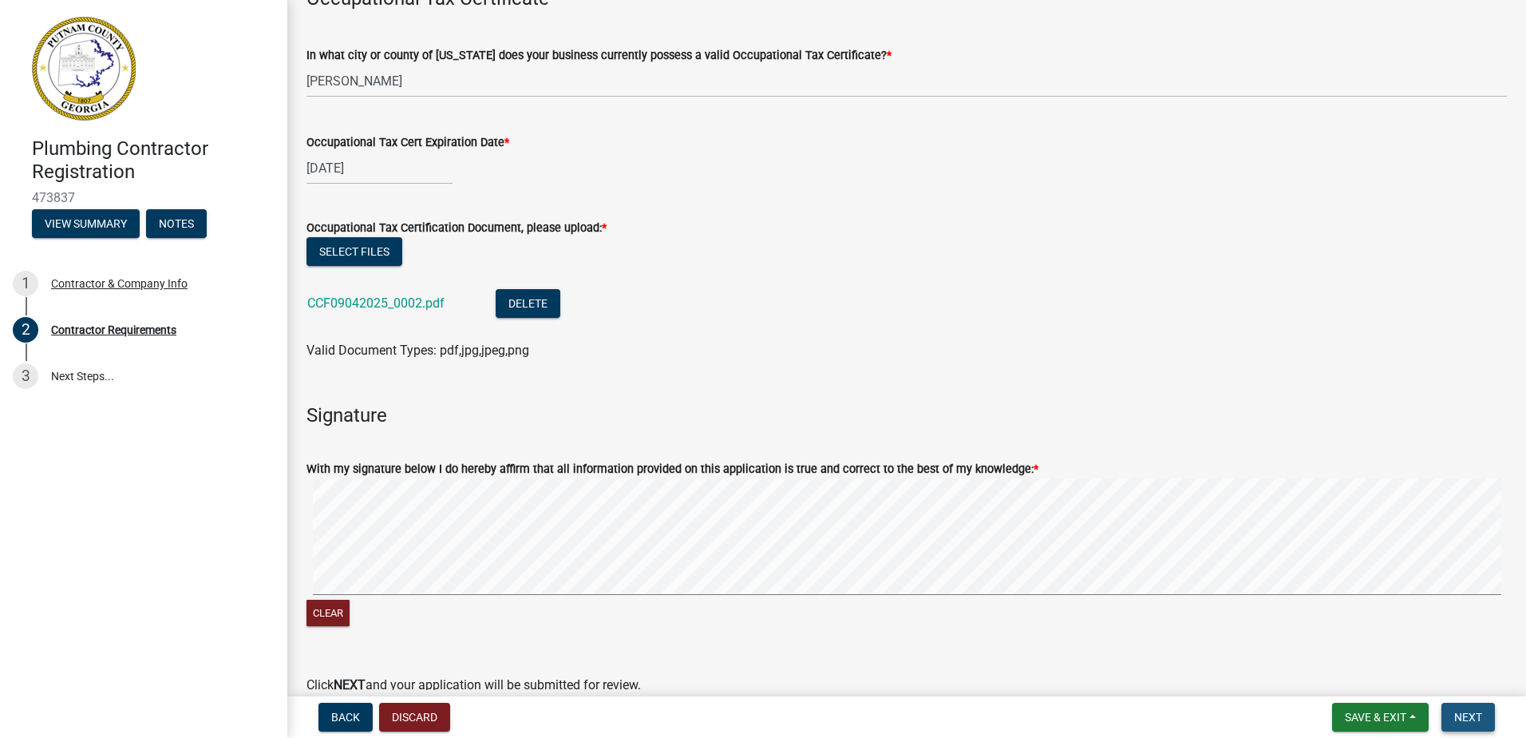
click at [1477, 714] on span "Next" at bounding box center [1468, 716] width 28 height 13
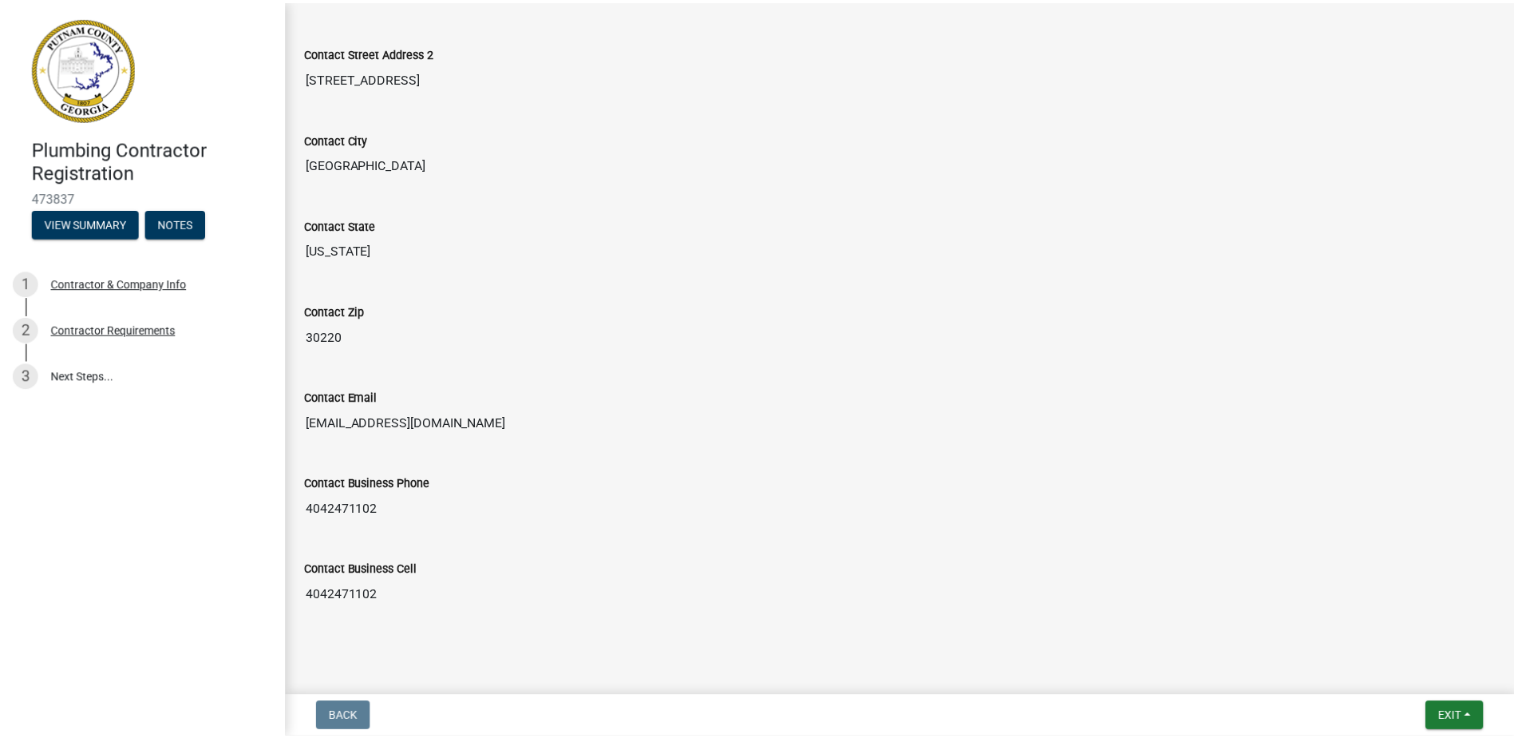
scroll to position [657, 0]
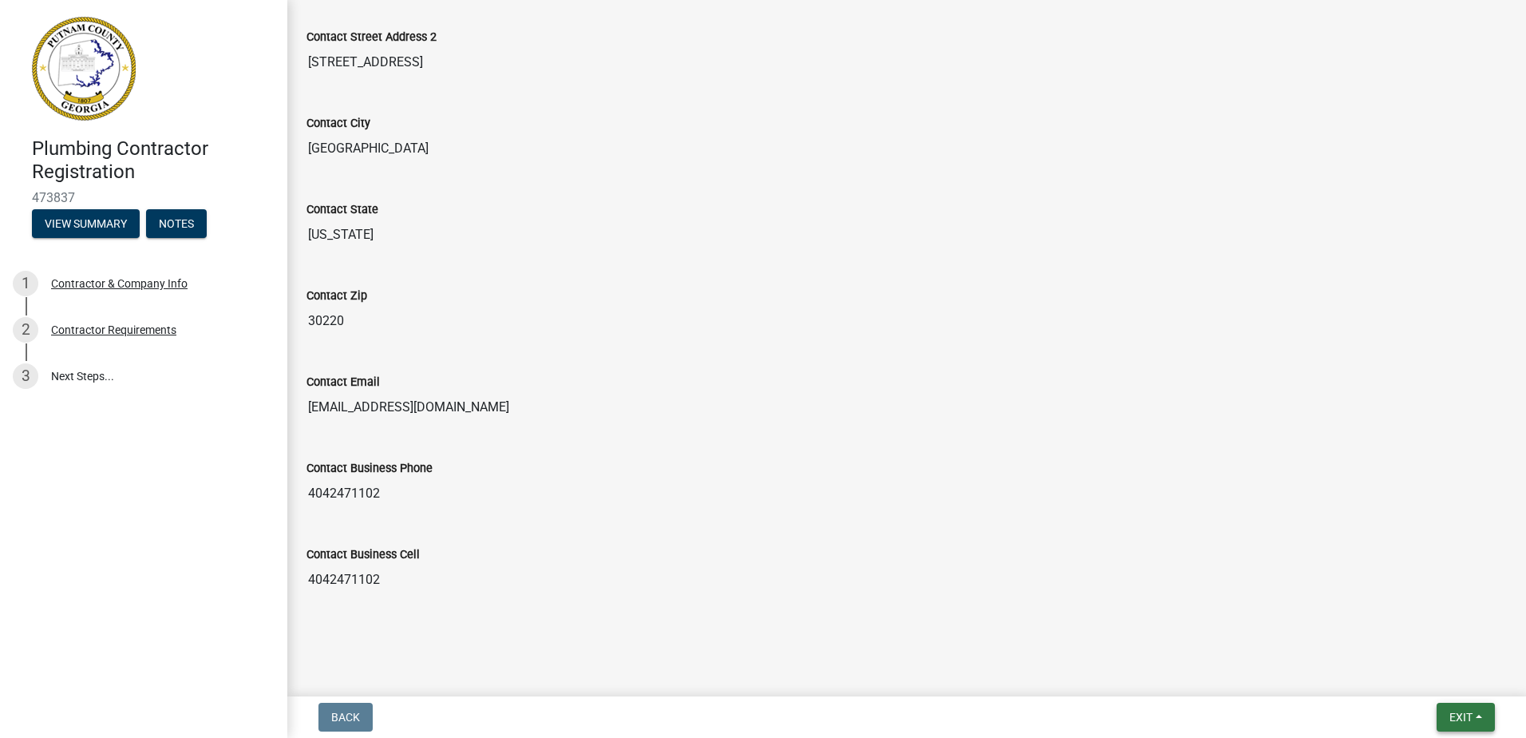
click at [1461, 709] on button "Exit" at bounding box center [1466, 716] width 58 height 29
click at [1414, 671] on button "Save & Exit" at bounding box center [1431, 675] width 128 height 38
